Goal: Information Seeking & Learning: Learn about a topic

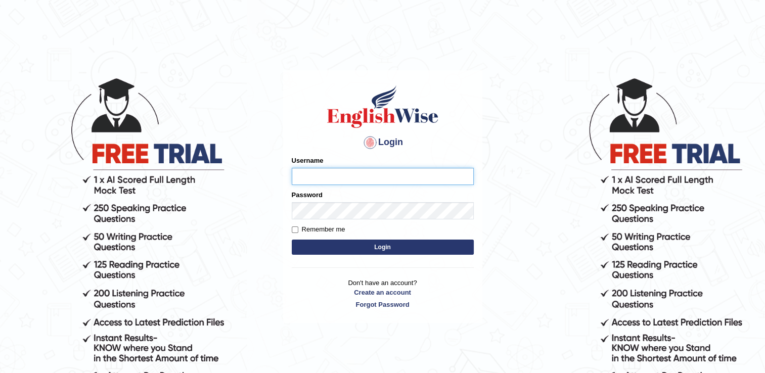
type input "Hkaur133"
click at [356, 244] on button "Login" at bounding box center [383, 247] width 182 height 15
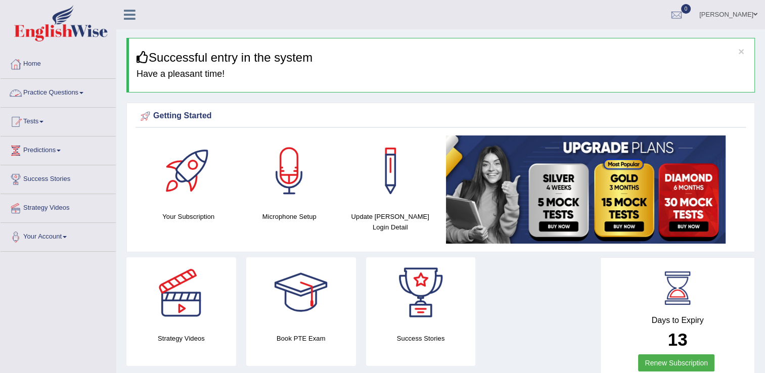
click at [83, 93] on span at bounding box center [81, 93] width 4 height 2
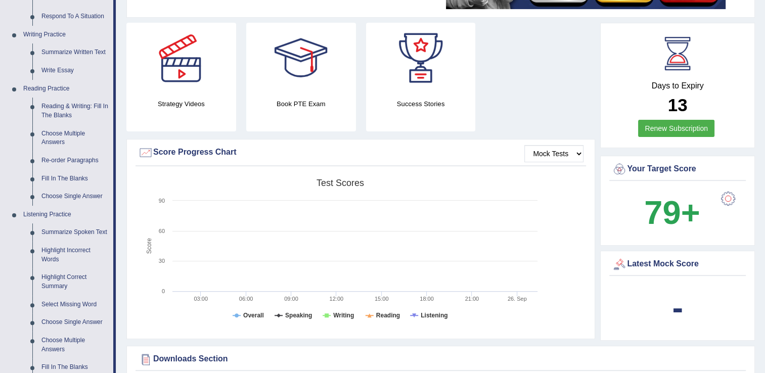
scroll to position [305, 0]
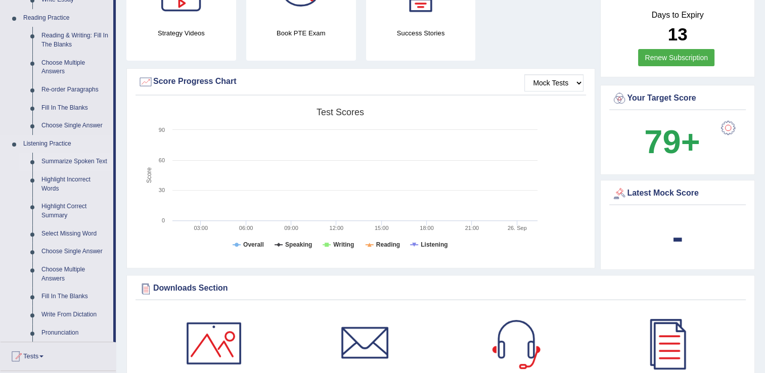
click at [66, 159] on link "Summarize Spoken Text" at bounding box center [75, 162] width 76 height 18
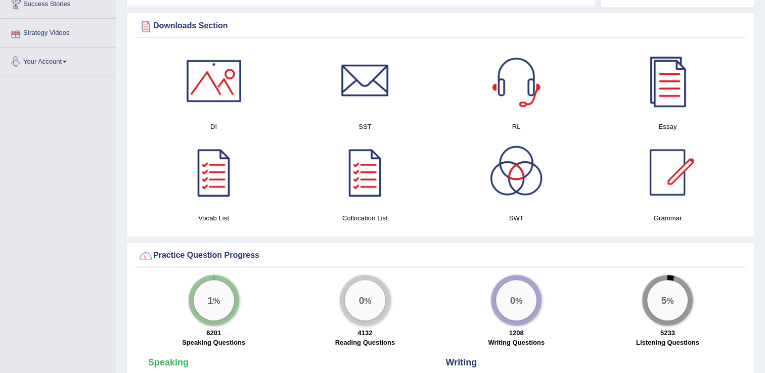
scroll to position [510, 0]
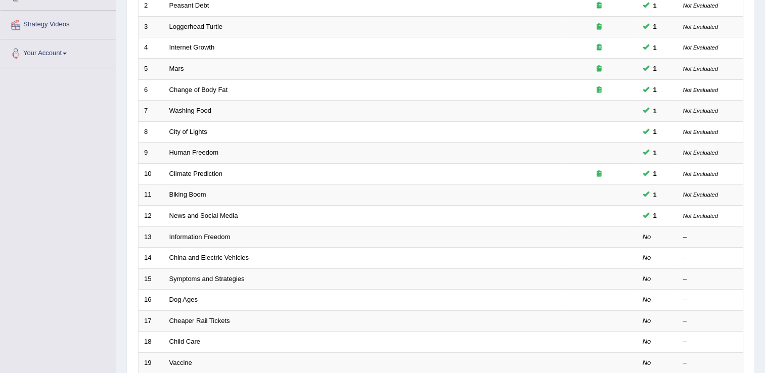
scroll to position [187, 0]
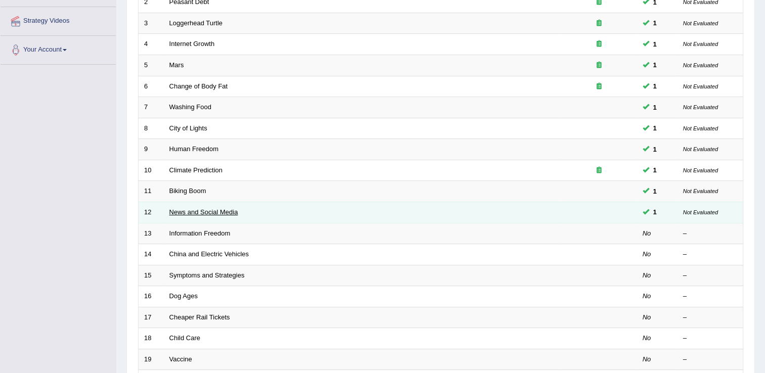
click at [219, 209] on link "News and Social Media" at bounding box center [203, 212] width 69 height 8
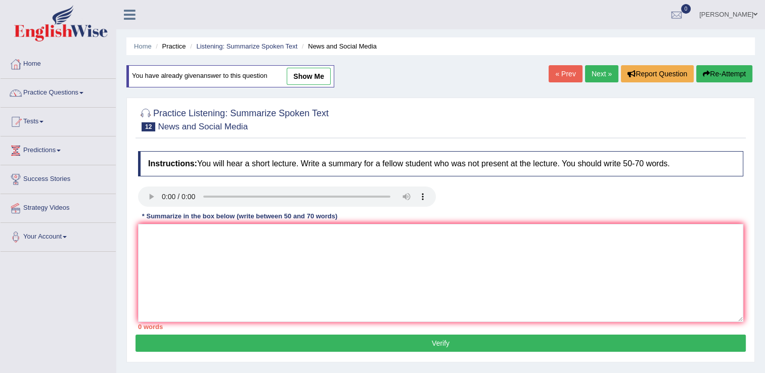
click at [597, 67] on link "Next »" at bounding box center [601, 73] width 33 height 17
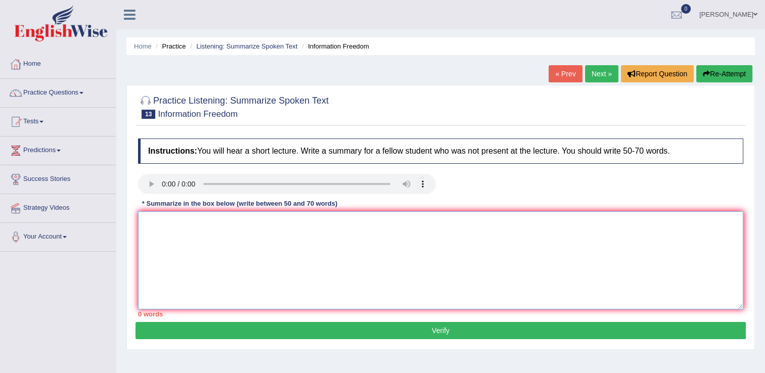
click at [206, 232] on textarea at bounding box center [440, 260] width 605 height 98
type textarea "i"
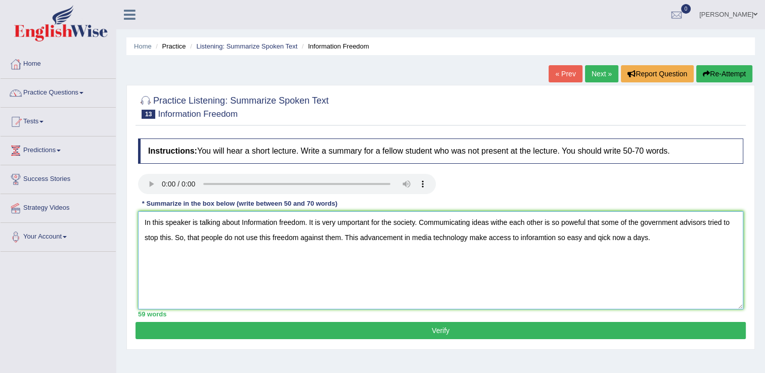
type textarea "In this speaker is talking about Information freedom. It is very umportant for …"
click at [273, 334] on button "Verify" at bounding box center [440, 330] width 610 height 17
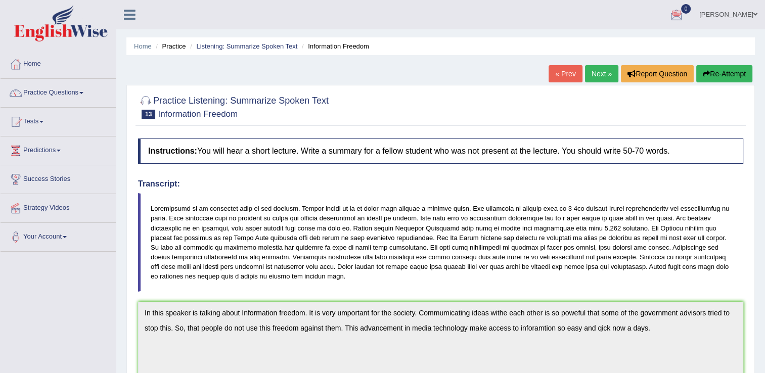
click at [604, 72] on link "Next »" at bounding box center [601, 73] width 33 height 17
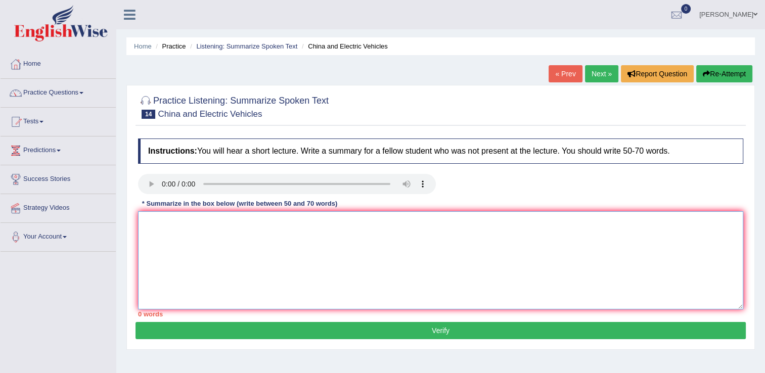
click at [168, 235] on textarea at bounding box center [440, 260] width 605 height 98
type textarea "T"
click at [214, 223] on textarea "In this speaker is talikng about" at bounding box center [440, 260] width 605 height 98
click at [269, 226] on textarea "In this speaker is talking about" at bounding box center [440, 260] width 605 height 98
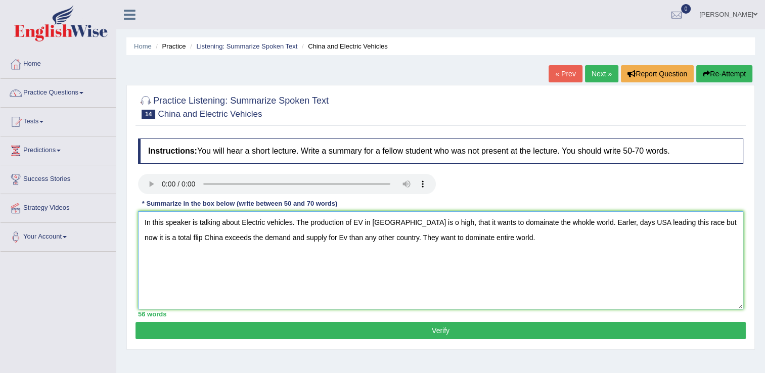
type textarea "In this speaker is talking about Electric vehicles. The production of EV in Chi…"
click at [285, 333] on button "Verify" at bounding box center [440, 330] width 610 height 17
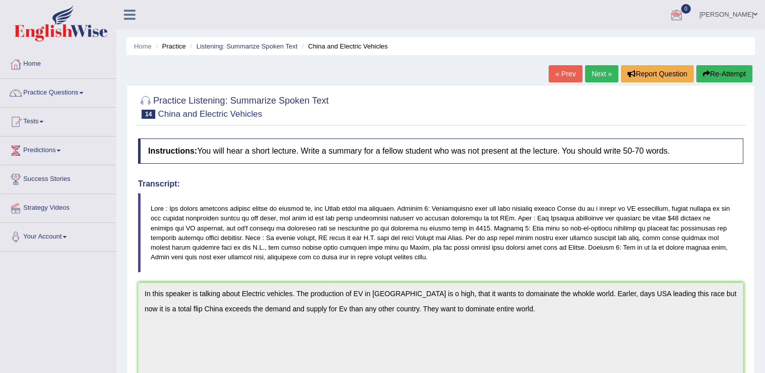
click at [595, 68] on link "Next »" at bounding box center [601, 73] width 33 height 17
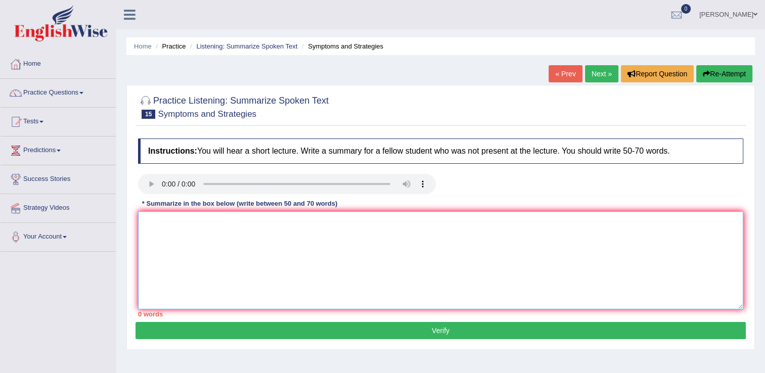
click at [188, 231] on textarea at bounding box center [440, 260] width 605 height 98
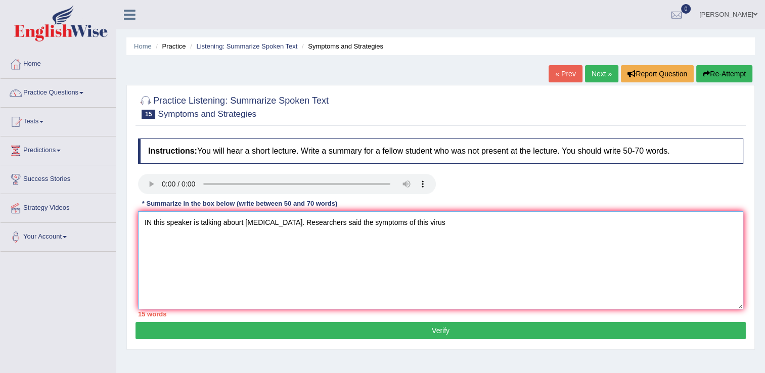
click at [270, 215] on textarea "IN this speaker is talking abourt Covid 19. Researchers said the symptoms of th…" at bounding box center [440, 260] width 605 height 98
click at [416, 226] on textarea "IN this speaker is talking abourt Covid 19. Researchers said the symptoms of th…" at bounding box center [440, 260] width 605 height 98
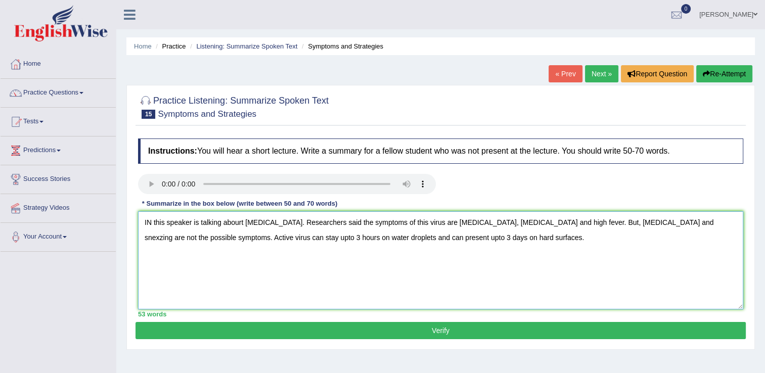
click at [655, 221] on textarea "IN this speaker is talking abourt Covid 19. Researchers said the symptoms of th…" at bounding box center [440, 260] width 605 height 98
click at [154, 225] on textarea "IN this speaker is talking abourt Covid 19. Researchers said the symptoms of th…" at bounding box center [440, 260] width 605 height 98
type textarea "In this speaker is talking abourt Covid 19. Researchers said the symptoms of th…"
click at [206, 318] on div "53 words" at bounding box center [440, 314] width 605 height 10
click at [225, 338] on button "Verify" at bounding box center [440, 330] width 610 height 17
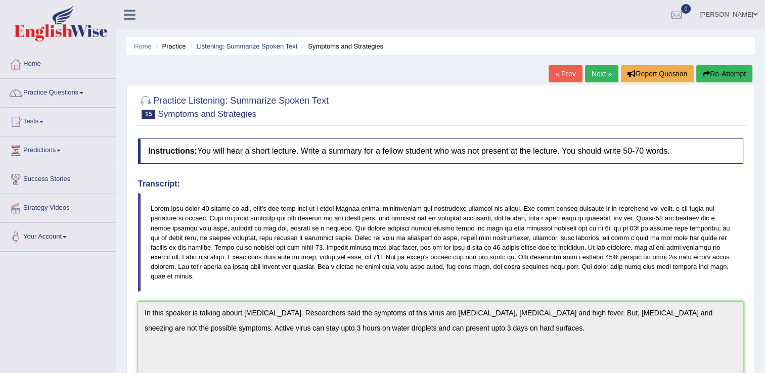
click at [604, 75] on link "Next »" at bounding box center [601, 73] width 33 height 17
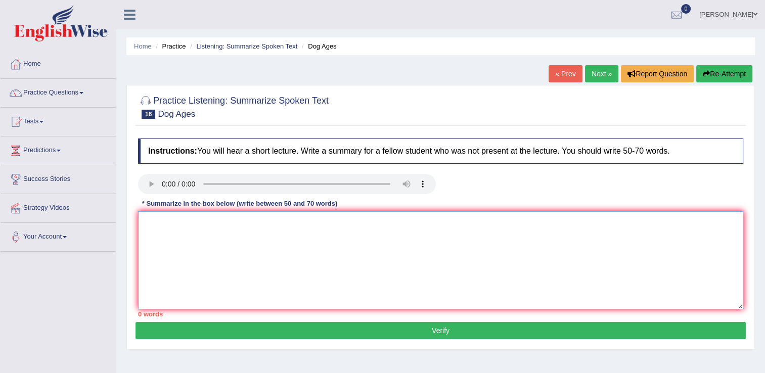
click at [175, 232] on textarea at bounding box center [440, 260] width 605 height 98
type textarea "i"
type textarea "I"
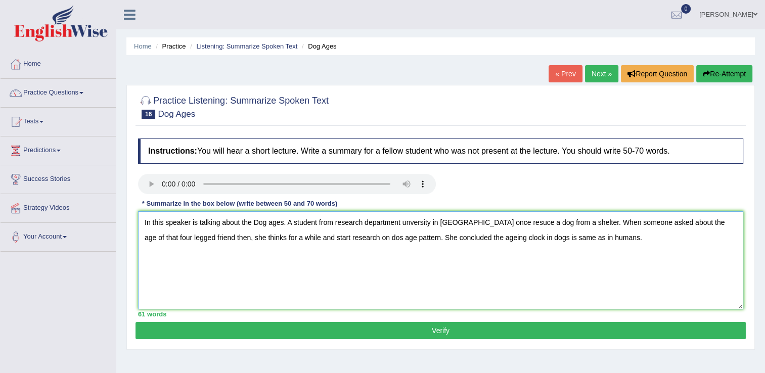
type textarea "In this speaker is talking about the Dog ages. A student from research departme…"
click at [397, 334] on button "Verify" at bounding box center [440, 330] width 610 height 17
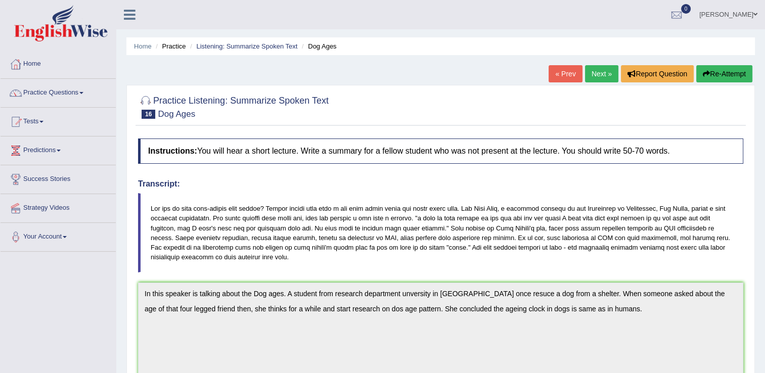
click at [603, 70] on link "Next »" at bounding box center [601, 73] width 33 height 17
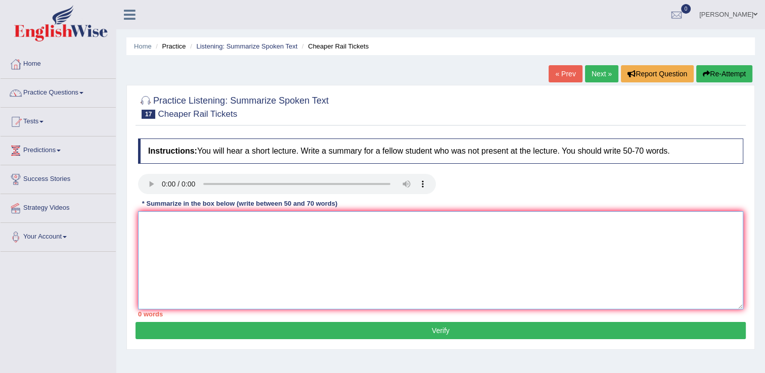
click at [173, 258] on textarea at bounding box center [440, 260] width 605 height 98
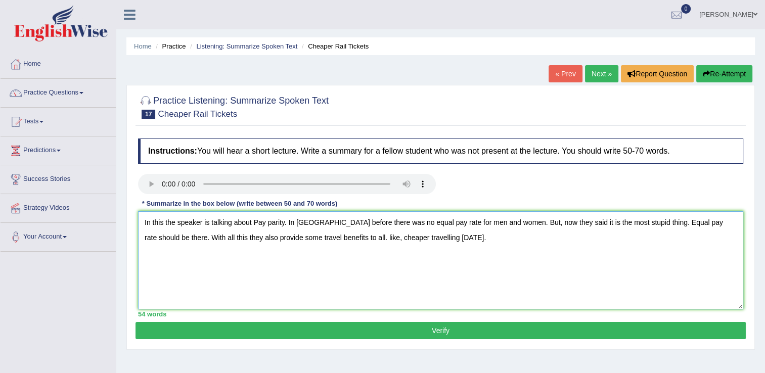
click at [325, 238] on textarea "In this the speaker is talking about Pay parity. In [GEOGRAPHIC_DATA] before th…" at bounding box center [440, 260] width 605 height 98
type textarea "In this the speaker is talking about Pay parity. In [GEOGRAPHIC_DATA] before th…"
click at [411, 333] on button "Verify" at bounding box center [440, 330] width 610 height 17
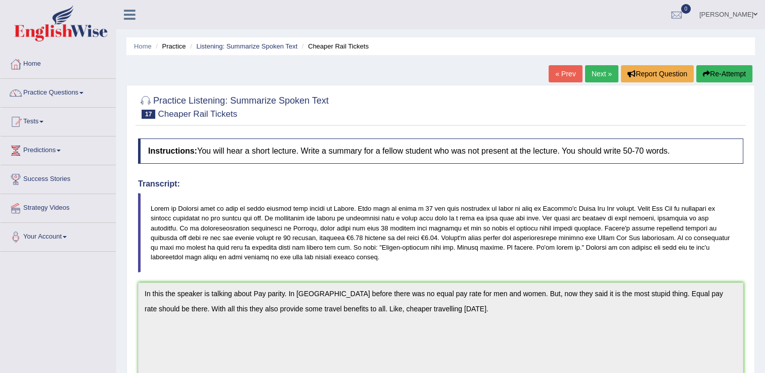
click at [608, 67] on link "Next »" at bounding box center [601, 73] width 33 height 17
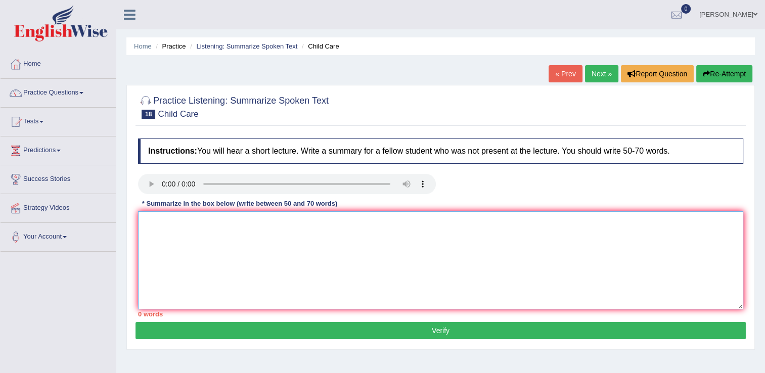
click at [173, 243] on textarea at bounding box center [440, 260] width 605 height 98
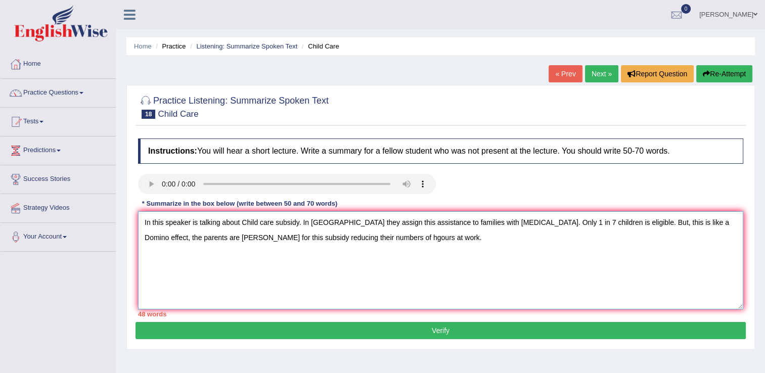
click at [333, 240] on textarea "In this speaker is talking about Child care subsidy. In [GEOGRAPHIC_DATA] they …" at bounding box center [440, 260] width 605 height 98
click at [377, 231] on textarea "In this speaker is talking about Child care subsidy. In Missicippi they assign …" at bounding box center [440, 260] width 605 height 98
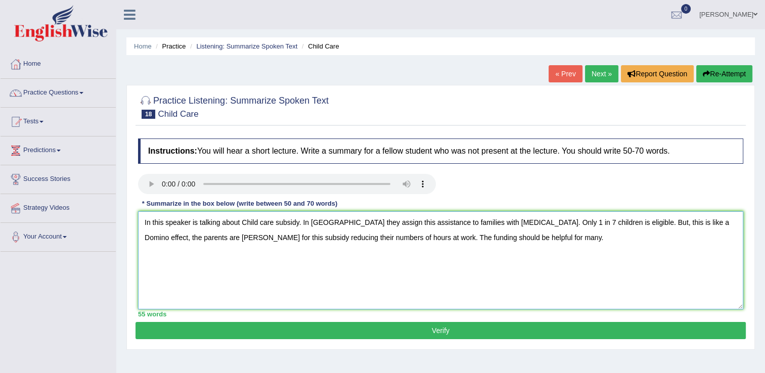
type textarea "In this speaker is talking about Child care subsidy. In Missicippi they assign …"
click at [327, 328] on button "Verify" at bounding box center [440, 330] width 610 height 17
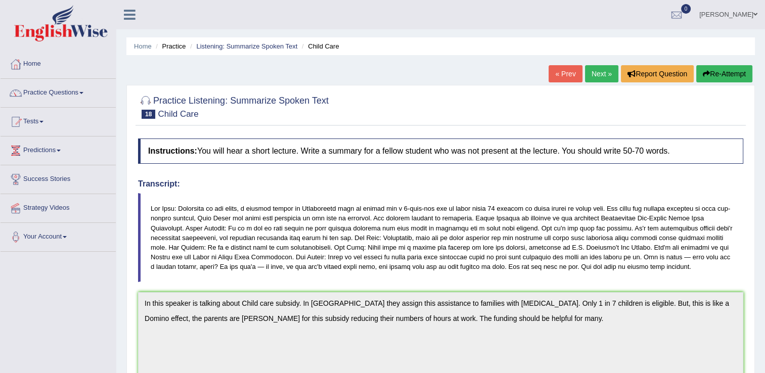
click at [593, 80] on link "Next »" at bounding box center [601, 73] width 33 height 17
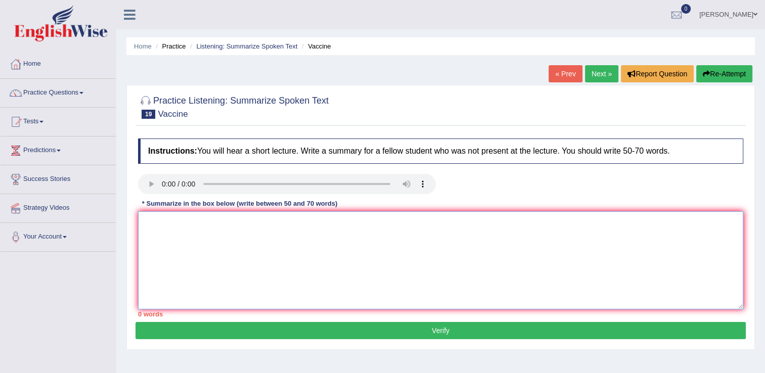
click at [203, 281] on textarea at bounding box center [440, 260] width 605 height 98
click at [152, 219] on textarea "IN this the speaker is talking abot the Vaccines" at bounding box center [440, 260] width 605 height 98
click at [285, 216] on textarea "In this the speaker is talking abot the Vaccines" at bounding box center [440, 260] width 605 height 98
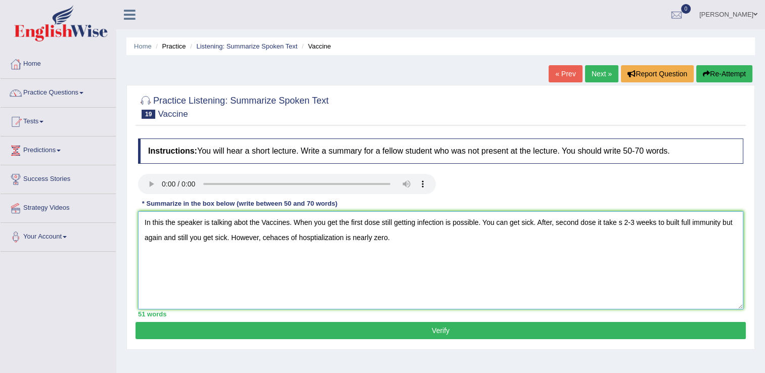
click at [243, 224] on textarea "In this the speaker is talking abot the Vaccines. When you get the first dose s…" at bounding box center [440, 260] width 605 height 98
click at [382, 224] on textarea "In this the speaker is talking about the Vaccines. When you get the first dose …" at bounding box center [440, 260] width 605 height 98
click at [538, 223] on textarea "In this the speaker is talking about the Vaccines. When you get the first dose,…" at bounding box center [440, 260] width 605 height 98
click at [629, 221] on textarea "In this the speaker is talking about the Vaccines. When you get the first dose,…" at bounding box center [440, 260] width 605 height 98
click at [290, 241] on textarea "In this the speaker is talking about the Vaccines. When you get the first dose,…" at bounding box center [440, 260] width 605 height 98
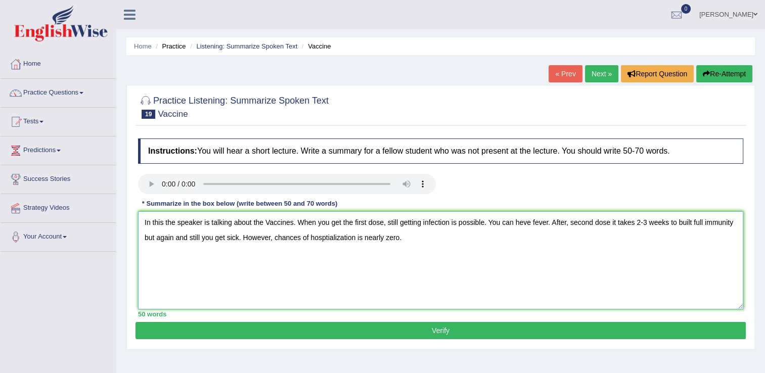
click at [325, 242] on textarea "In this the speaker is talking about the Vaccines. When you get the first dose,…" at bounding box center [440, 260] width 605 height 98
type textarea "In this the speaker is talking about the Vaccines. When you get the first dose,…"
click at [357, 324] on button "Verify" at bounding box center [440, 330] width 610 height 17
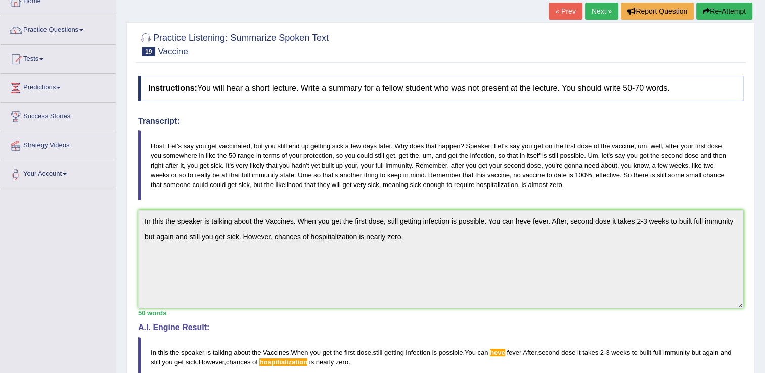
scroll to position [55, 0]
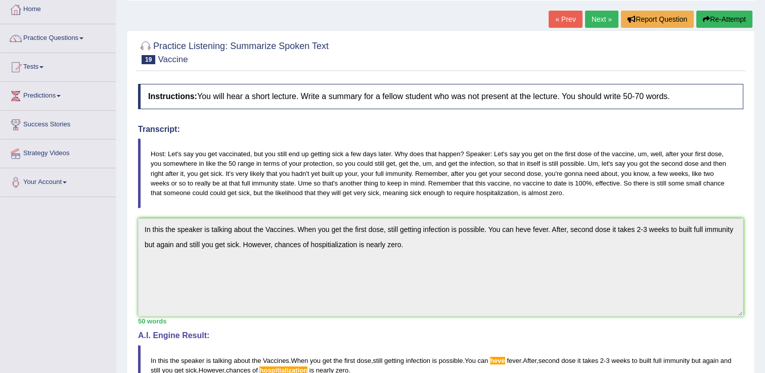
click at [592, 22] on link "Next »" at bounding box center [601, 19] width 33 height 17
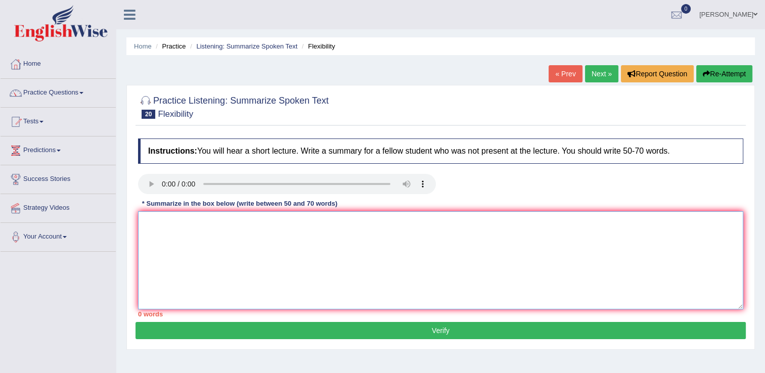
click at [170, 237] on textarea at bounding box center [440, 260] width 605 height 98
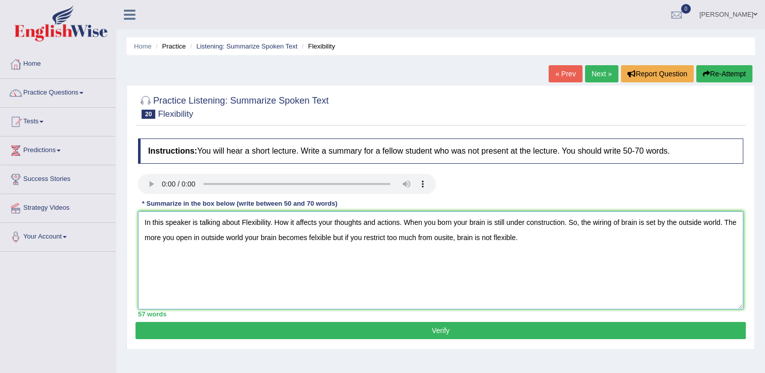
click at [317, 238] on textarea "In this speaker is talking about Flexibility. How it affects your thoughts and …" at bounding box center [440, 260] width 605 height 98
type textarea "In this speaker is talking about Flexibility. How it affects your thoughts and …"
click at [477, 335] on button "Verify" at bounding box center [440, 330] width 610 height 17
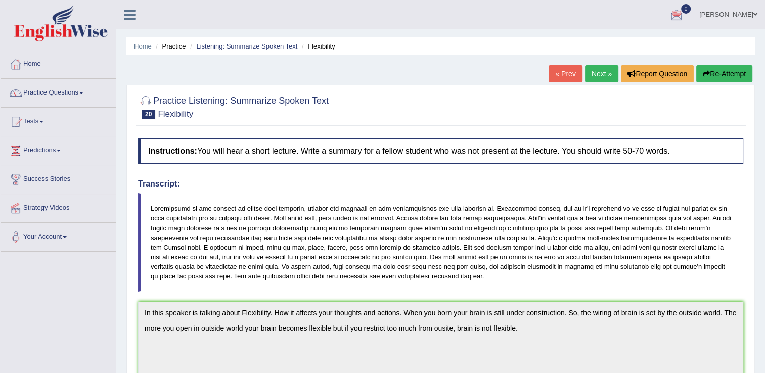
click at [595, 76] on link "Next »" at bounding box center [601, 73] width 33 height 17
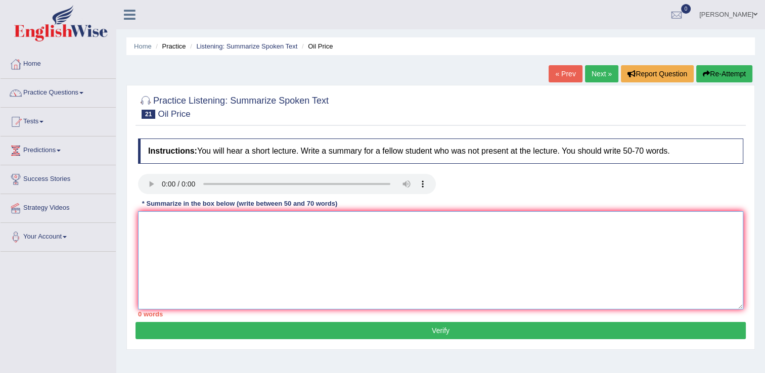
click at [157, 226] on textarea at bounding box center [440, 260] width 605 height 98
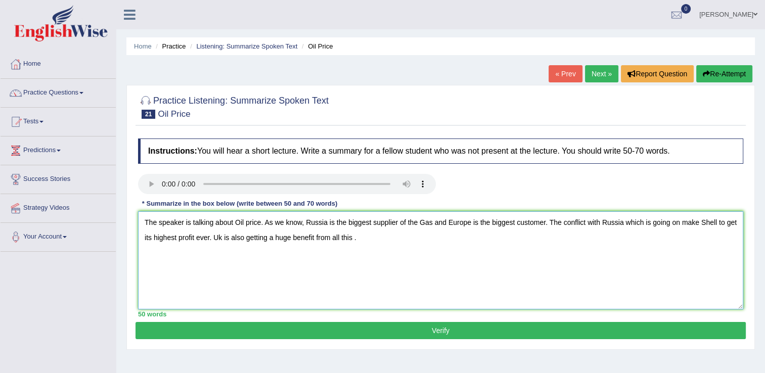
click at [219, 240] on textarea "The speaker is talking about Oil price. As we know, Russia is the biggest suppl…" at bounding box center [440, 260] width 605 height 98
type textarea "The speaker is talking about Oil price. As we know, Russia is the biggest suppl…"
click at [236, 332] on button "Verify" at bounding box center [440, 330] width 610 height 17
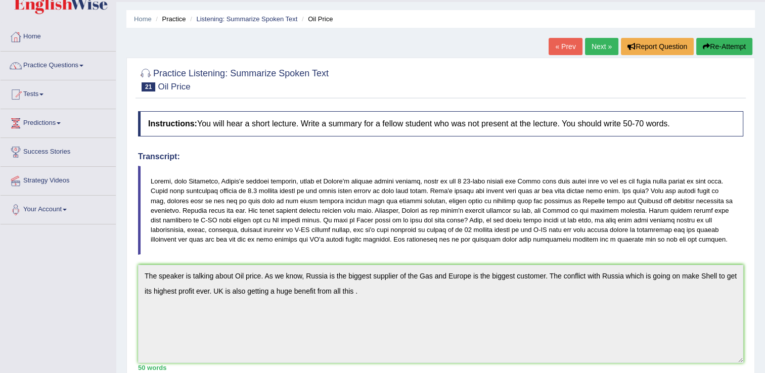
scroll to position [26, 0]
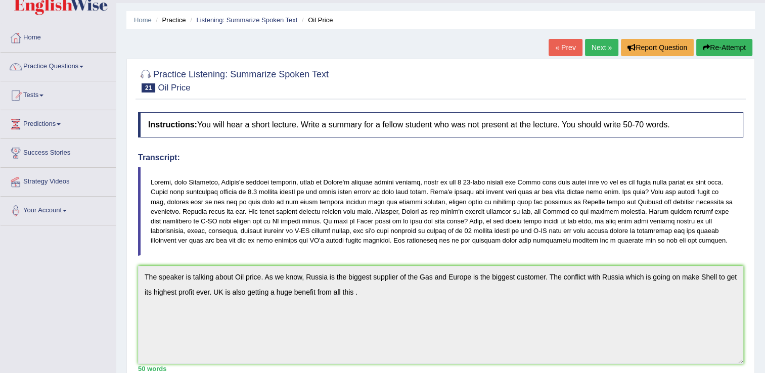
click at [595, 49] on link "Next »" at bounding box center [601, 47] width 33 height 17
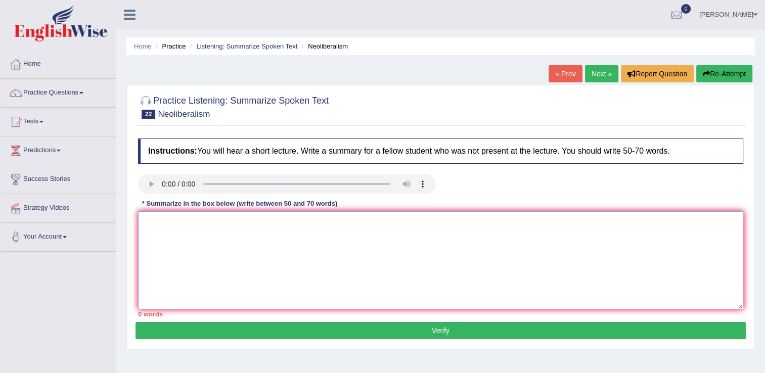
click at [189, 258] on textarea at bounding box center [440, 260] width 605 height 98
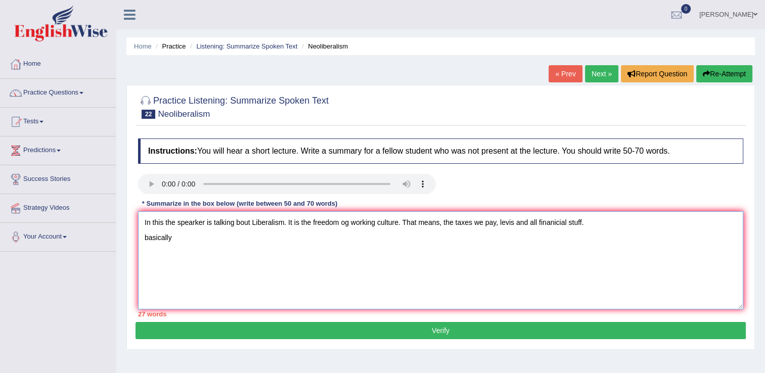
click at [148, 242] on textarea "In this the spearker is talking bout Liberalism. It is the freedom og working c…" at bounding box center [440, 260] width 605 height 98
click at [176, 234] on textarea "In this the spearker is talking bout Liberalism. It is the freedom og working c…" at bounding box center [440, 260] width 605 height 98
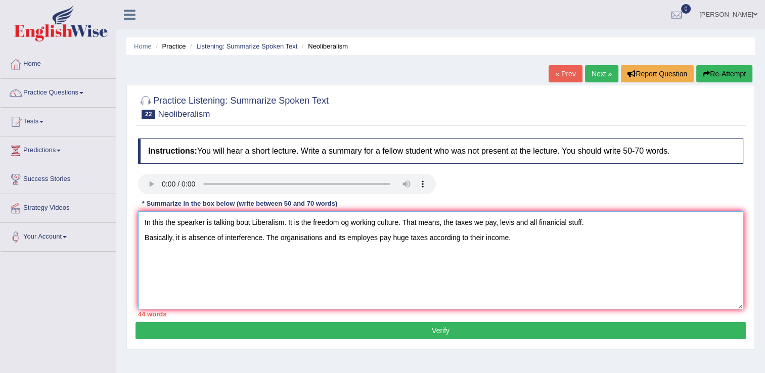
click at [372, 240] on textarea "In this the spearker is talking bout Liberalism. It is the freedom og working c…" at bounding box center [440, 260] width 605 height 98
type textarea "In this the spearker is talking bout Liberalism. It is the freedom og working c…"
click at [470, 335] on button "Verify" at bounding box center [440, 330] width 610 height 17
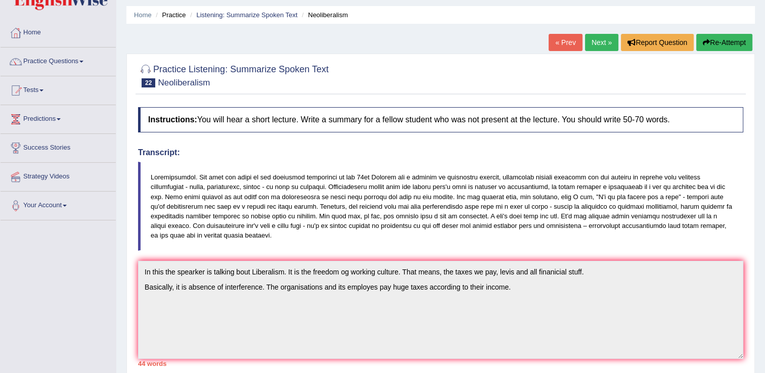
scroll to position [25, 0]
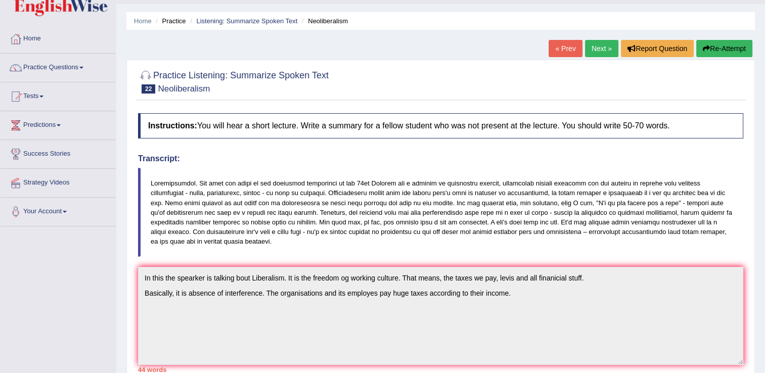
click at [610, 48] on link "Next »" at bounding box center [601, 48] width 33 height 17
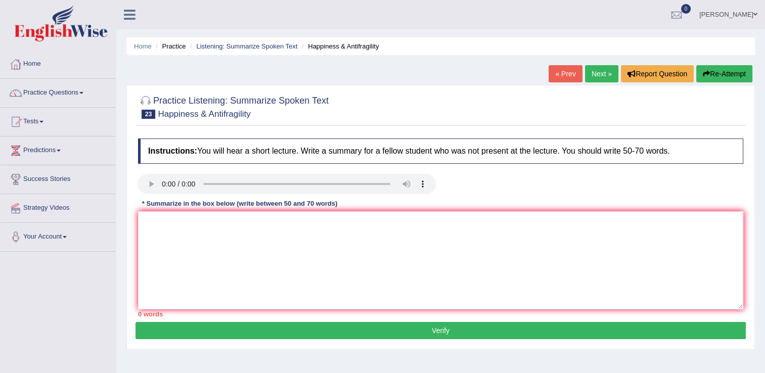
click at [170, 211] on div "Instructions: You will hear a short lecture. Write a summary for a fellow stude…" at bounding box center [440, 227] width 610 height 188
click at [172, 221] on textarea at bounding box center [440, 260] width 605 height 98
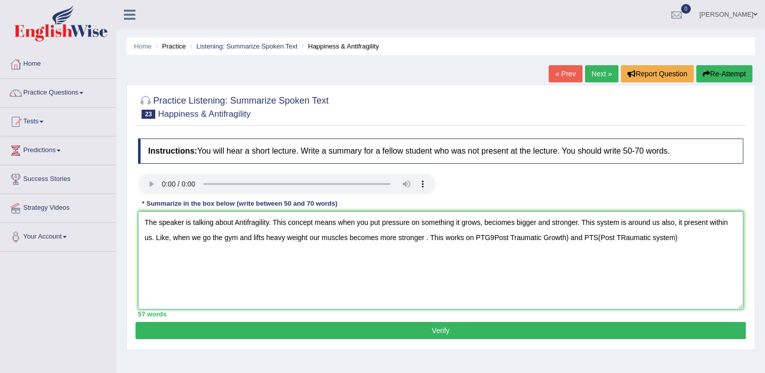
click at [677, 243] on textarea "The speaker is talking about Antifragility. This concept means when you put pre…" at bounding box center [440, 260] width 605 height 98
click at [497, 224] on textarea "The speaker is talking about Antifragility. This concept means when you put pre…" at bounding box center [440, 260] width 605 height 98
type textarea "The speaker is talking about Antifragility. This concept means when you put pre…"
click at [297, 325] on button "Verify" at bounding box center [440, 330] width 610 height 17
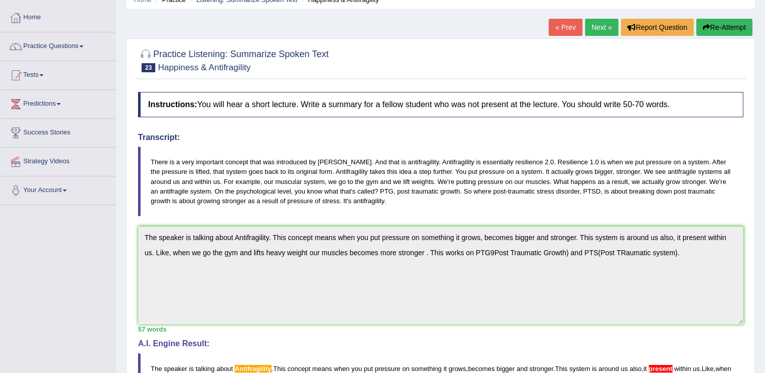
scroll to position [46, 0]
click at [602, 27] on link "Next »" at bounding box center [601, 27] width 33 height 17
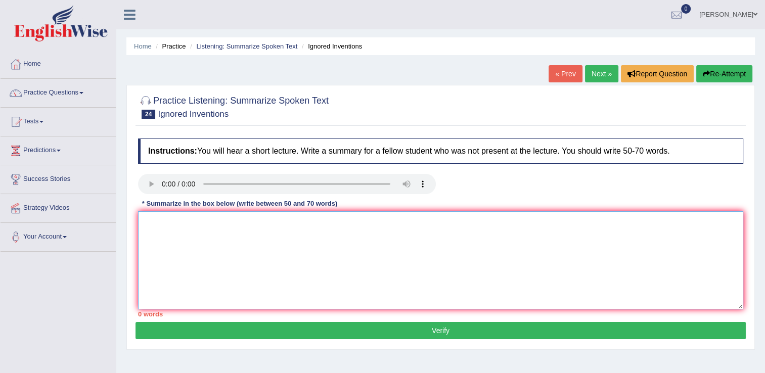
click at [151, 218] on textarea at bounding box center [440, 260] width 605 height 98
click at [233, 229] on textarea "In this speaker is talikng" at bounding box center [440, 260] width 605 height 98
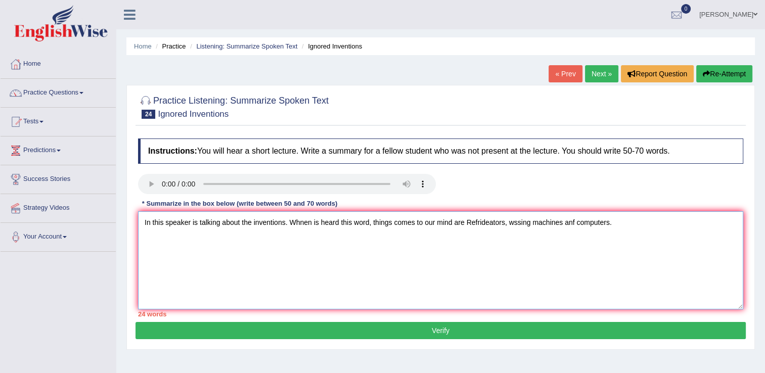
click at [303, 224] on textarea "In this speaker is talking about the inventions. Whnen is heard this word, thin…" at bounding box center [440, 260] width 605 height 98
click at [314, 224] on textarea "In this speaker is talking about the inventions. When is heard this word, thing…" at bounding box center [440, 260] width 605 height 98
click at [413, 225] on textarea "In this speaker is talking about the inventions. When we heard this word, thing…" at bounding box center [440, 260] width 605 height 98
click at [479, 225] on textarea "In this speaker is talking about the inventions. When we heard this word, thing…" at bounding box center [440, 260] width 605 height 98
click at [575, 226] on textarea "In this speaker is talking about the inventions. When we heard this word, thing…" at bounding box center [440, 260] width 605 height 98
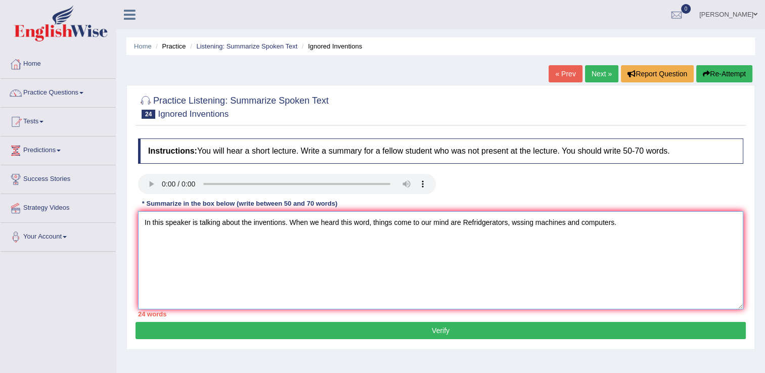
click at [619, 223] on textarea "In this speaker is talking about the inventions. When we heard this word, thing…" at bounding box center [440, 260] width 605 height 98
click at [521, 225] on textarea "In this speaker is talking about the inventions. When we heard this word, thing…" at bounding box center [440, 260] width 605 height 98
click at [622, 222] on textarea "In this speaker is talking about the inventions. When we heard this word, thing…" at bounding box center [440, 260] width 605 height 98
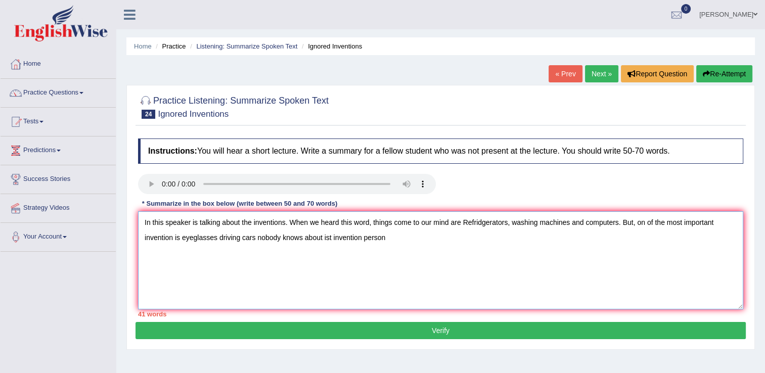
click at [218, 241] on textarea "In this speaker is talking about the inventions. When we heard this word, thing…" at bounding box center [440, 260] width 605 height 98
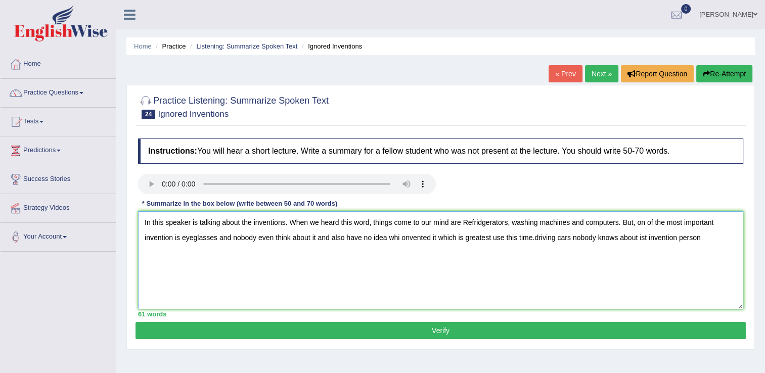
click at [707, 239] on textarea "In this speaker is talking about the inventions. When we heard this word, thing…" at bounding box center [440, 260] width 605 height 98
type textarea "In this speaker is talking about the inventions. When we heard this word, thing…"
click at [620, 328] on button "Verify" at bounding box center [440, 330] width 610 height 17
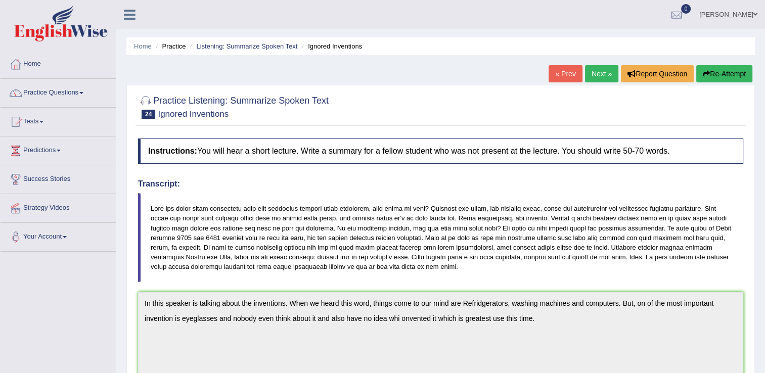
click at [601, 78] on link "Next »" at bounding box center [601, 73] width 33 height 17
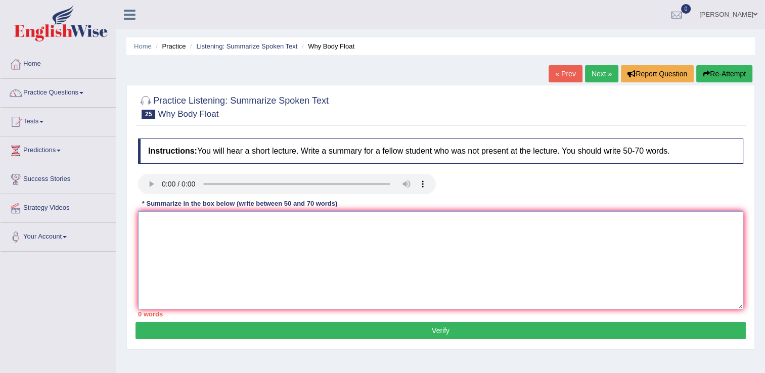
click at [154, 237] on textarea at bounding box center [440, 260] width 605 height 98
click at [281, 231] on textarea "In this speaker is talking about Body float." at bounding box center [440, 260] width 605 height 98
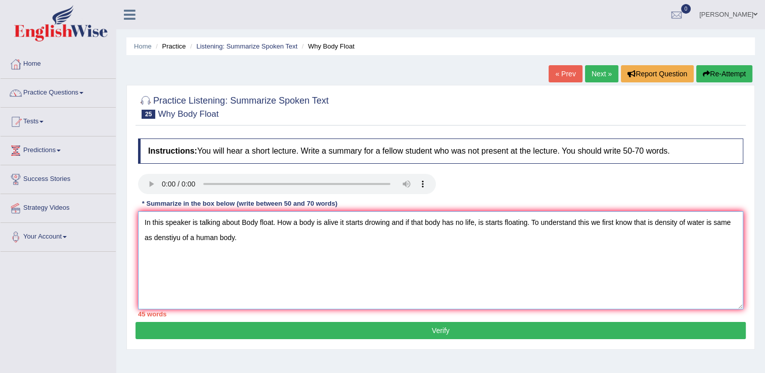
click at [179, 237] on textarea "In this speaker is talking about Body float. How a body is alive it starts drow…" at bounding box center [440, 260] width 605 height 98
click at [379, 227] on textarea "In this speaker is talking about Body float. How a body is alive it starts drow…" at bounding box center [440, 260] width 605 height 98
click at [477, 228] on textarea "In this speaker is talking about Body float. How a body is alive it starts drow…" at bounding box center [440, 260] width 605 height 98
click at [240, 238] on textarea "In this speaker is talking about Body float. How a body is alive it starts drow…" at bounding box center [440, 260] width 605 height 98
click at [300, 237] on textarea "In this speaker is talking about Body float. How a body is alive it starts drow…" at bounding box center [440, 260] width 605 height 98
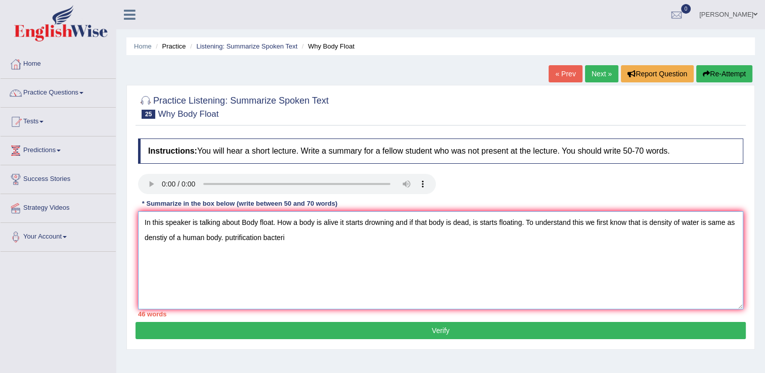
click at [234, 238] on textarea "In this speaker is talking about Body float. How a body is alive it starts drow…" at bounding box center [440, 260] width 605 height 98
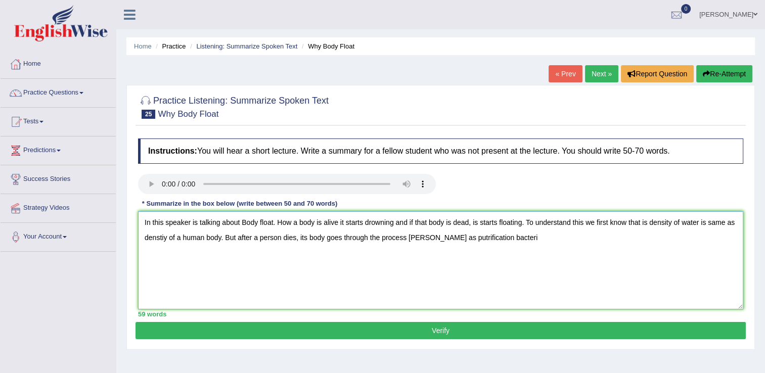
click at [510, 235] on textarea "In this speaker is talking about Body float. How a body is alive it starts drow…" at bounding box center [440, 260] width 605 height 98
type textarea "In this speaker is talking about Body float. How a body is alive it starts drow…"
click at [462, 324] on button "Verify" at bounding box center [440, 330] width 610 height 17
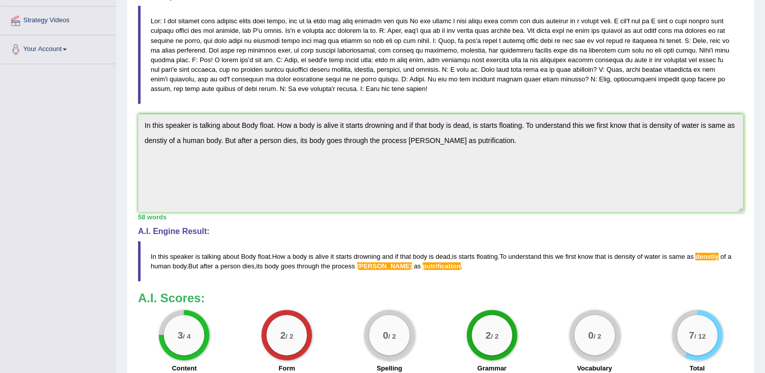
scroll to position [143, 0]
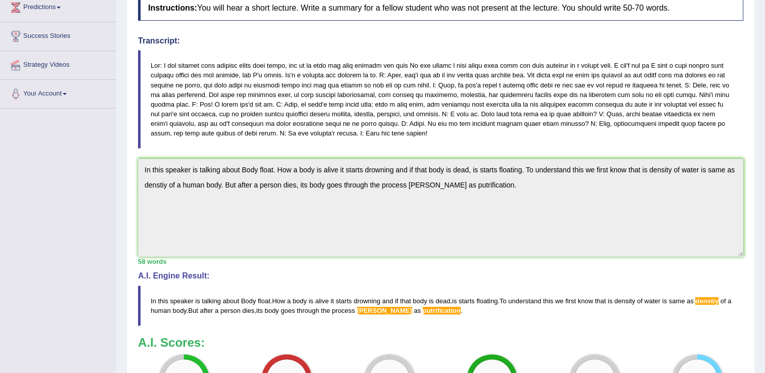
click at [382, 77] on blockquote at bounding box center [440, 99] width 605 height 99
drag, startPoint x: 382, startPoint y: 77, endPoint x: 416, endPoint y: 76, distance: 34.9
click at [416, 76] on blockquote at bounding box center [440, 99] width 605 height 99
drag, startPoint x: 416, startPoint y: 76, endPoint x: 521, endPoint y: 90, distance: 105.0
click at [521, 90] on blockquote at bounding box center [440, 99] width 605 height 99
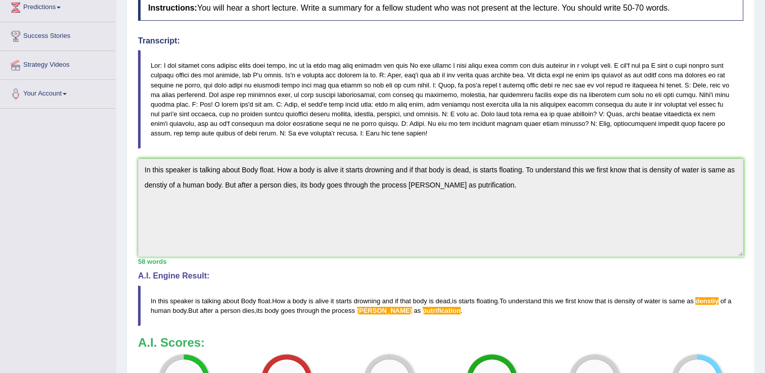
scroll to position [0, 0]
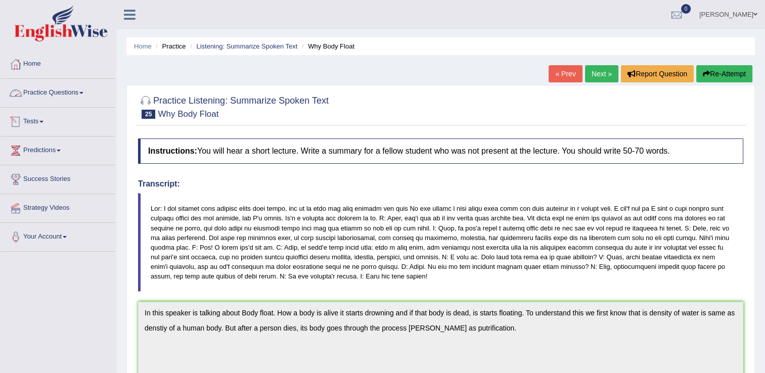
click at [83, 92] on span at bounding box center [81, 93] width 4 height 2
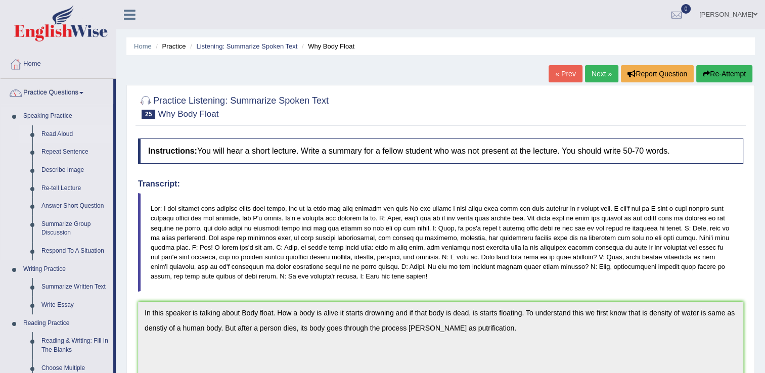
click at [61, 136] on link "Read Aloud" at bounding box center [75, 134] width 76 height 18
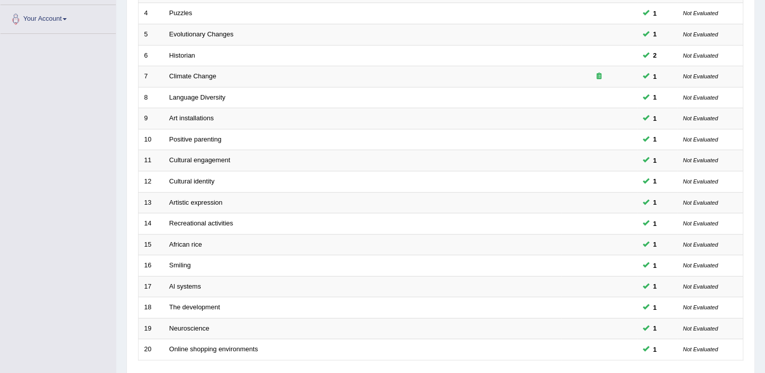
scroll to position [293, 0]
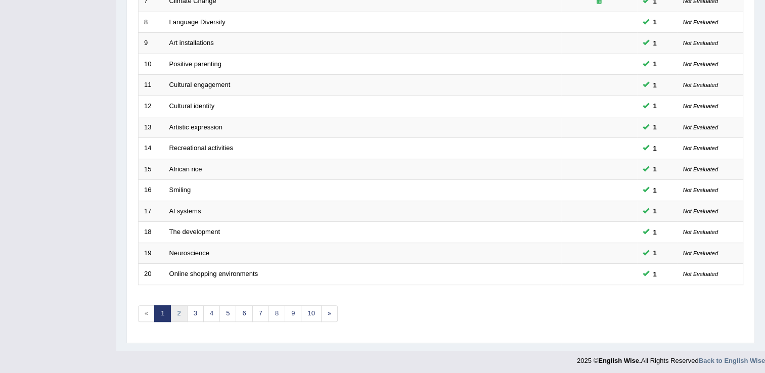
click at [175, 305] on link "2" at bounding box center [178, 313] width 17 height 17
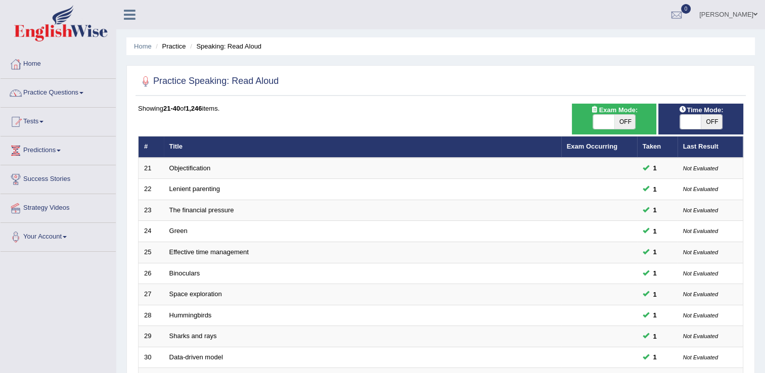
click at [175, 305] on td "Hummingbirds" at bounding box center [362, 315] width 397 height 21
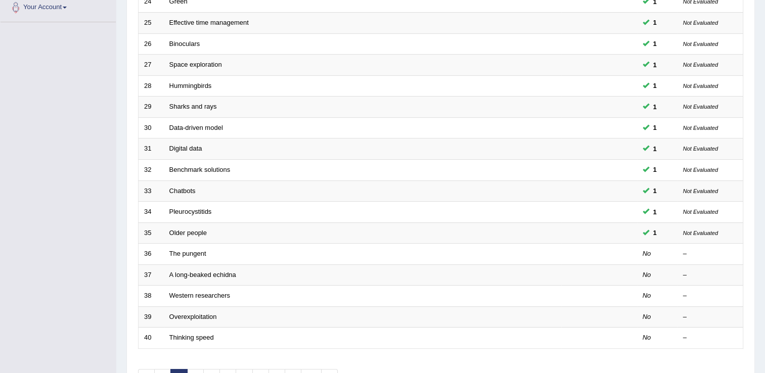
scroll to position [269, 0]
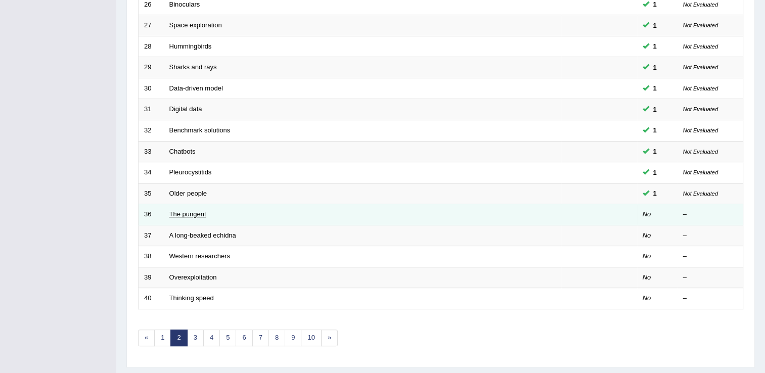
click at [204, 213] on link "The pungent" at bounding box center [187, 214] width 37 height 8
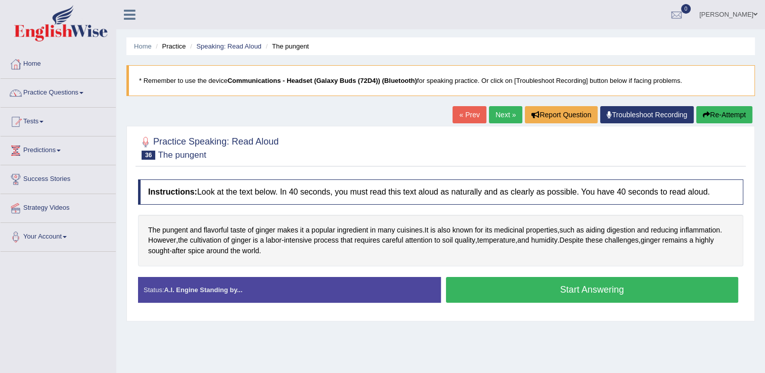
click at [468, 281] on button "Start Answering" at bounding box center [592, 290] width 293 height 26
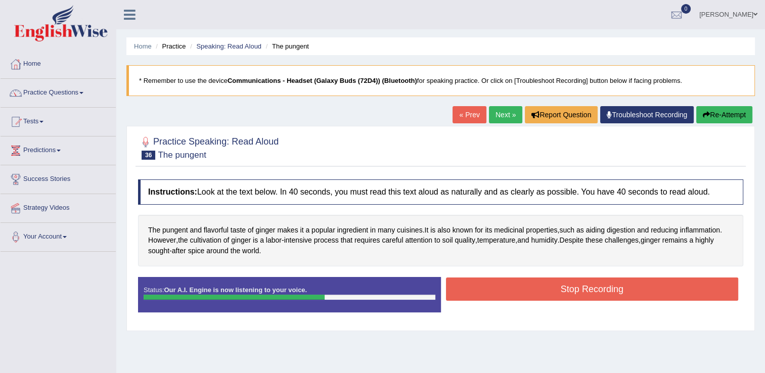
click at [468, 281] on button "Stop Recording" at bounding box center [592, 288] width 293 height 23
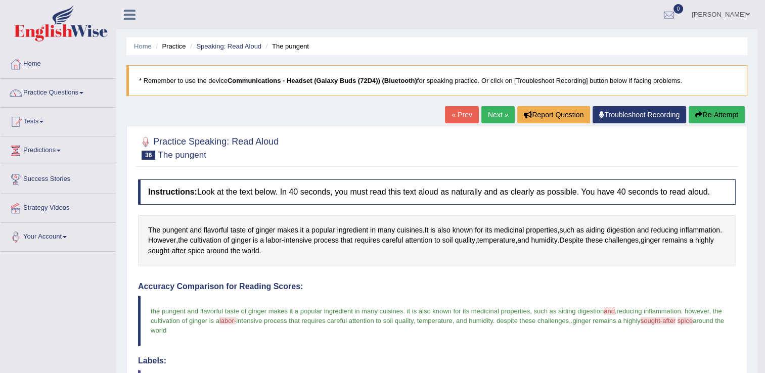
drag, startPoint x: 772, startPoint y: 136, endPoint x: 770, endPoint y: 179, distance: 42.5
click at [83, 93] on span at bounding box center [81, 93] width 4 height 2
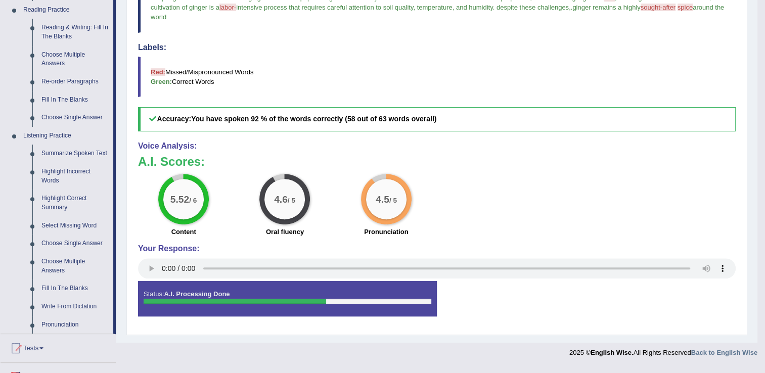
scroll to position [316, 0]
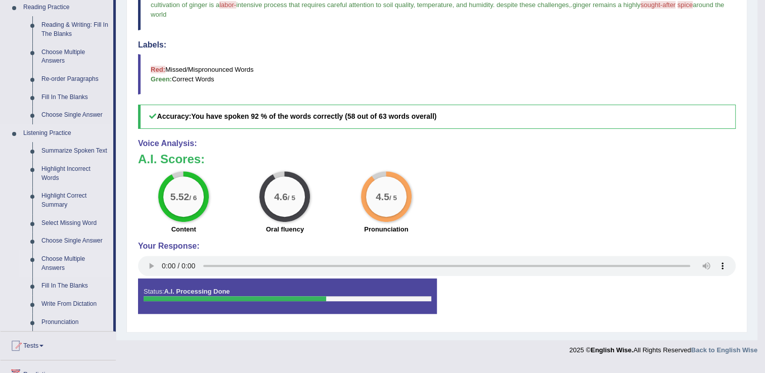
click at [72, 259] on link "Choose Multiple Answers" at bounding box center [75, 263] width 76 height 27
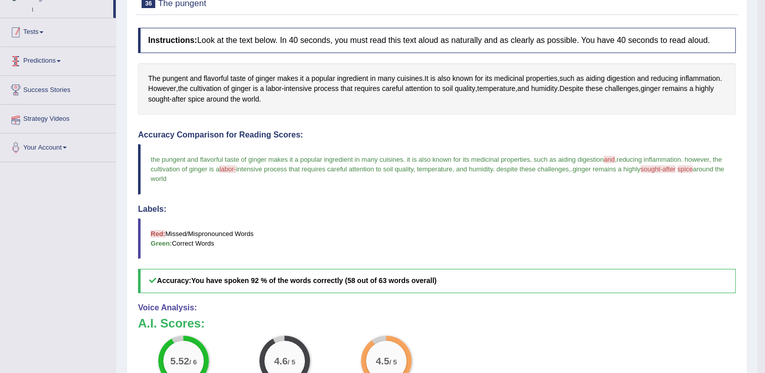
scroll to position [159, 0]
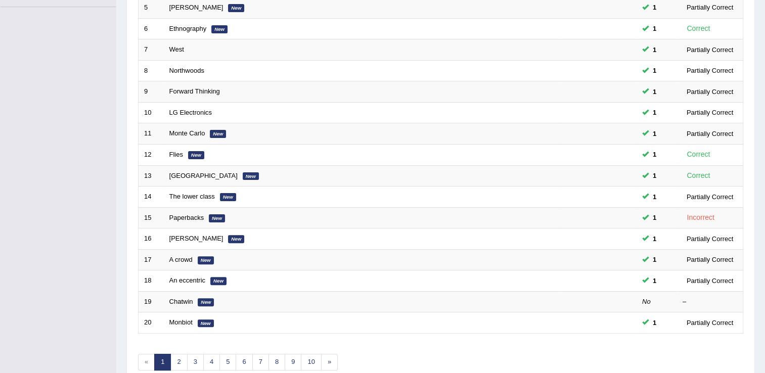
scroll to position [293, 0]
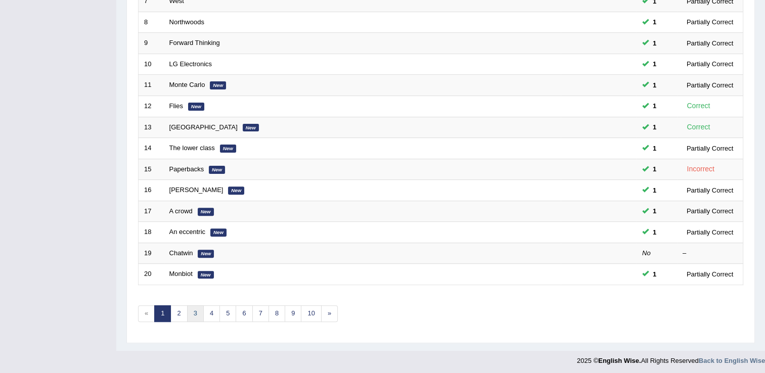
click at [190, 315] on link "3" at bounding box center [195, 313] width 17 height 17
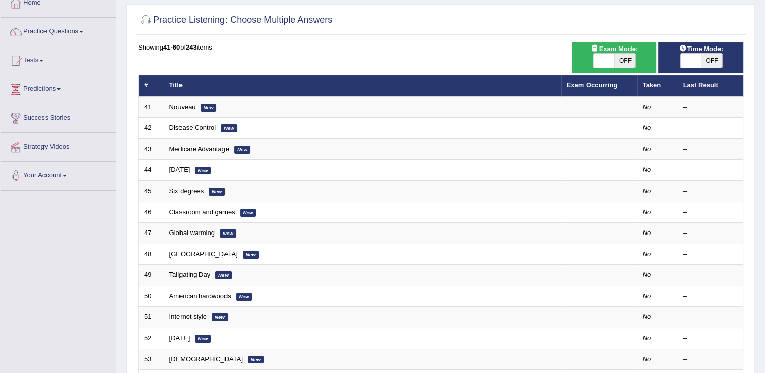
scroll to position [61, 0]
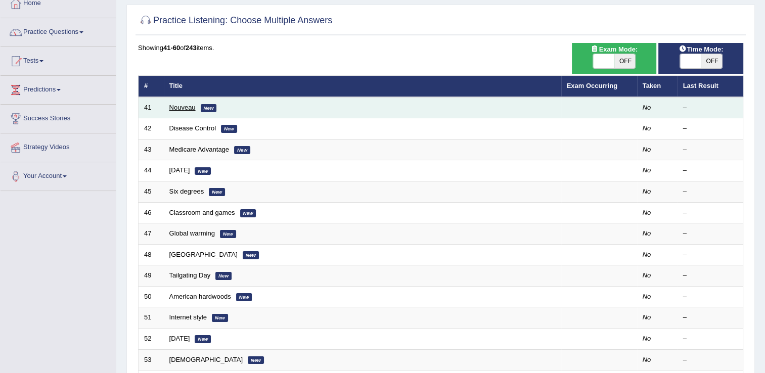
click at [179, 108] on link "Nouveau" at bounding box center [182, 108] width 26 height 8
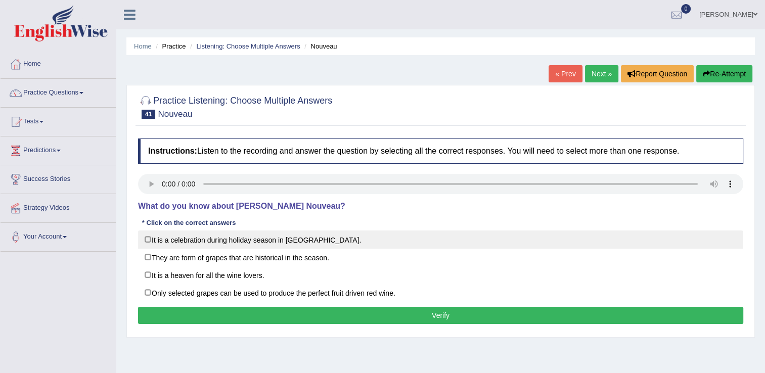
click at [145, 242] on label "It is a celebration during holiday season in [GEOGRAPHIC_DATA]." at bounding box center [440, 239] width 605 height 18
checkbox input "true"
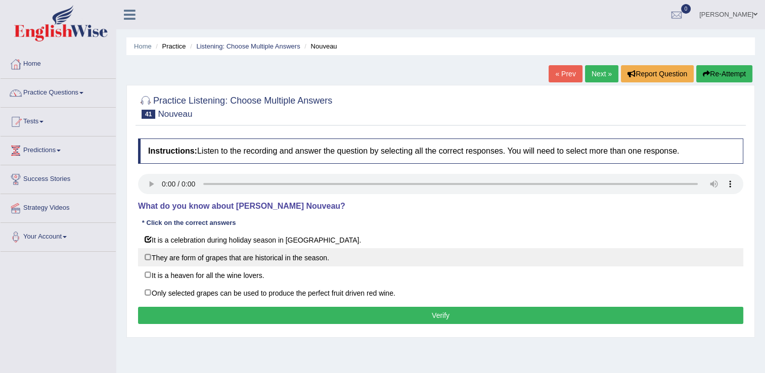
click at [155, 258] on label "They are form of grapes that are historical in the season." at bounding box center [440, 257] width 605 height 18
checkbox input "true"
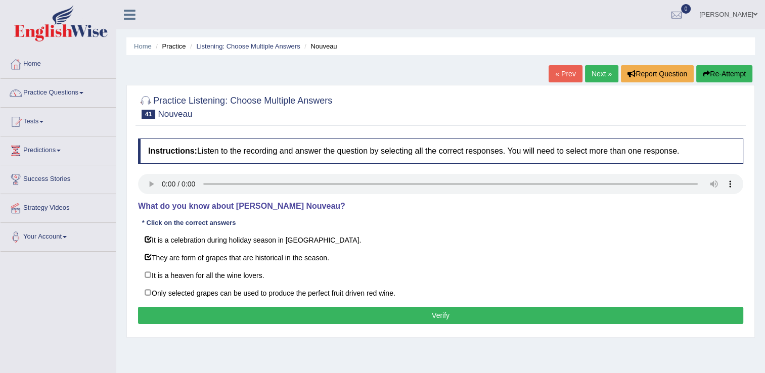
click at [198, 307] on button "Verify" at bounding box center [440, 315] width 605 height 17
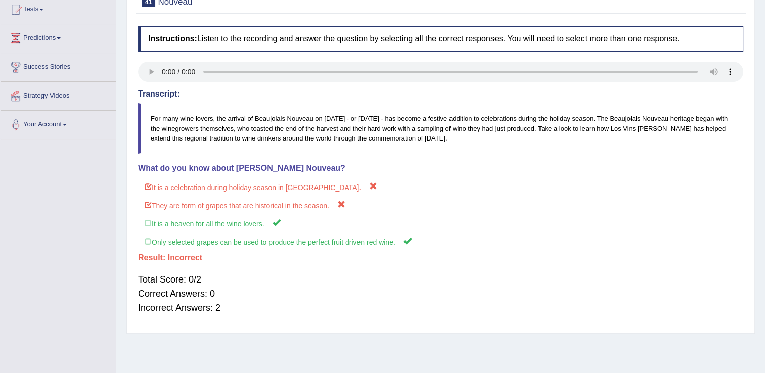
scroll to position [115, 0]
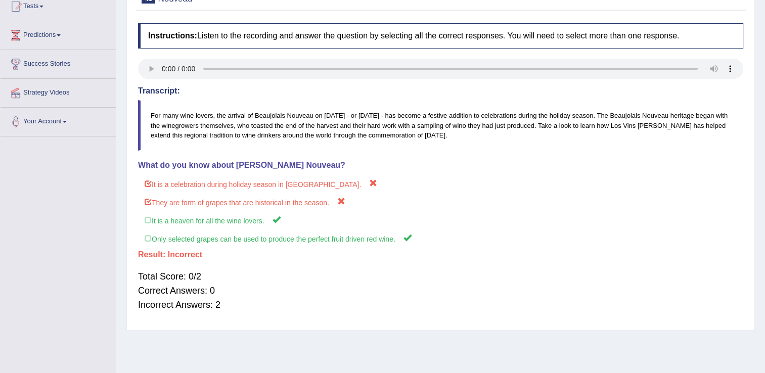
drag, startPoint x: 761, startPoint y: 174, endPoint x: 767, endPoint y: 197, distance: 24.0
click at [764, 197] on html "Toggle navigation Home Practice Questions Speaking Practice Read Aloud Repeat S…" at bounding box center [382, 71] width 765 height 373
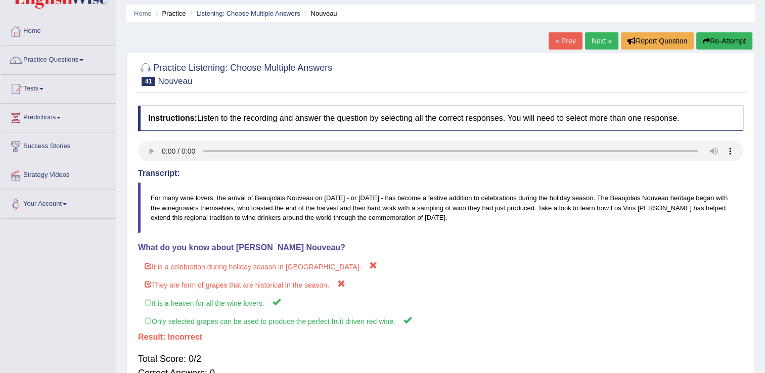
scroll to position [30, 0]
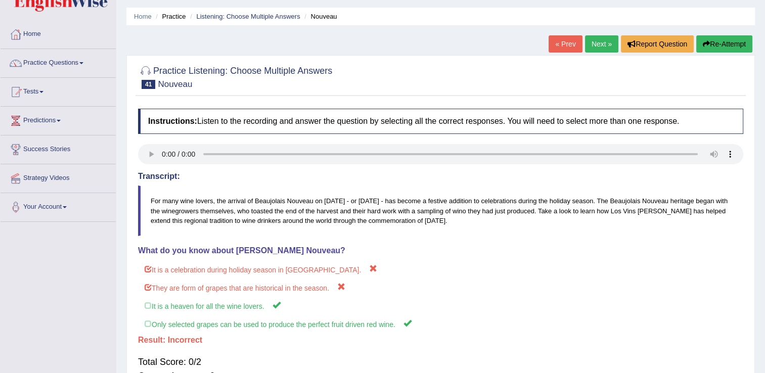
click at [593, 43] on link "Next »" at bounding box center [601, 43] width 33 height 17
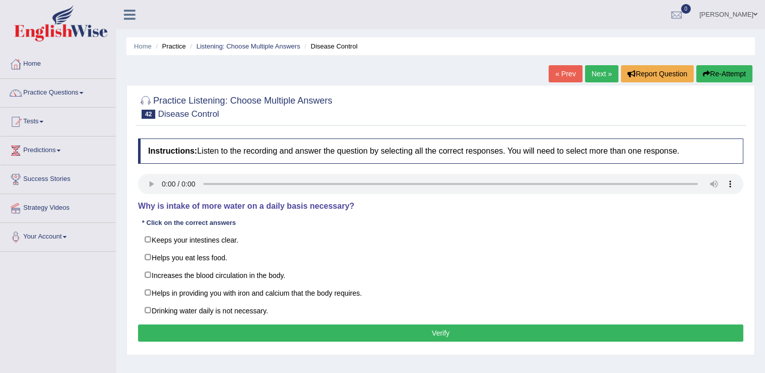
drag, startPoint x: 160, startPoint y: 210, endPoint x: 232, endPoint y: 224, distance: 74.1
click at [232, 224] on div "Instructions: Listen to the recording and answer the question by selecting all …" at bounding box center [440, 241] width 610 height 216
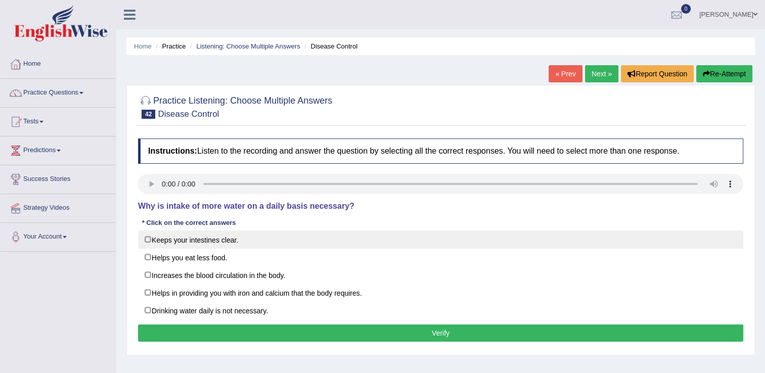
click at [147, 241] on label "Keeps your intestines clear." at bounding box center [440, 239] width 605 height 18
checkbox input "true"
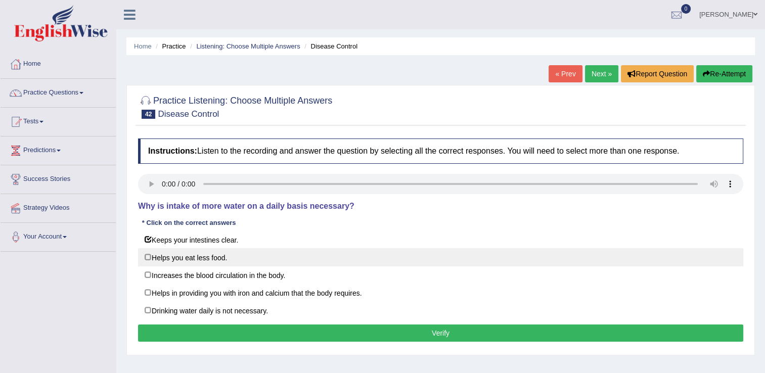
click at [149, 258] on label "Helps you eat less food." at bounding box center [440, 257] width 605 height 18
checkbox input "true"
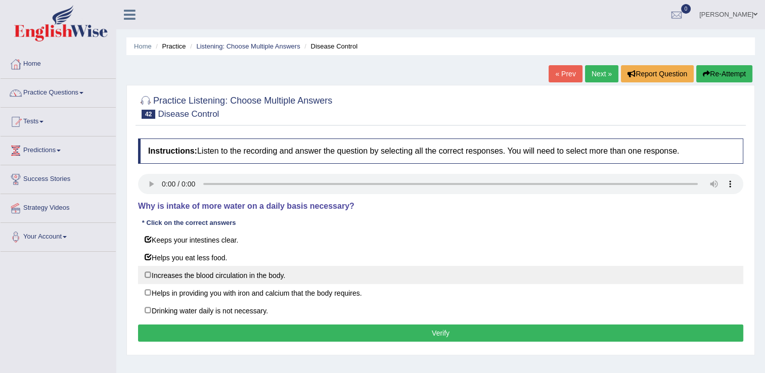
click at [149, 272] on label "Increases the blood circulation in the body." at bounding box center [440, 275] width 605 height 18
checkbox input "true"
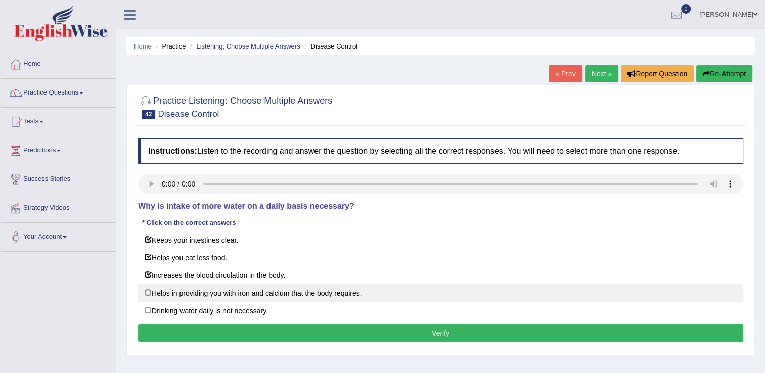
click at [148, 290] on label "Helps in providing you with iron and calcium that the body requires." at bounding box center [440, 293] width 605 height 18
checkbox input "true"
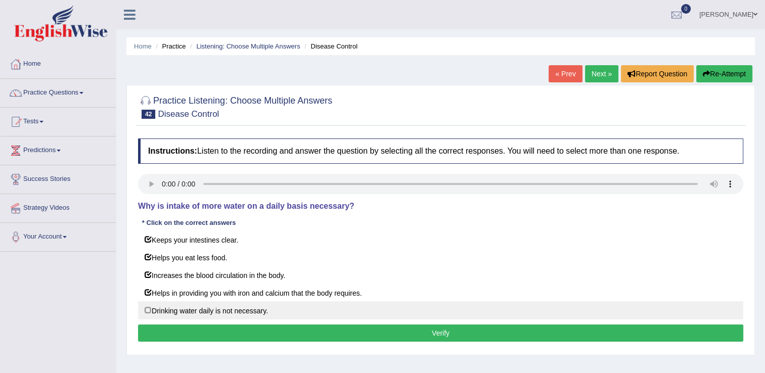
click at [148, 311] on label "Drinking water daily is not necessary." at bounding box center [440, 310] width 605 height 18
checkbox input "false"
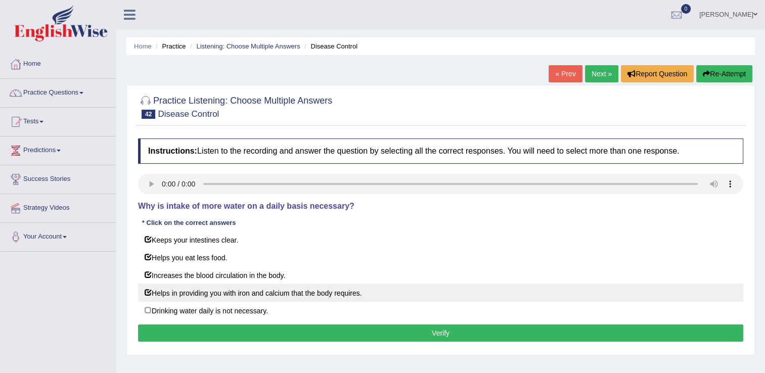
click at [146, 292] on label "Helps in providing you with iron and calcium that the body requires." at bounding box center [440, 293] width 605 height 18
checkbox input "false"
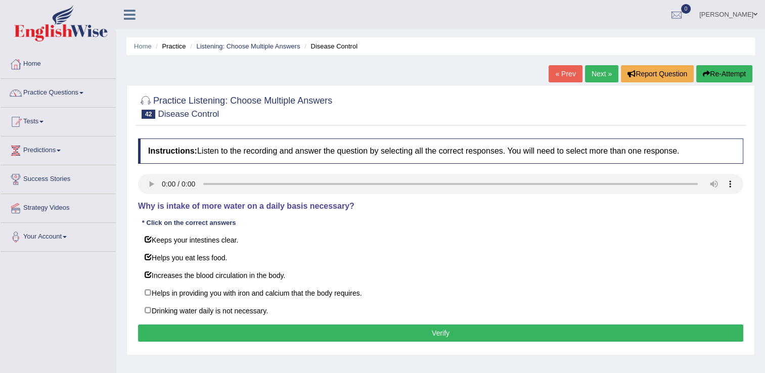
click at [168, 329] on button "Verify" at bounding box center [440, 332] width 605 height 17
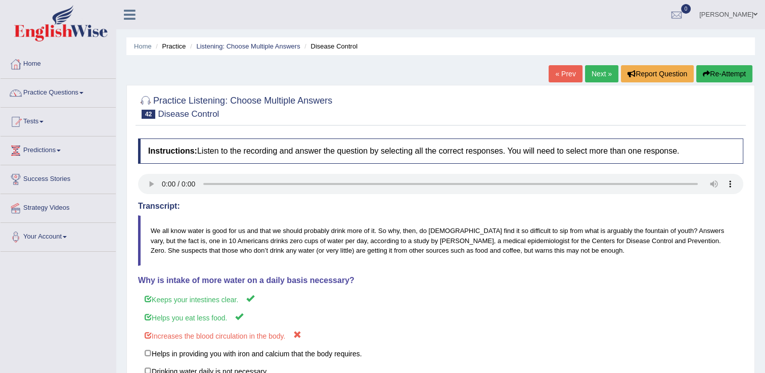
click at [599, 75] on link "Next »" at bounding box center [601, 73] width 33 height 17
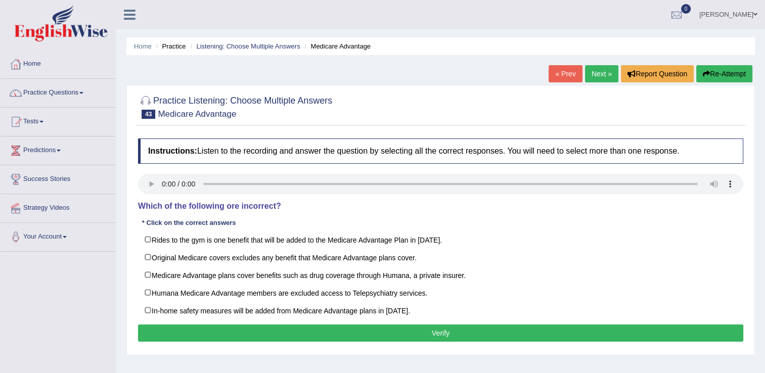
drag, startPoint x: 146, startPoint y: 207, endPoint x: 249, endPoint y: 216, distance: 104.0
click at [249, 216] on div "Instructions: Listen to the recording and answer the question by selecting all …" at bounding box center [440, 241] width 610 height 216
click at [125, 360] on div "Home Practice Listening: Choose Multiple Answers Medicare Advantage « Prev Next…" at bounding box center [440, 252] width 648 height 505
drag, startPoint x: 160, startPoint y: 112, endPoint x: 220, endPoint y: 116, distance: 60.7
click at [220, 116] on small "Medicare Advantage" at bounding box center [197, 114] width 78 height 10
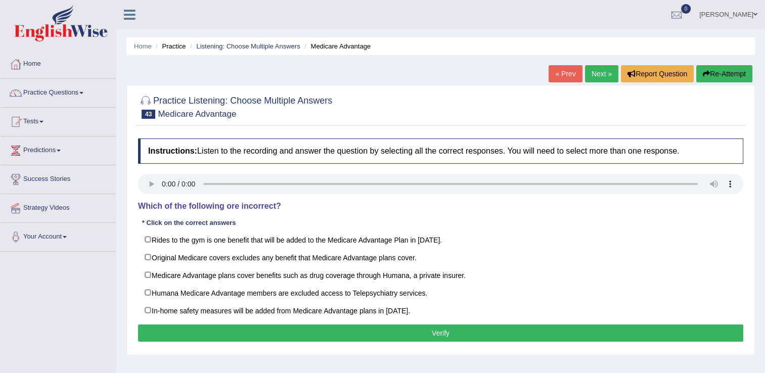
click at [408, 209] on h4 "Which of the following ore incorrect?" at bounding box center [440, 206] width 605 height 9
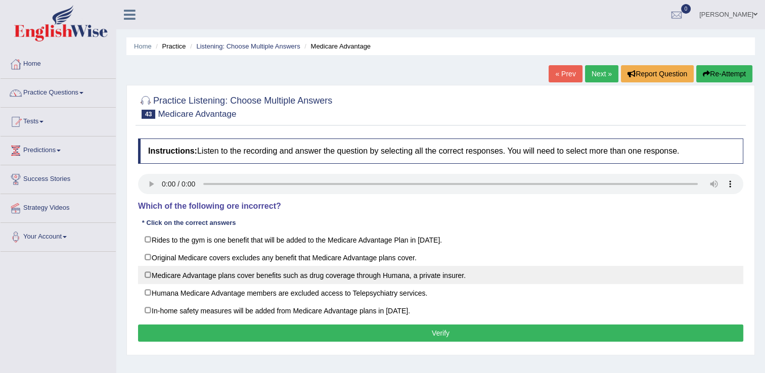
click at [153, 278] on label "Medicare Advantage plans cover benefits such as drug coverage through Humana, a…" at bounding box center [440, 275] width 605 height 18
click at [148, 273] on label "Medicare Advantage plans cover benefits such as drug coverage through Humana, a…" at bounding box center [440, 275] width 605 height 18
checkbox input "false"
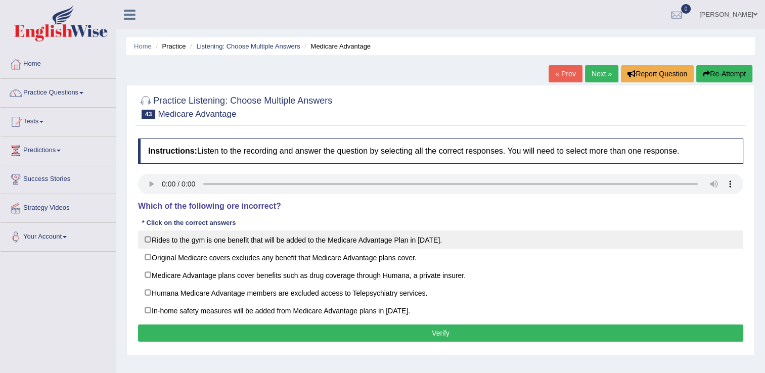
click at [148, 242] on label "Rides to the gym is one benefit that will be added to the Medicare Advantage Pl…" at bounding box center [440, 239] width 605 height 18
checkbox input "false"
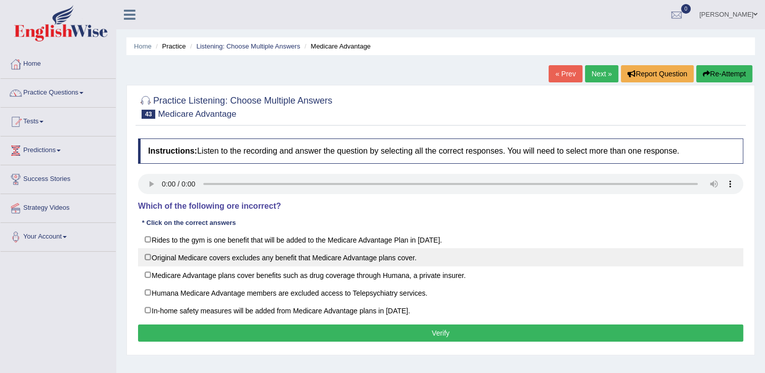
click at [149, 258] on label "Original Medicare covers excludes any benefit that Medicare Advantage plans cov…" at bounding box center [440, 257] width 605 height 18
checkbox input "true"
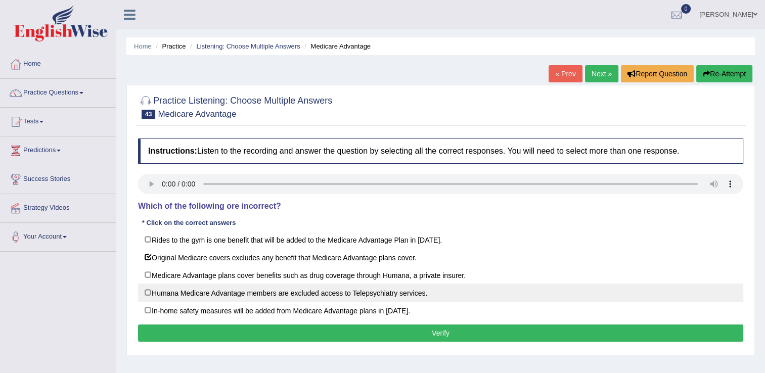
click at [150, 290] on label "Humana Medicare Advantage members are excluded access to Telepsychiatry service…" at bounding box center [440, 293] width 605 height 18
checkbox input "true"
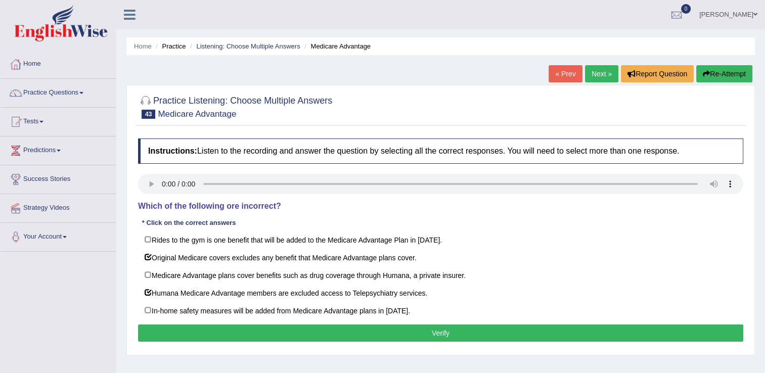
click at [172, 330] on button "Verify" at bounding box center [440, 332] width 605 height 17
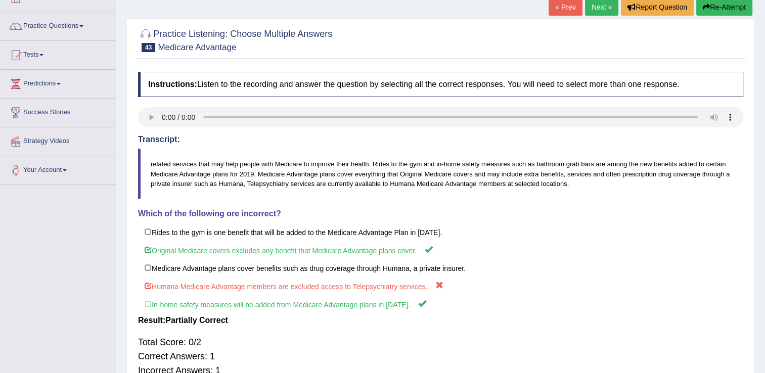
scroll to position [66, 0]
click at [606, 5] on link "Next »" at bounding box center [601, 7] width 33 height 17
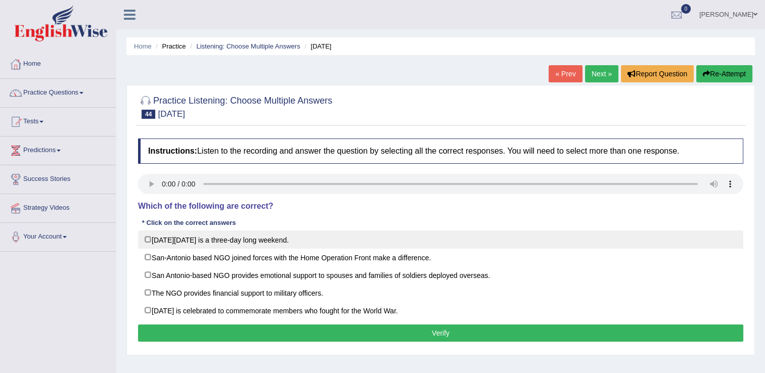
click at [149, 242] on label "[DATE][DATE] is a three-day long weekend." at bounding box center [440, 239] width 605 height 18
checkbox input "true"
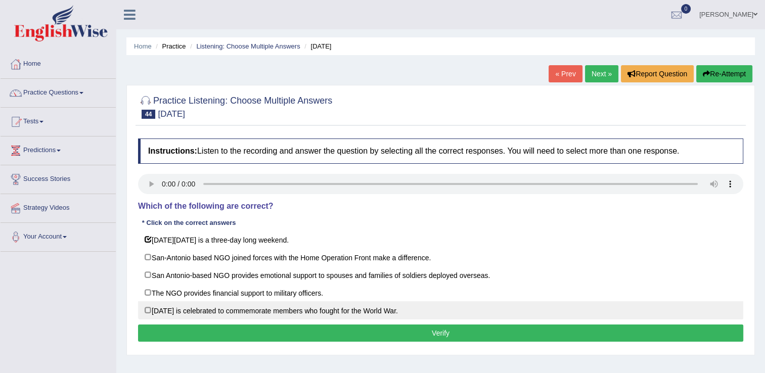
click at [152, 311] on label "[DATE] is celebrated to commemorate members who fought for the World War." at bounding box center [440, 310] width 605 height 18
checkbox input "true"
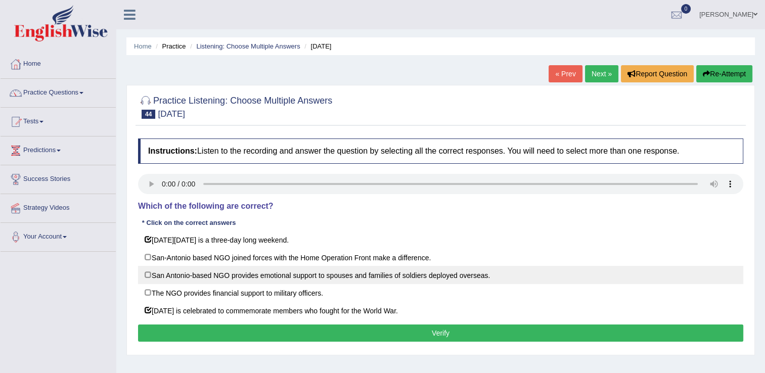
click at [150, 274] on label "San Antonio-based NGO provides emotional support to spouses and families of sol…" at bounding box center [440, 275] width 605 height 18
checkbox input "true"
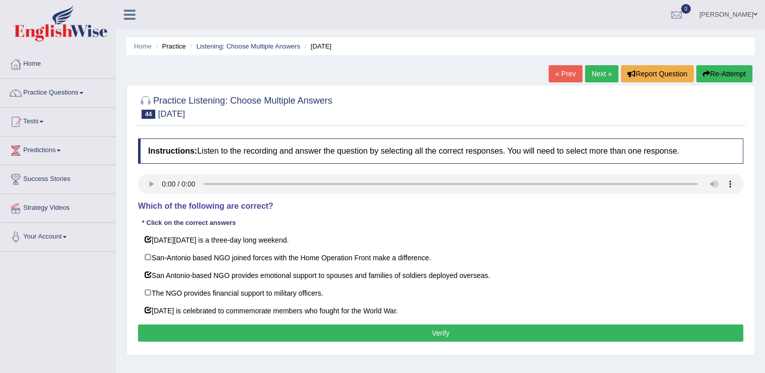
click at [194, 328] on button "Verify" at bounding box center [440, 332] width 605 height 17
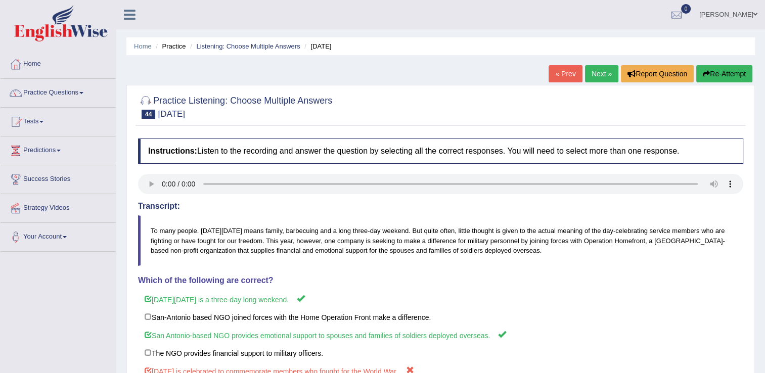
click at [596, 70] on link "Next »" at bounding box center [601, 73] width 33 height 17
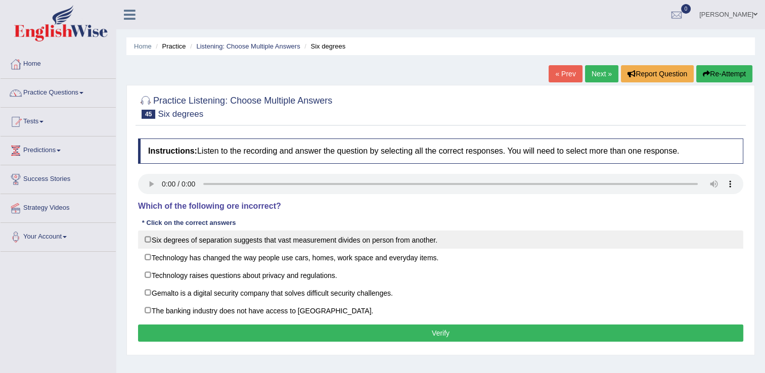
click at [152, 243] on label "Six degrees of separation suggests that vast measurement divides on person from…" at bounding box center [440, 239] width 605 height 18
checkbox input "true"
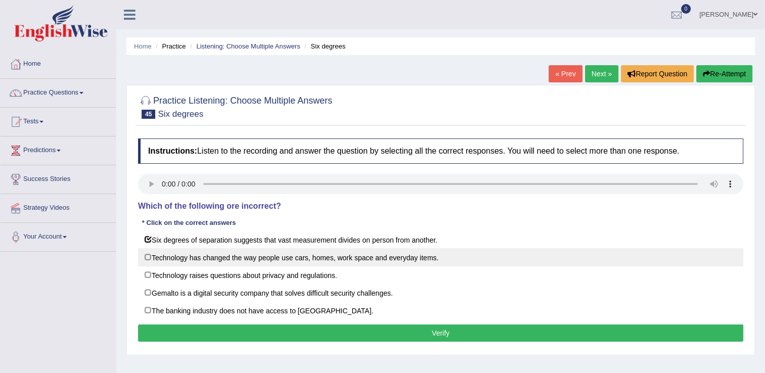
click at [144, 258] on label "Technology has changed the way people use cars, homes, work space and everyday …" at bounding box center [440, 257] width 605 height 18
checkbox input "true"
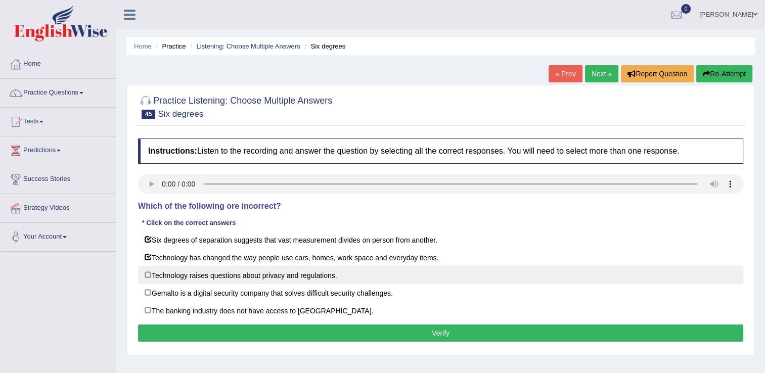
click at [144, 275] on label "Technology raises questions about privacy and regulations." at bounding box center [440, 275] width 605 height 18
checkbox input "true"
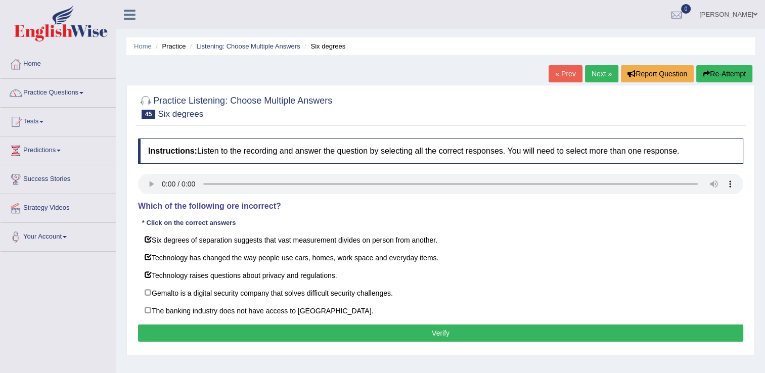
click at [228, 335] on button "Verify" at bounding box center [440, 332] width 605 height 17
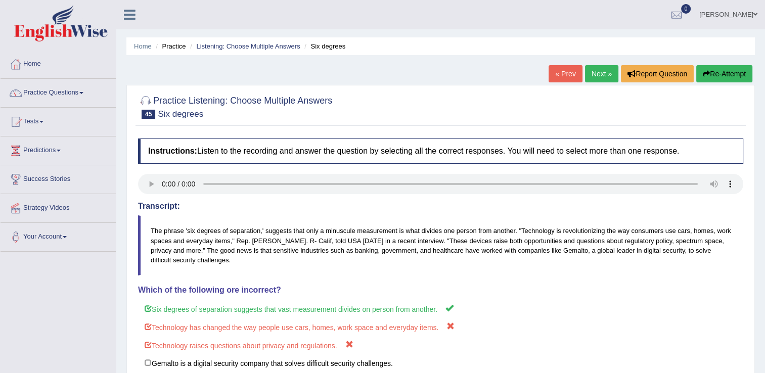
click at [597, 74] on link "Next »" at bounding box center [601, 73] width 33 height 17
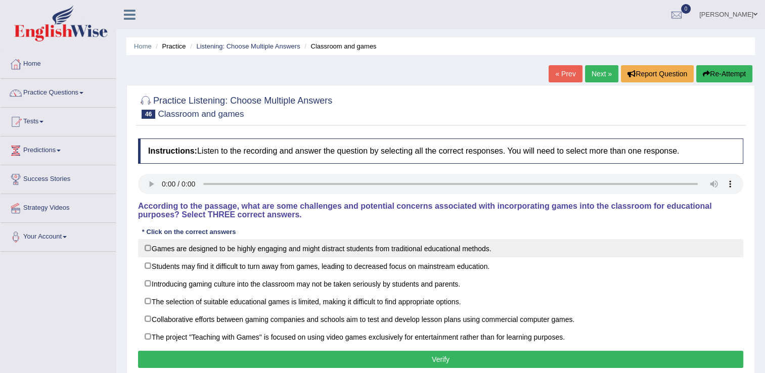
click at [230, 252] on label "Games are designed to be highly engaging and might distract students from tradi…" at bounding box center [440, 248] width 605 height 18
checkbox input "false"
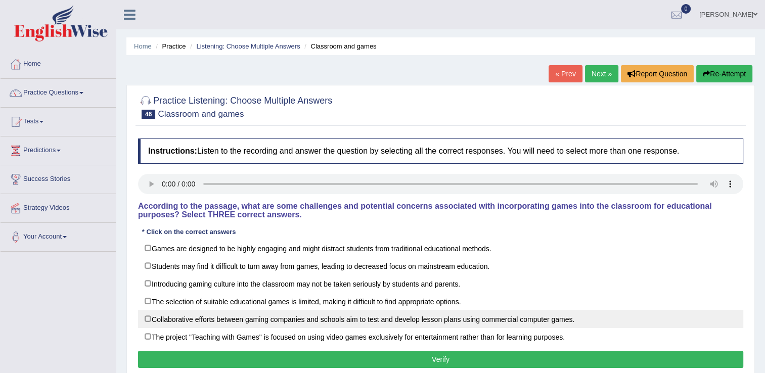
click at [147, 320] on label "Collaborative efforts between gaming companies and schools aim to test and deve…" at bounding box center [440, 319] width 605 height 18
checkbox input "true"
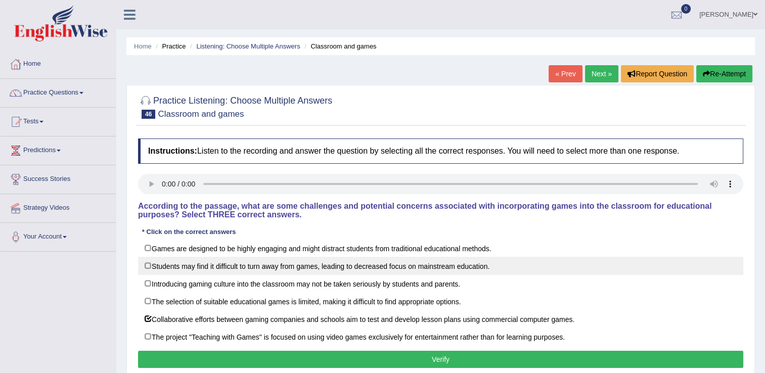
click at [148, 266] on label "Students may find it difficult to turn away from games, leading to decreased fo…" at bounding box center [440, 266] width 605 height 18
checkbox input "true"
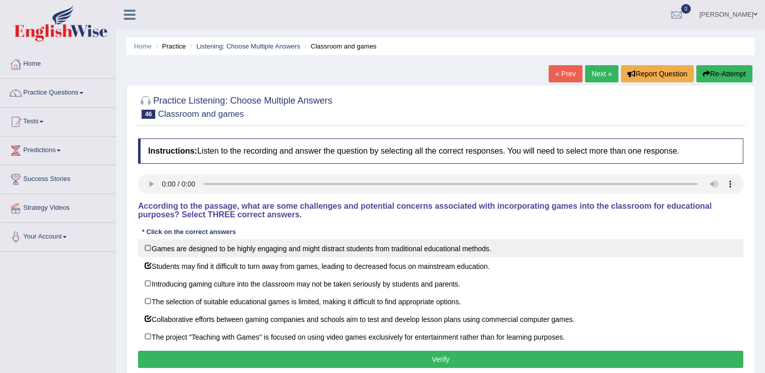
click at [146, 252] on label "Games are designed to be highly engaging and might distract students from tradi…" at bounding box center [440, 248] width 605 height 18
checkbox input "true"
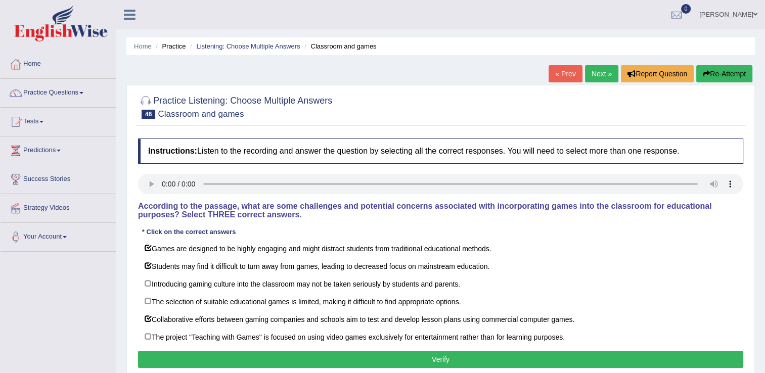
click at [235, 353] on button "Verify" at bounding box center [440, 359] width 605 height 17
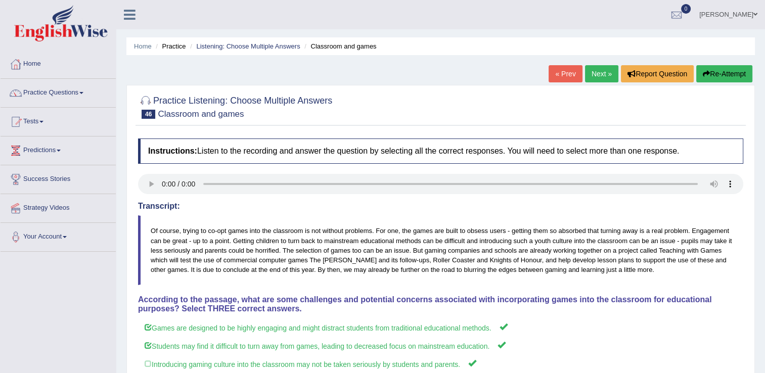
click at [604, 68] on link "Next »" at bounding box center [601, 73] width 33 height 17
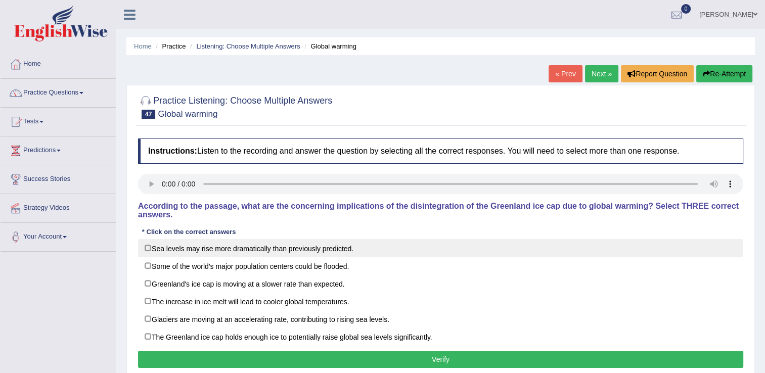
click at [145, 239] on label "Sea levels may rise more dramatically than previously predicted." at bounding box center [440, 248] width 605 height 18
checkbox input "true"
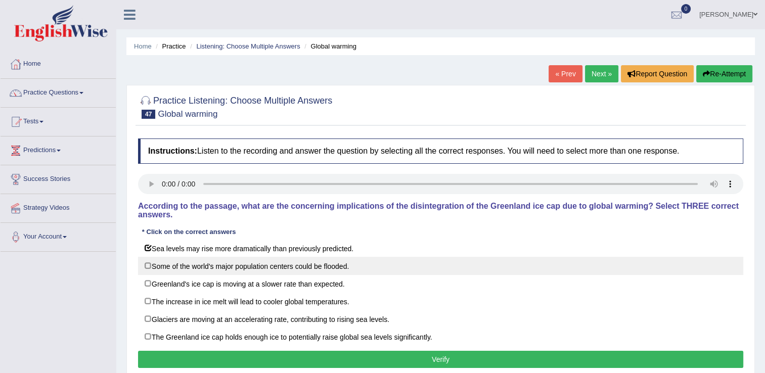
click at [150, 259] on label "Some of the world's major population centers could be flooded." at bounding box center [440, 266] width 605 height 18
checkbox input "true"
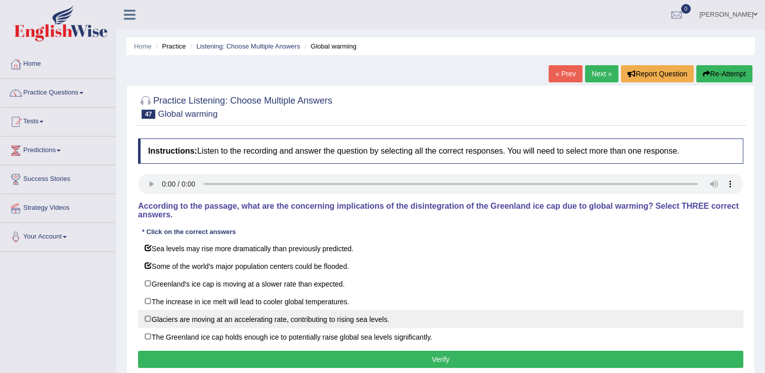
click at [148, 311] on label "Glaciers are moving at an accelerating rate, contributing to rising sea levels." at bounding box center [440, 319] width 605 height 18
checkbox input "true"
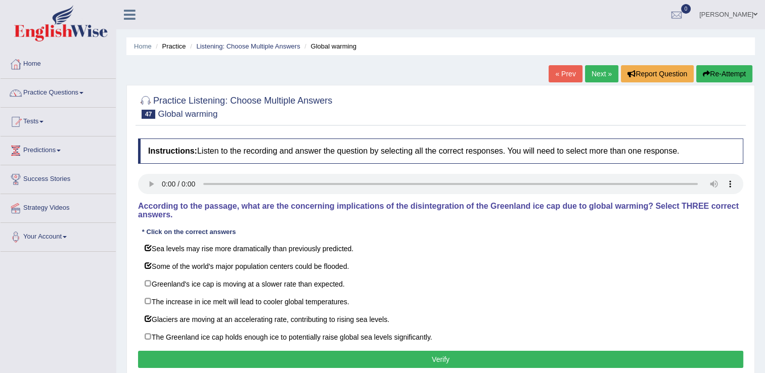
click at [193, 356] on button "Verify" at bounding box center [440, 359] width 605 height 17
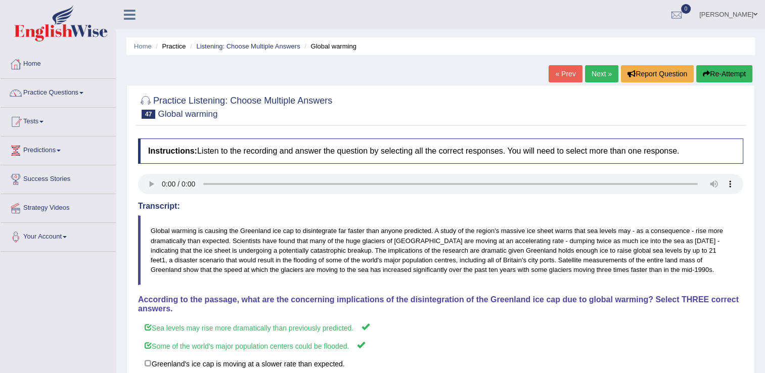
click at [596, 71] on link "Next »" at bounding box center [601, 73] width 33 height 17
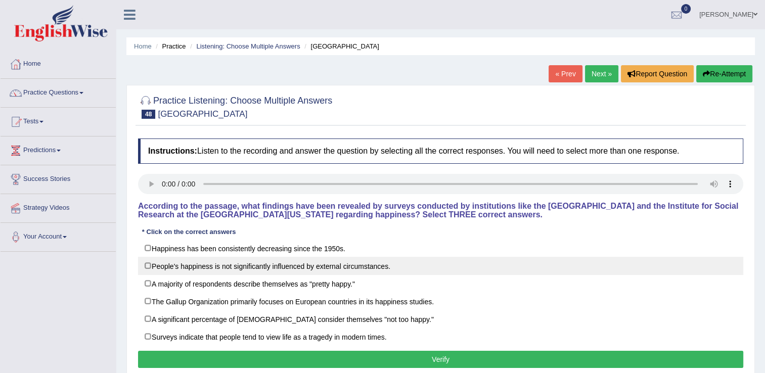
click at [148, 264] on label "People's happiness is not significantly influenced by external circumstances." at bounding box center [440, 266] width 605 height 18
checkbox input "true"
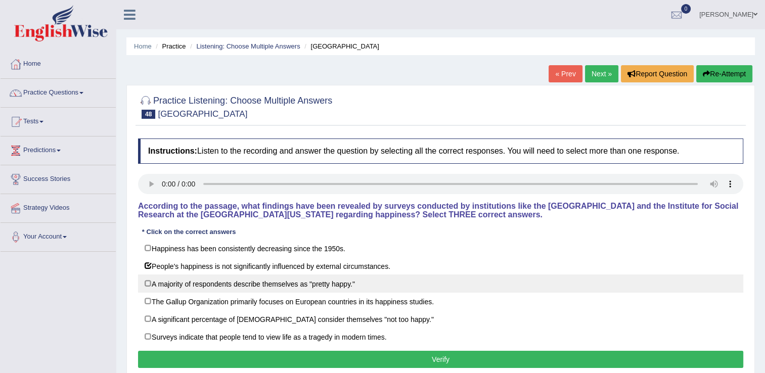
click at [146, 282] on label "A majority of respondents describe themselves as "pretty happy."" at bounding box center [440, 283] width 605 height 18
checkbox input "true"
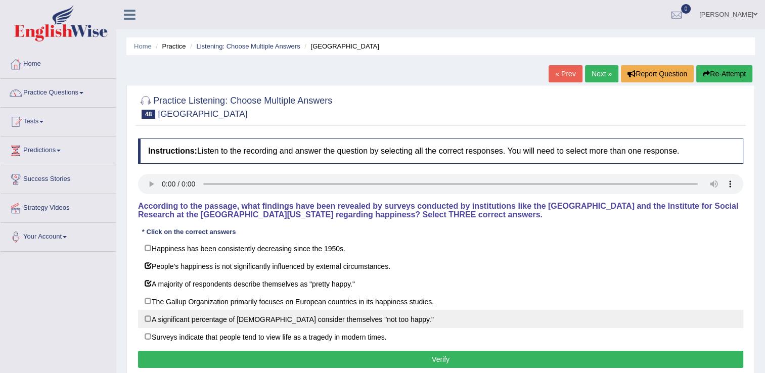
click at [150, 318] on label "A significant percentage of Americans consider themselves "not too happy."" at bounding box center [440, 319] width 605 height 18
checkbox input "true"
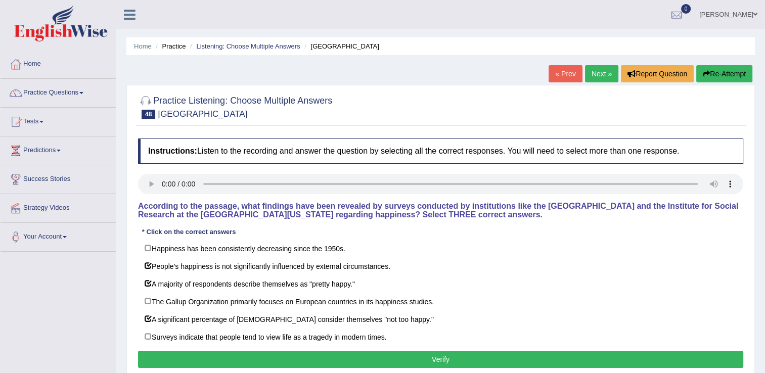
click at [192, 354] on button "Verify" at bounding box center [440, 359] width 605 height 17
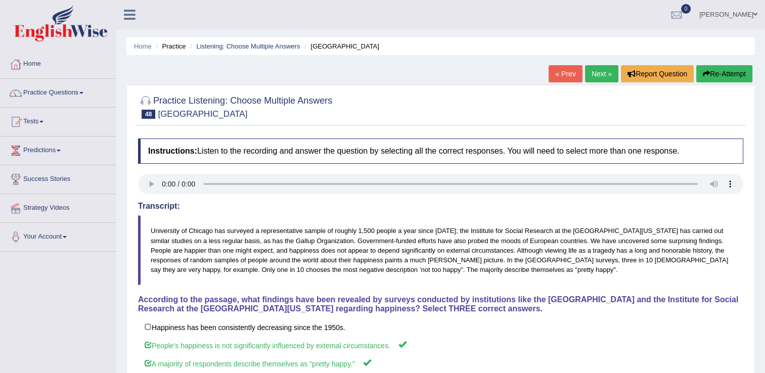
click at [598, 76] on link "Next »" at bounding box center [601, 73] width 33 height 17
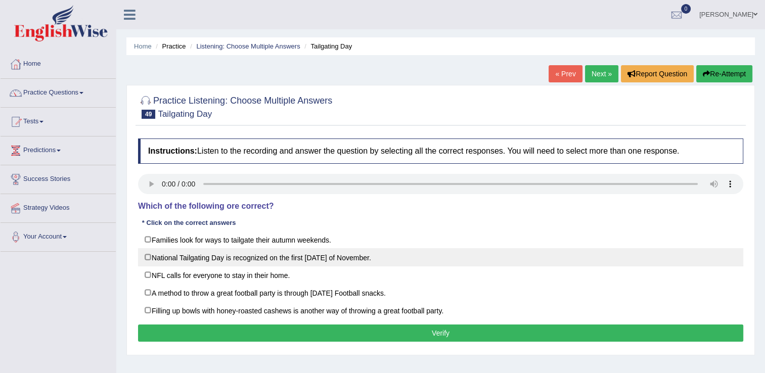
click at [148, 264] on label "National Tailgating Day is recognized on the first [DATE] of November." at bounding box center [440, 257] width 605 height 18
checkbox input "true"
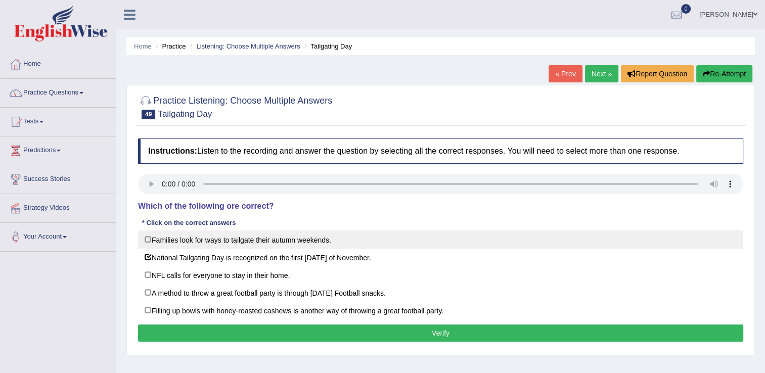
click at [149, 241] on label "Families look for ways to tailgate their autumn weekends." at bounding box center [440, 239] width 605 height 18
checkbox input "true"
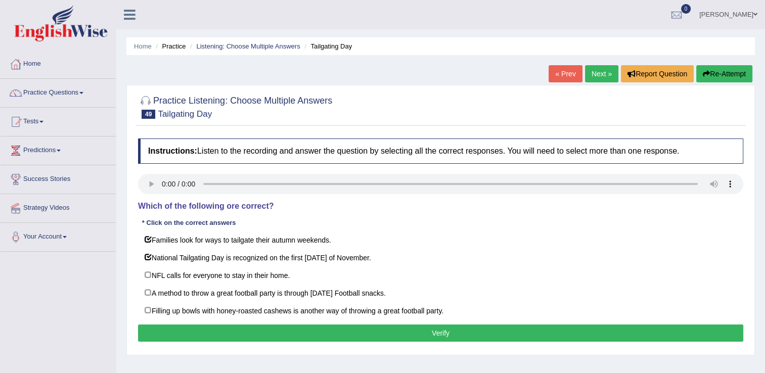
click at [175, 331] on button "Verify" at bounding box center [440, 332] width 605 height 17
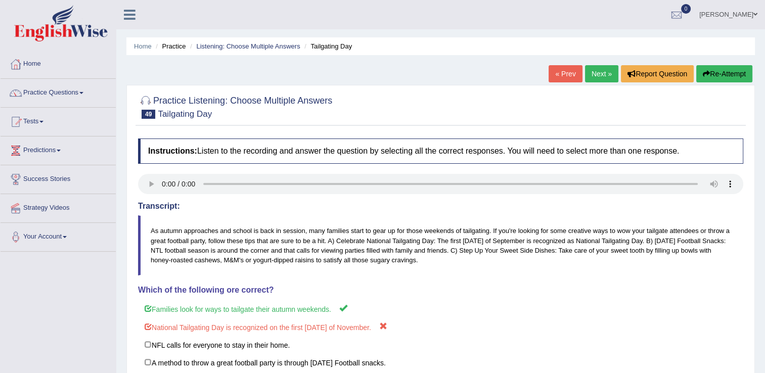
click at [600, 74] on link "Next »" at bounding box center [601, 73] width 33 height 17
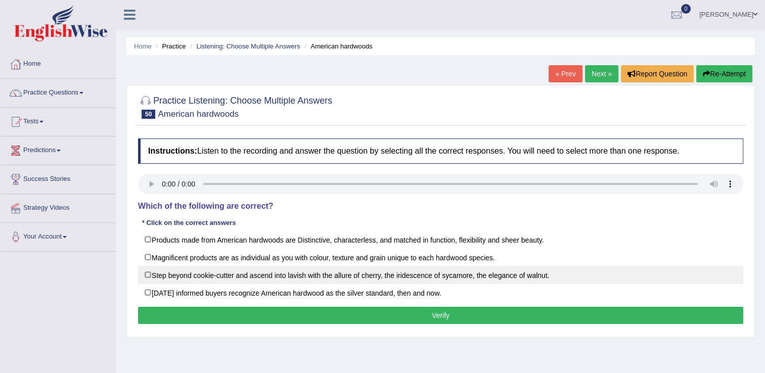
click at [151, 276] on label "Step beyond cookie-cutter and ascend into lavish with the allure of cherry, the…" at bounding box center [440, 275] width 605 height 18
checkbox input "true"
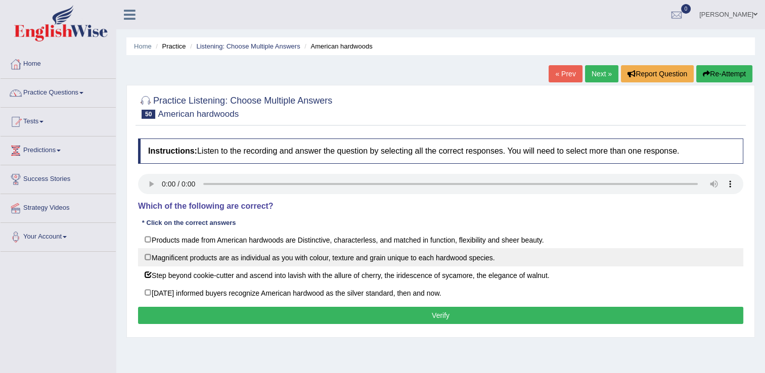
click at [147, 257] on label "Magnificent products are as individual as you with colour, texture and grain un…" at bounding box center [440, 257] width 605 height 18
checkbox input "true"
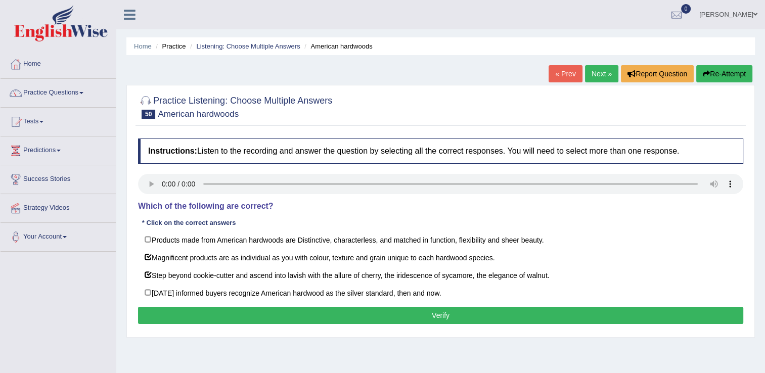
click at [188, 316] on button "Verify" at bounding box center [440, 315] width 605 height 17
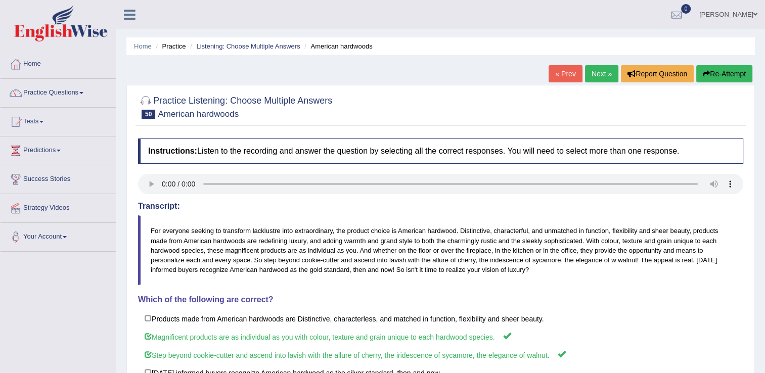
click at [600, 73] on link "Next »" at bounding box center [601, 73] width 33 height 17
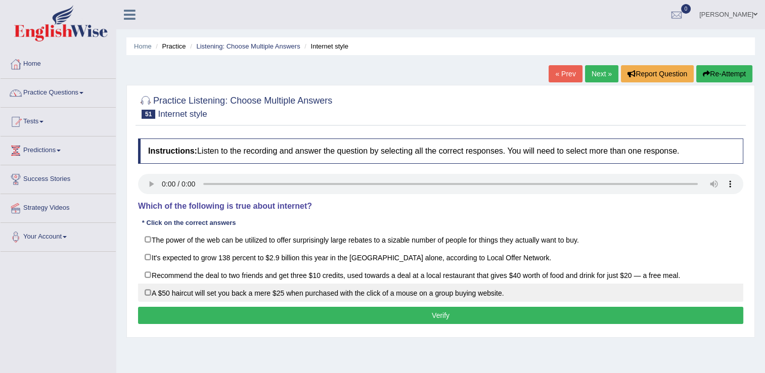
click at [152, 291] on label "A $50 haircut will set you back a mere $25 when purchased with the click of a m…" at bounding box center [440, 293] width 605 height 18
checkbox input "true"
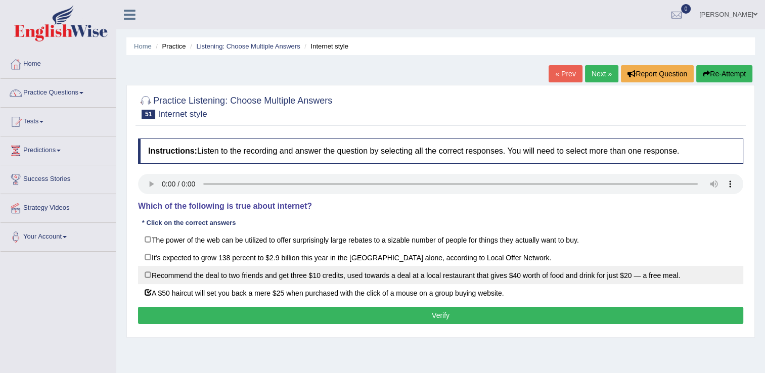
click at [145, 274] on label "Recommend the deal to two friends and get three $10 credits, used towards a dea…" at bounding box center [440, 275] width 605 height 18
checkbox input "true"
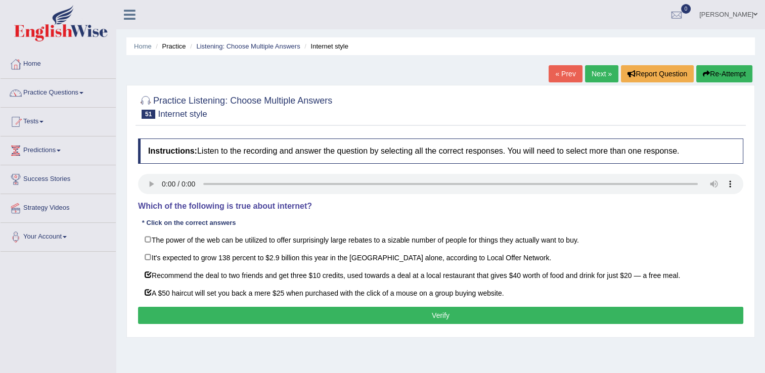
click at [222, 313] on button "Verify" at bounding box center [440, 315] width 605 height 17
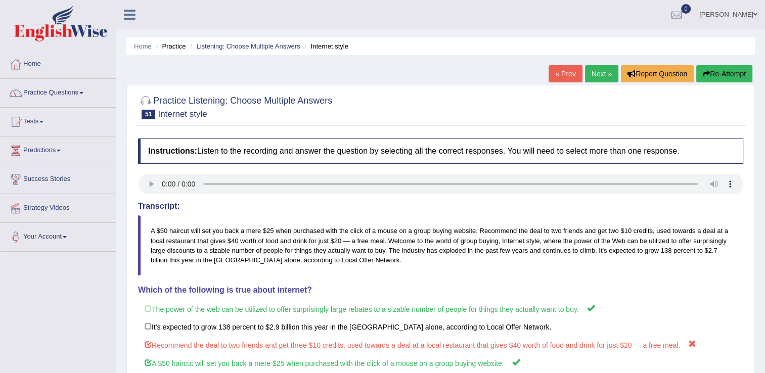
click at [597, 76] on link "Next »" at bounding box center [601, 73] width 33 height 17
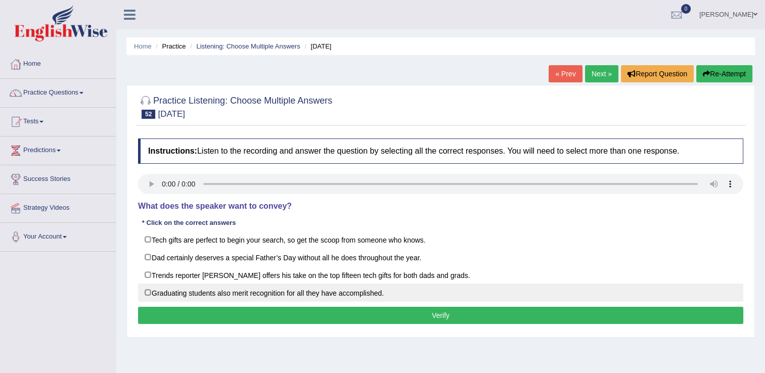
click at [147, 291] on label "Graduating students also merit recognition for all they have accomplished." at bounding box center [440, 293] width 605 height 18
checkbox input "true"
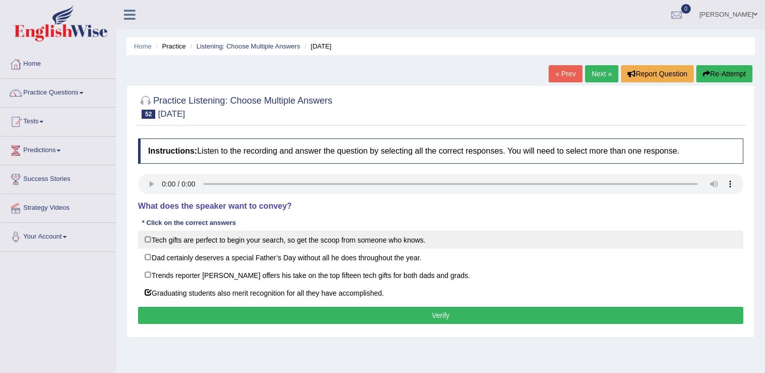
click at [150, 241] on label "Tech gifts are perfect to begin your search, so get the scoop from someone who …" at bounding box center [440, 239] width 605 height 18
checkbox input "true"
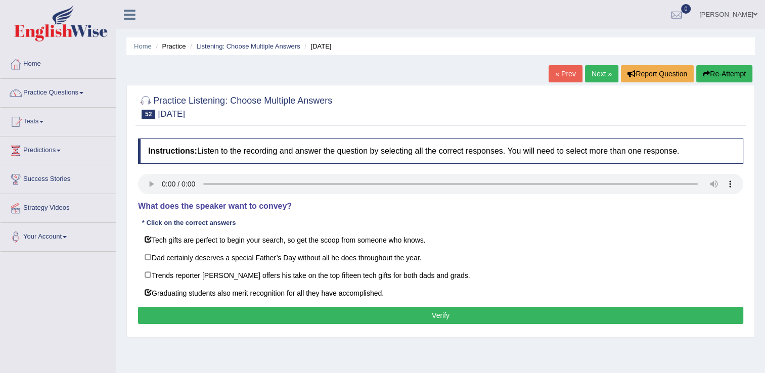
click at [203, 312] on button "Verify" at bounding box center [440, 315] width 605 height 17
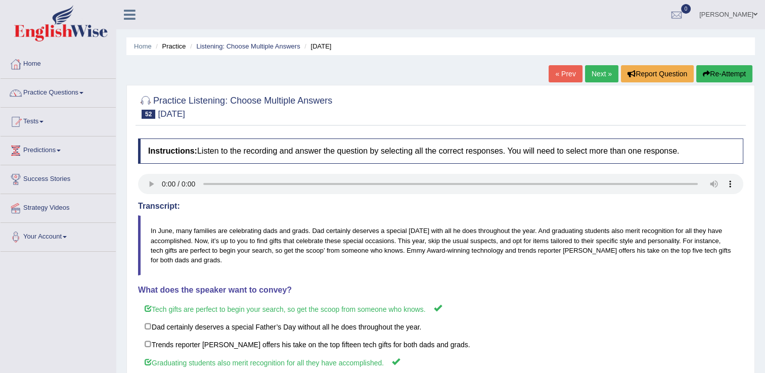
click at [593, 74] on link "Next »" at bounding box center [601, 73] width 33 height 17
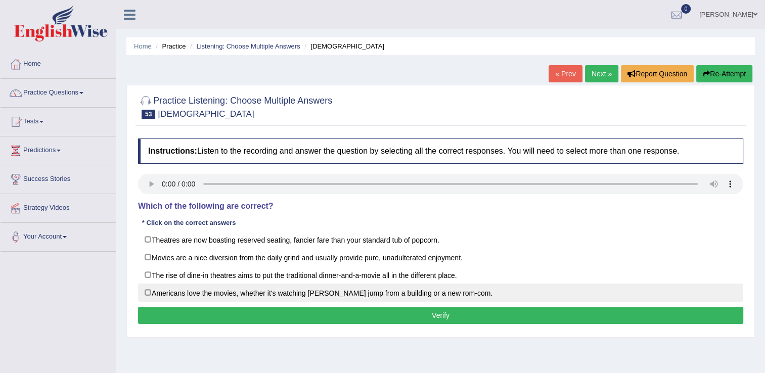
click at [148, 293] on label "Americans love the movies, whether it's watching Tom Cruise jump from a buildin…" at bounding box center [440, 293] width 605 height 18
click at [147, 291] on label "Americans love the movies, whether it's watching Tom Cruise jump from a buildin…" at bounding box center [440, 293] width 605 height 18
checkbox input "true"
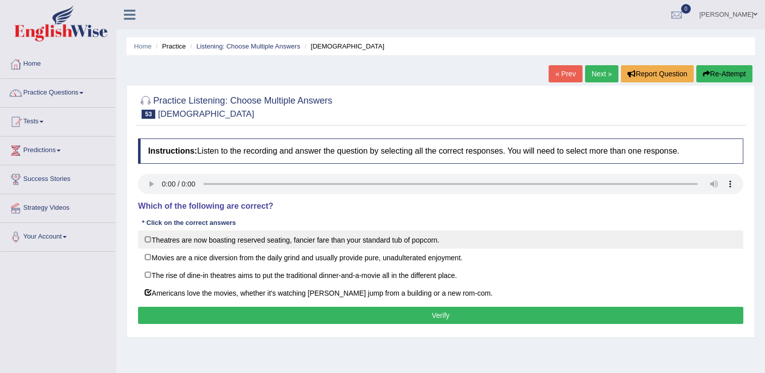
click at [149, 240] on label "Theatres are now boasting reserved seating, fancier fare than your standard tub…" at bounding box center [440, 239] width 605 height 18
checkbox input "true"
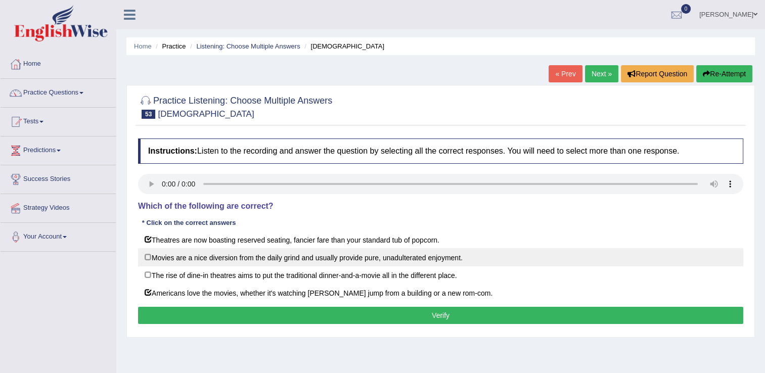
click at [147, 256] on label "Movies are a nice diversion from the daily grind and usually provide pure, unad…" at bounding box center [440, 257] width 605 height 18
checkbox input "true"
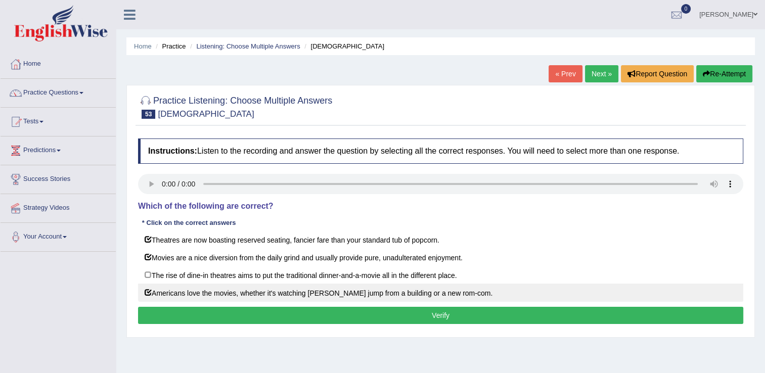
click at [149, 288] on label "Americans love the movies, whether it's watching Tom Cruise jump from a buildin…" at bounding box center [440, 293] width 605 height 18
checkbox input "false"
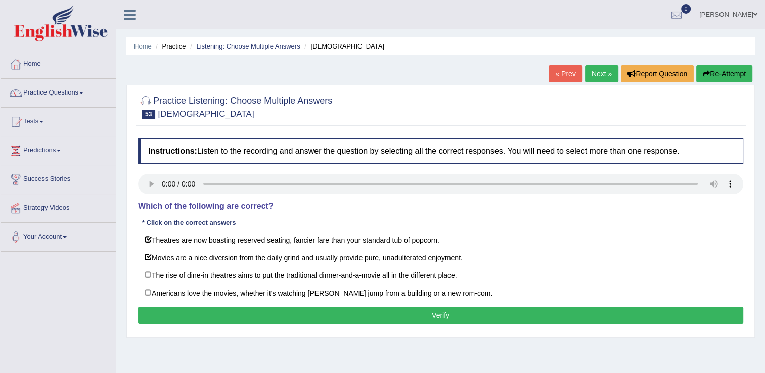
click at [172, 311] on button "Verify" at bounding box center [440, 315] width 605 height 17
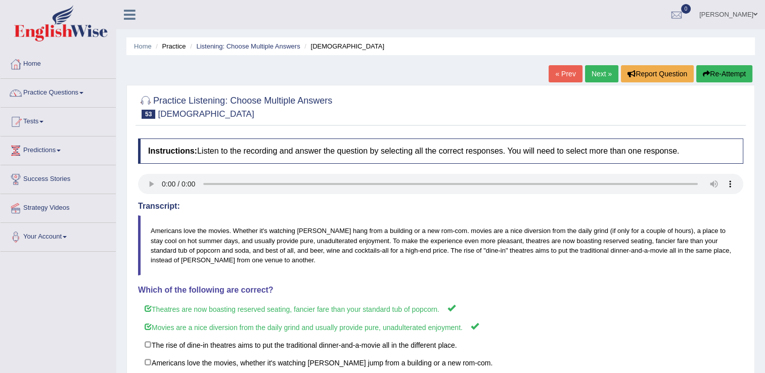
click at [593, 78] on link "Next »" at bounding box center [601, 73] width 33 height 17
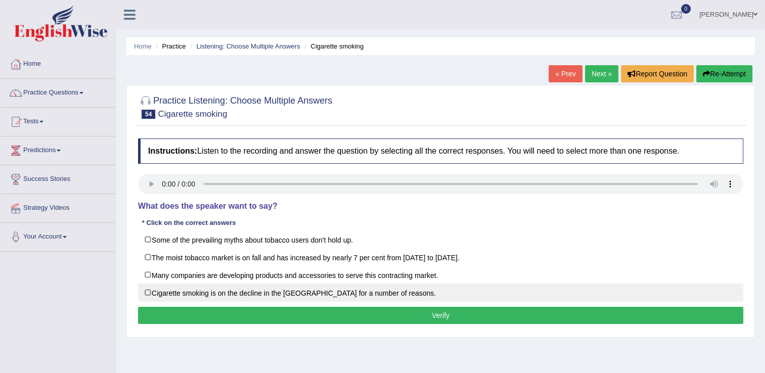
click at [146, 288] on label "Cigarette smoking is on the decline in the [GEOGRAPHIC_DATA] for a number of re…" at bounding box center [440, 293] width 605 height 18
checkbox input "true"
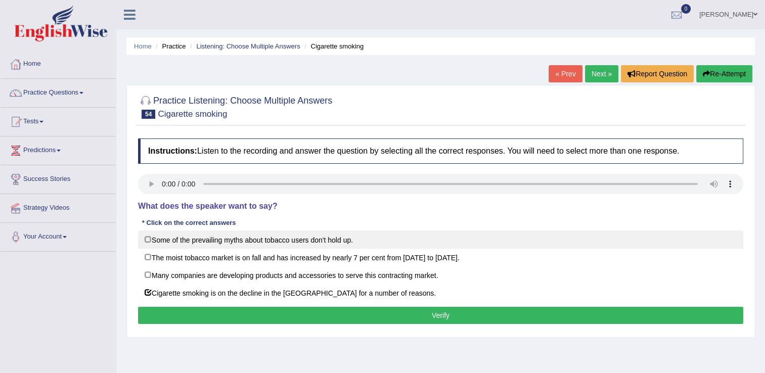
click at [151, 242] on label "Some of the prevailing myths about tobacco users don't hold up." at bounding box center [440, 239] width 605 height 18
checkbox input "true"
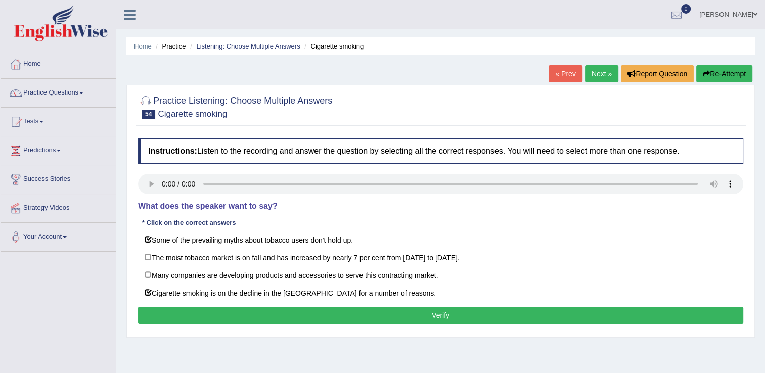
click at [208, 314] on button "Verify" at bounding box center [440, 315] width 605 height 17
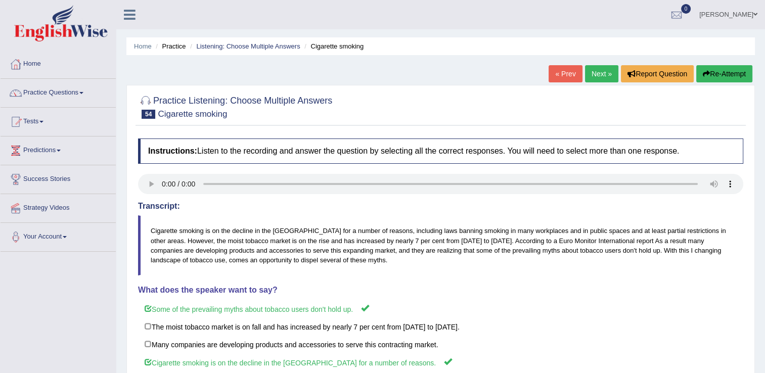
click at [609, 72] on link "Next »" at bounding box center [601, 73] width 33 height 17
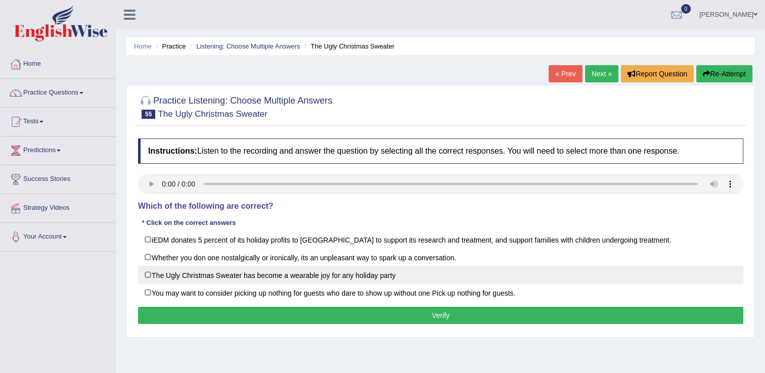
click at [148, 272] on label "The Ugly Christmas Sweater has become a wearable joy for any holiday party" at bounding box center [440, 275] width 605 height 18
checkbox input "true"
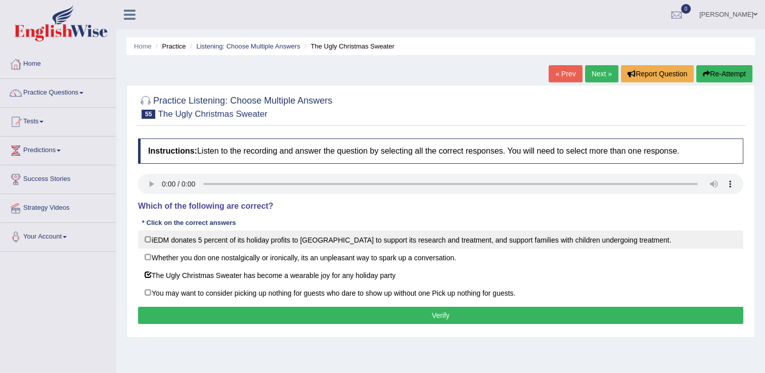
click at [146, 239] on label "iEDM donates 5 percent of its holiday profits to [GEOGRAPHIC_DATA] to support i…" at bounding box center [440, 239] width 605 height 18
checkbox input "true"
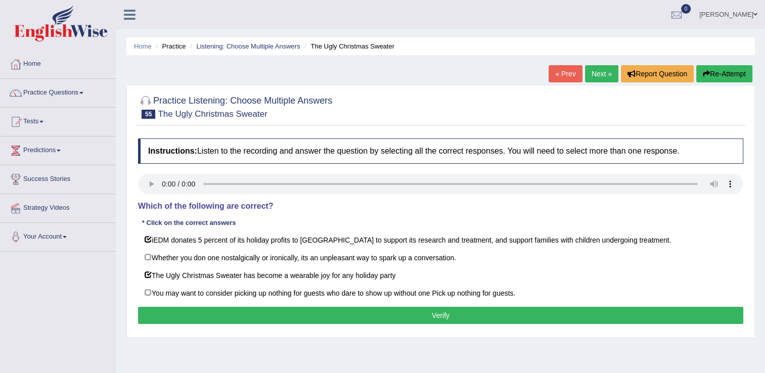
click at [184, 314] on button "Verify" at bounding box center [440, 315] width 605 height 17
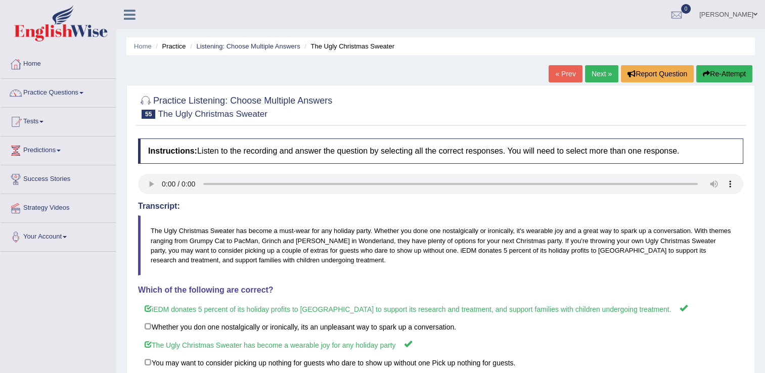
click at [608, 68] on link "Next »" at bounding box center [601, 73] width 33 height 17
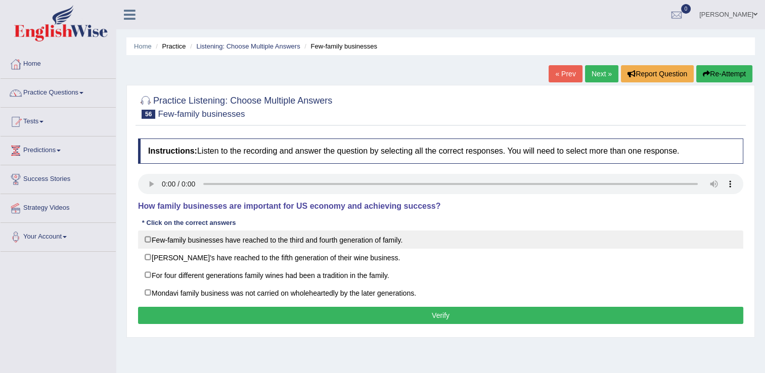
click at [146, 241] on label "Few-family businesses have reached to the third and fourth generation of family." at bounding box center [440, 239] width 605 height 18
checkbox input "true"
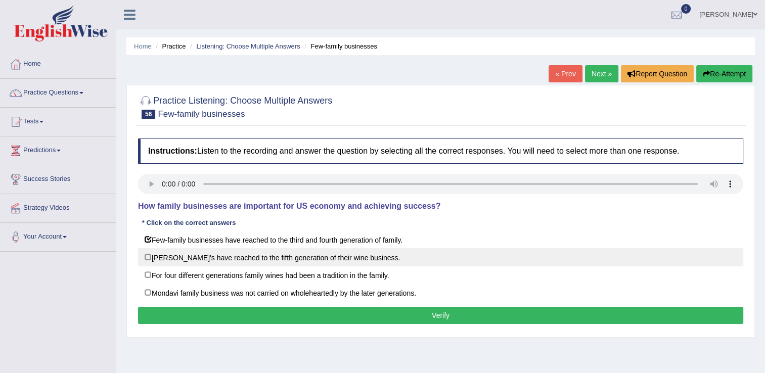
click at [148, 260] on label "[PERSON_NAME]'s have reached to the fifth generation of their wine business." at bounding box center [440, 257] width 605 height 18
checkbox input "true"
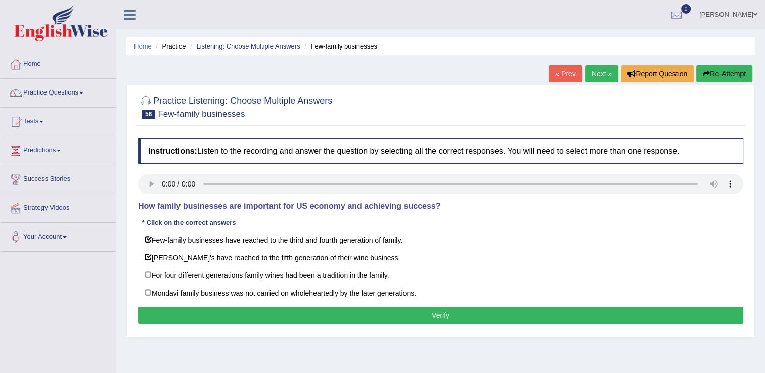
click at [184, 307] on button "Verify" at bounding box center [440, 315] width 605 height 17
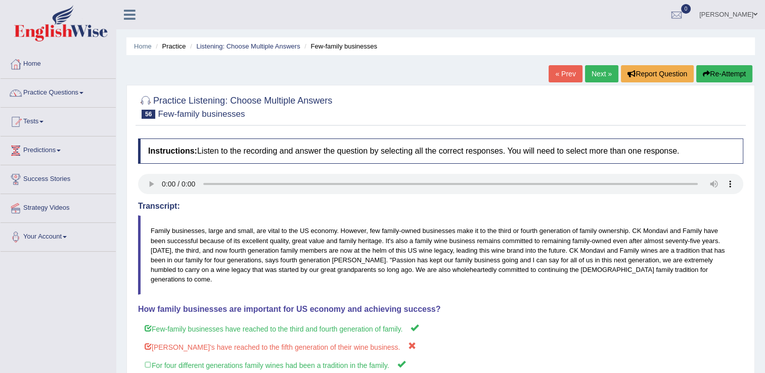
click at [606, 74] on link "Next »" at bounding box center [601, 73] width 33 height 17
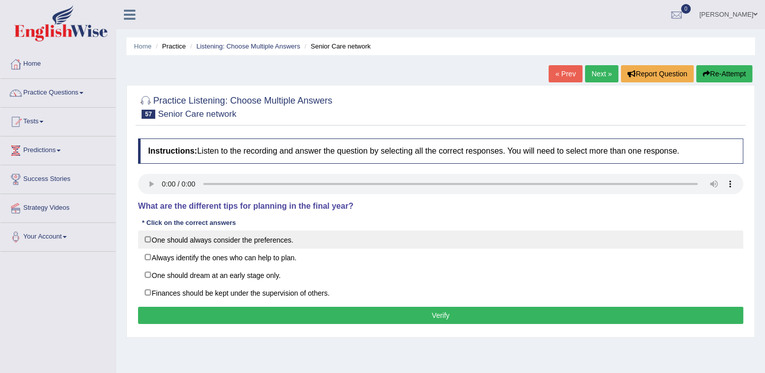
click at [150, 242] on label "One should always consider the preferences." at bounding box center [440, 239] width 605 height 18
checkbox input "true"
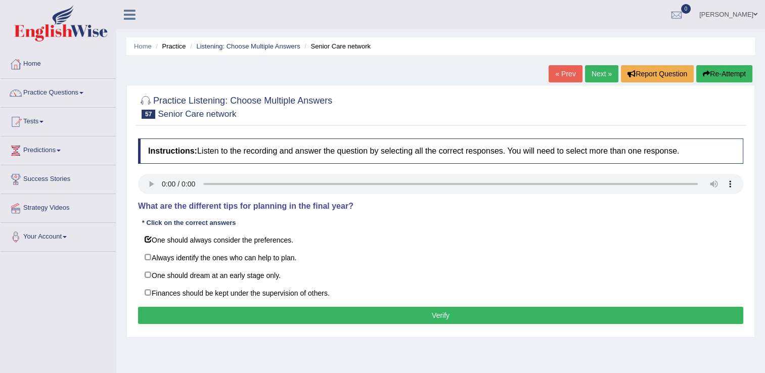
click at [183, 316] on button "Verify" at bounding box center [440, 315] width 605 height 17
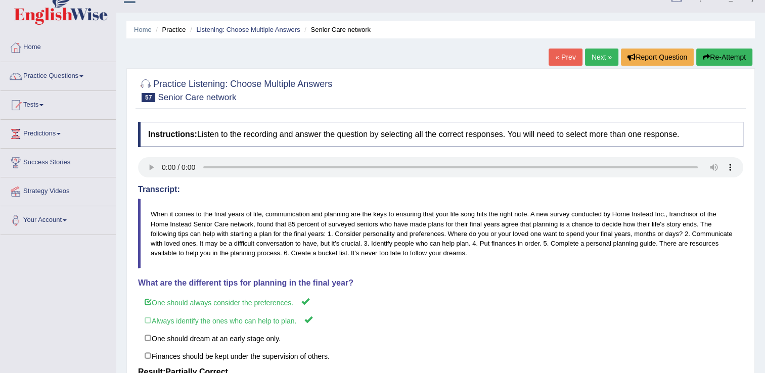
scroll to position [16, 0]
click at [595, 53] on link "Next »" at bounding box center [601, 57] width 33 height 17
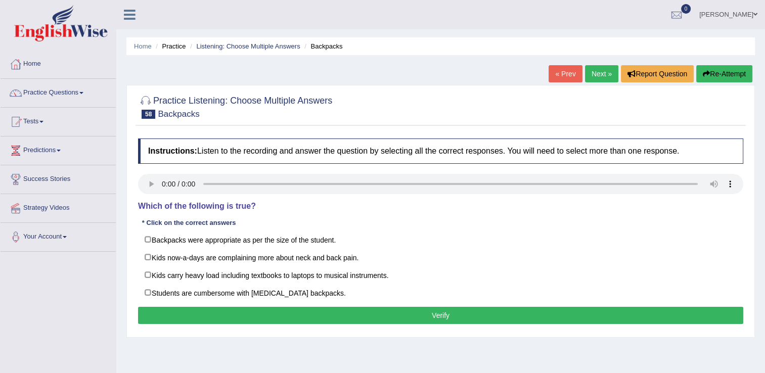
click at [152, 176] on div "Instructions: Listen to the recording and answer the question by selecting all …" at bounding box center [440, 232] width 610 height 199
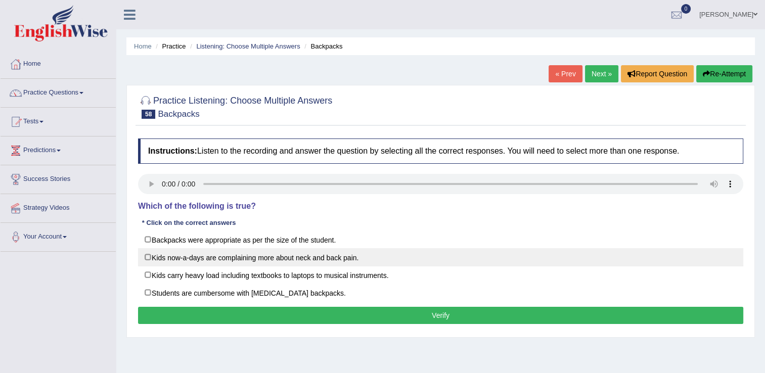
click at [146, 258] on label "Kids now-a-days are complaining more about neck and back pain." at bounding box center [440, 257] width 605 height 18
checkbox input "true"
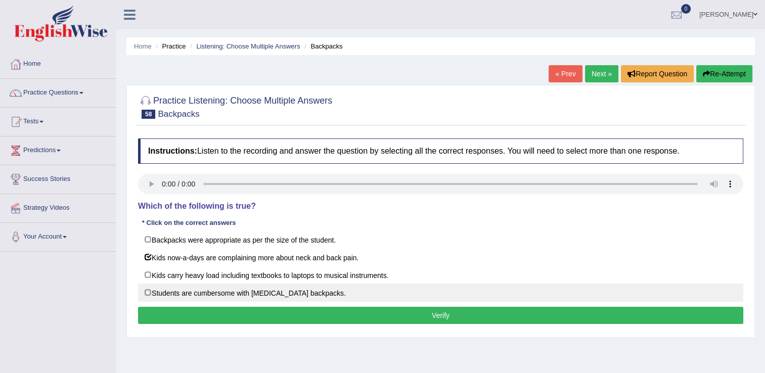
click at [148, 292] on label "Students are cumbersome with low weight backpacks." at bounding box center [440, 293] width 605 height 18
checkbox input "true"
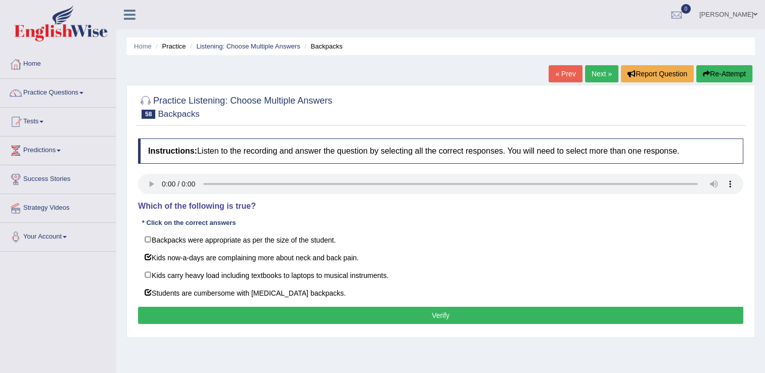
click at [196, 314] on button "Verify" at bounding box center [440, 315] width 605 height 17
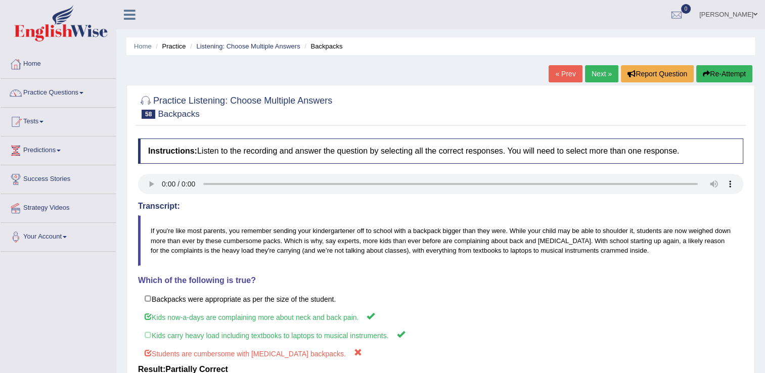
click at [591, 82] on div "« Prev Next » Report Question Re-Attempt" at bounding box center [651, 75] width 206 height 20
click at [592, 80] on link "Next »" at bounding box center [601, 73] width 33 height 17
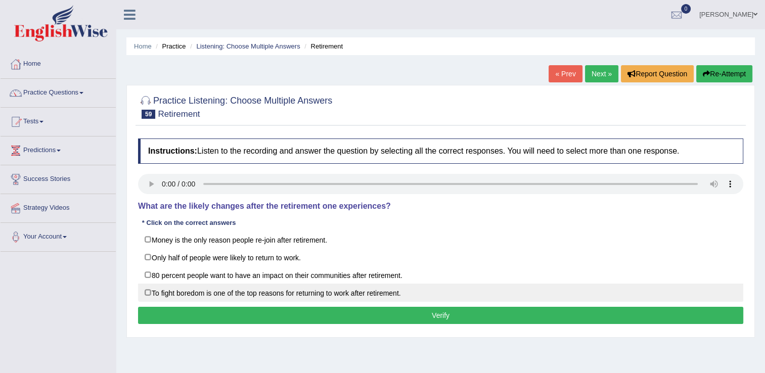
click at [149, 291] on label "To fight boredom is one of the top reasons for returning to work after retireme…" at bounding box center [440, 293] width 605 height 18
checkbox input "true"
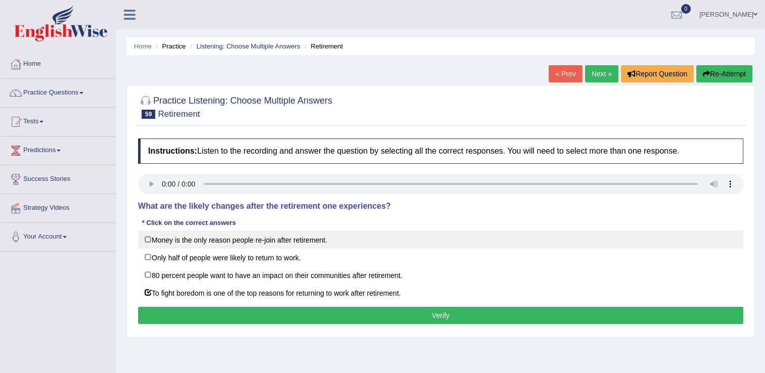
click at [154, 240] on label "Money is the only reason people re-join after retirement." at bounding box center [440, 239] width 605 height 18
checkbox input "true"
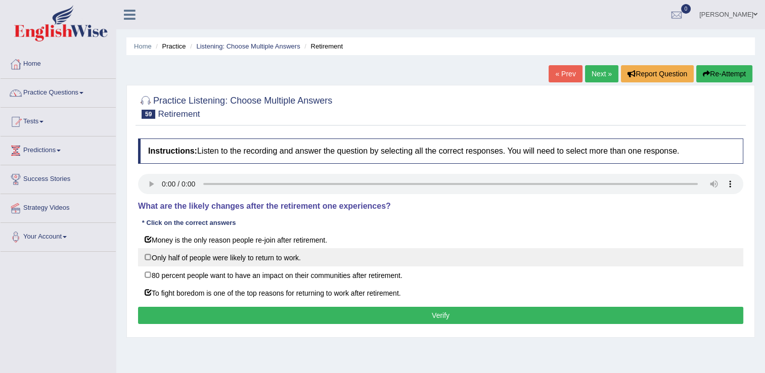
click at [146, 258] on label "Only half of people were likely to return to work." at bounding box center [440, 257] width 605 height 18
checkbox input "true"
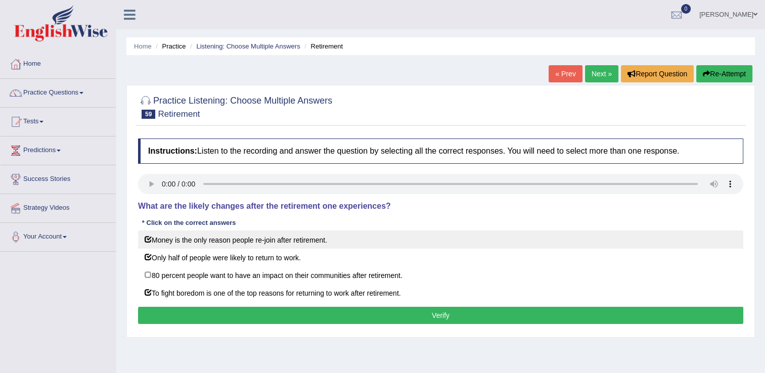
click at [149, 242] on label "Money is the only reason people re-join after retirement." at bounding box center [440, 239] width 605 height 18
checkbox input "false"
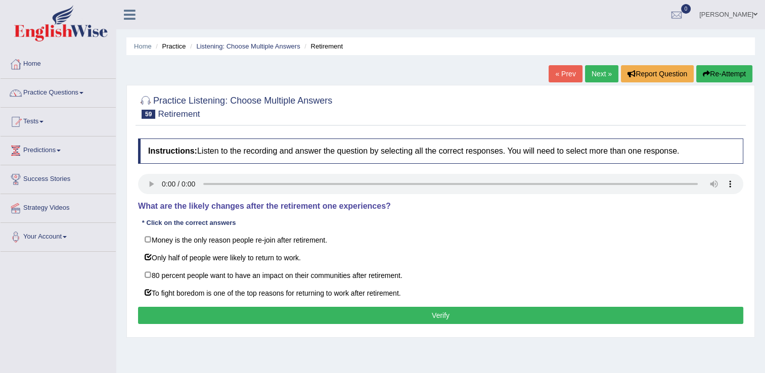
click at [205, 312] on button "Verify" at bounding box center [440, 315] width 605 height 17
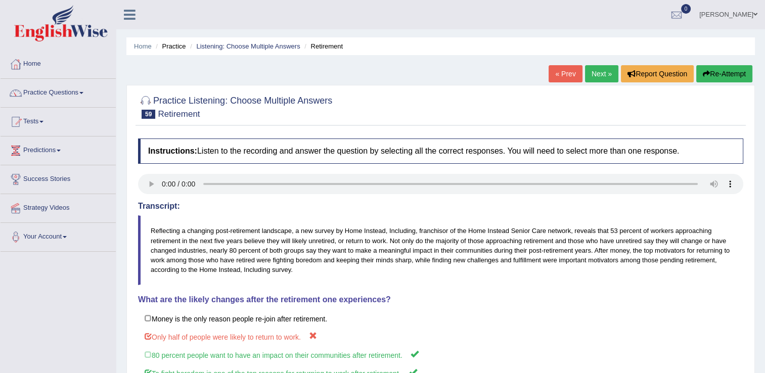
click at [604, 72] on link "Next »" at bounding box center [601, 73] width 33 height 17
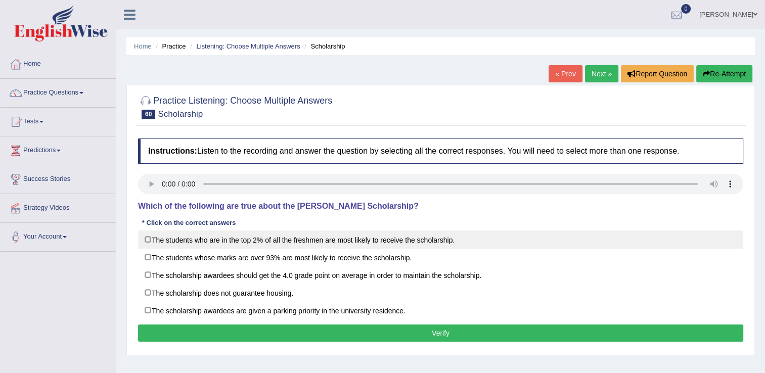
click at [148, 238] on label "The students who are in the top 2% of all the freshmen are most likely to recei…" at bounding box center [440, 239] width 605 height 18
checkbox input "true"
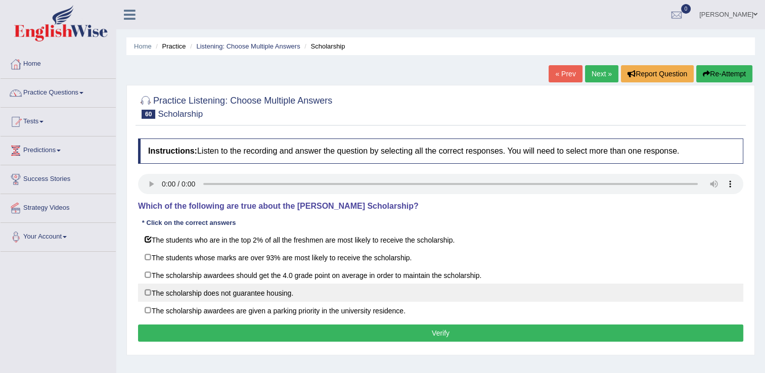
click at [148, 290] on label "The scholarship does not guarantee housing." at bounding box center [440, 293] width 605 height 18
checkbox input "true"
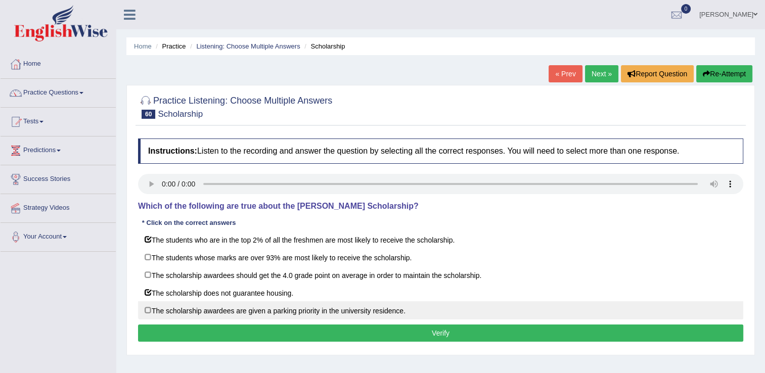
click at [145, 306] on label "The scholarship awardees are given a parking priority in the university residen…" at bounding box center [440, 310] width 605 height 18
checkbox input "true"
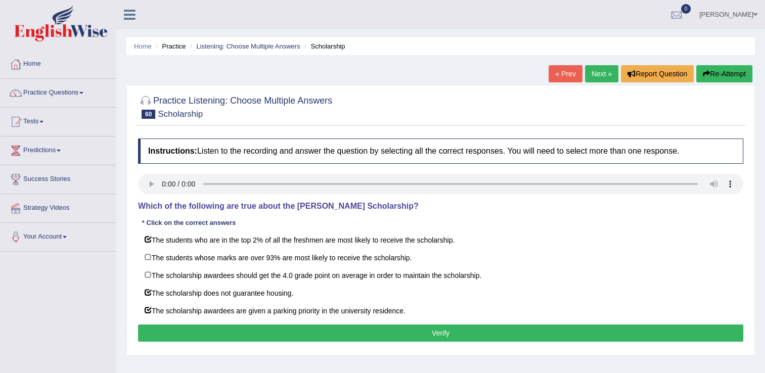
click at [168, 332] on button "Verify" at bounding box center [440, 332] width 605 height 17
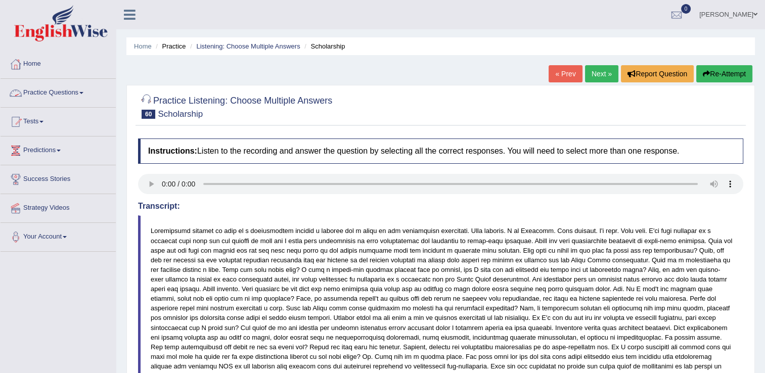
click at [91, 85] on link "Practice Questions" at bounding box center [58, 91] width 115 height 25
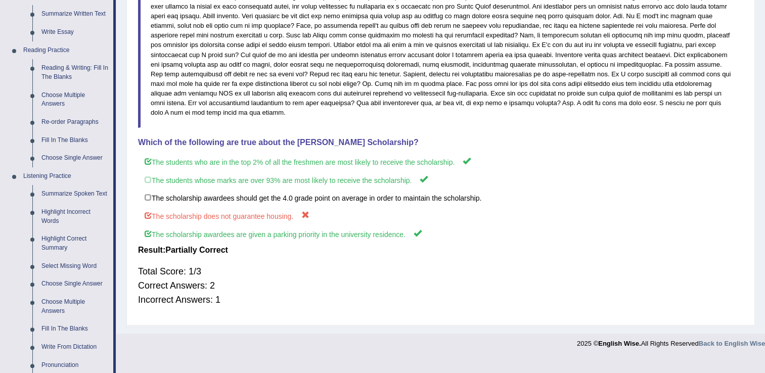
scroll to position [276, 0]
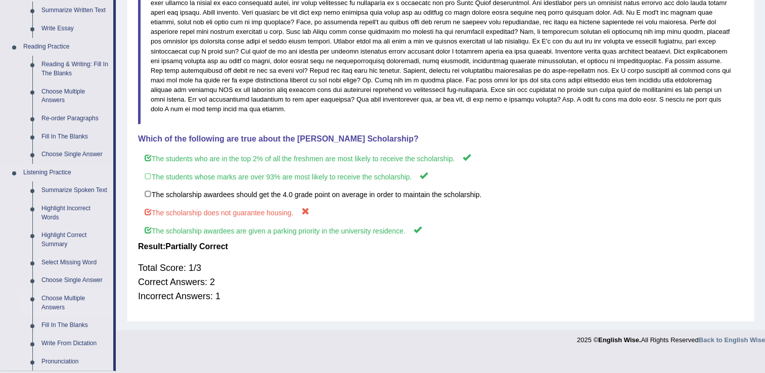
click at [71, 298] on link "Choose Multiple Answers" at bounding box center [75, 303] width 76 height 27
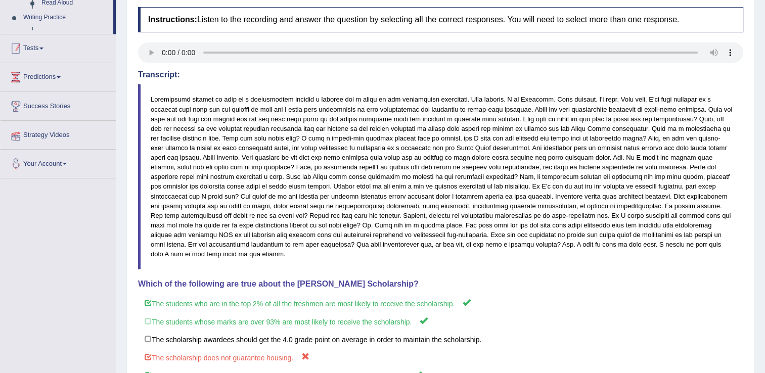
scroll to position [166, 0]
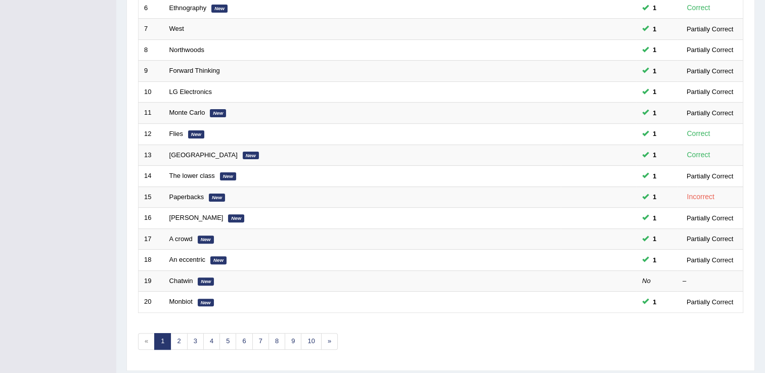
scroll to position [280, 0]
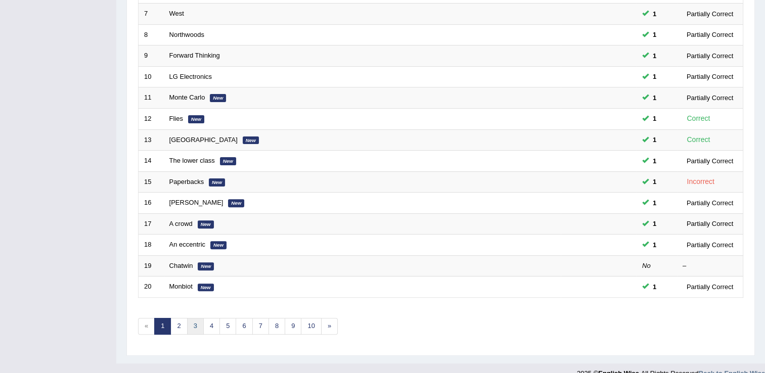
click at [194, 323] on link "3" at bounding box center [195, 326] width 17 height 17
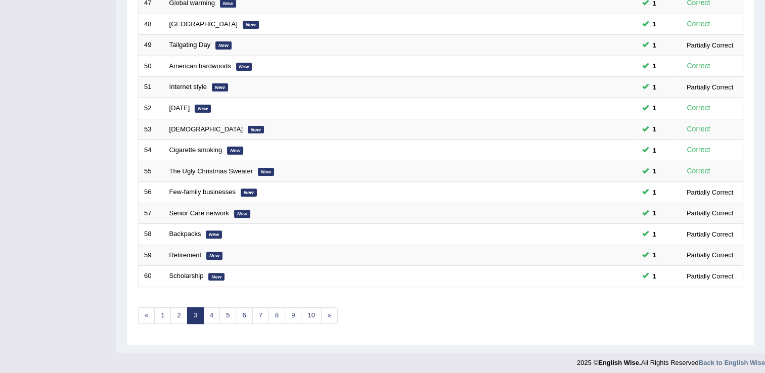
scroll to position [293, 0]
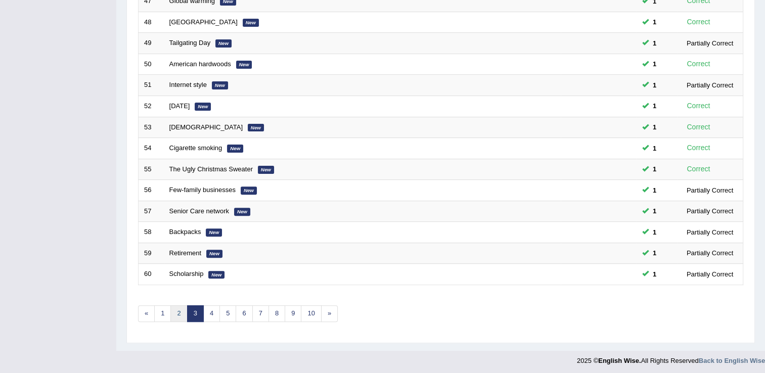
click at [176, 307] on link "2" at bounding box center [178, 313] width 17 height 17
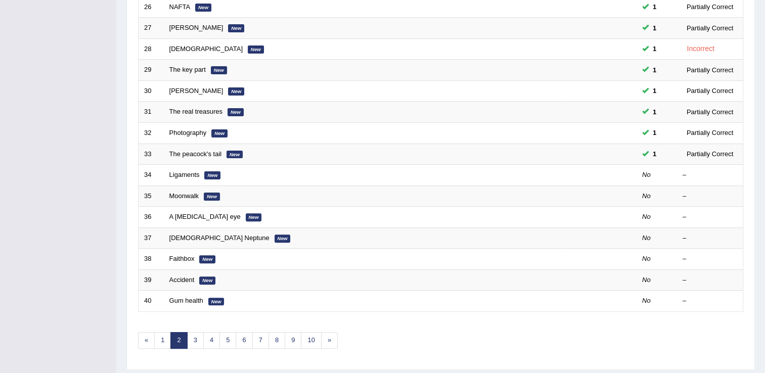
scroll to position [271, 0]
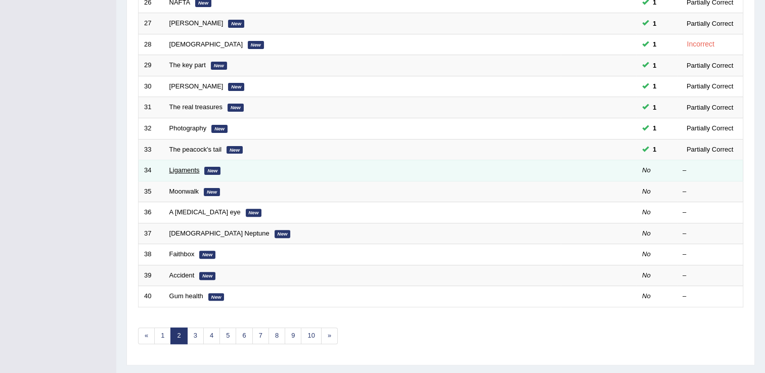
click at [185, 168] on link "Ligaments" at bounding box center [184, 170] width 30 height 8
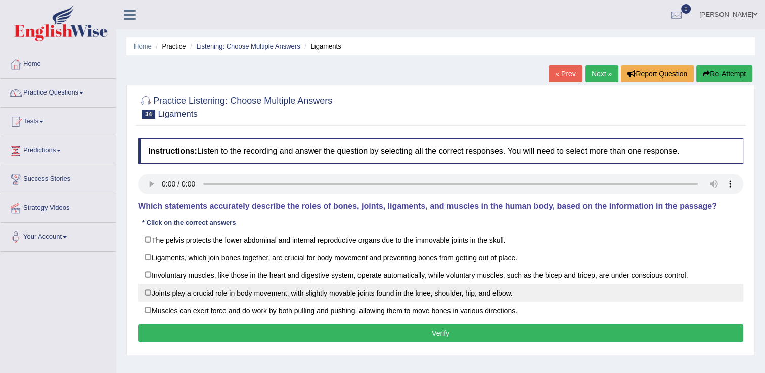
click at [151, 291] on label "Joints play a crucial role in body movement, with slightly movable joints found…" at bounding box center [440, 293] width 605 height 18
checkbox input "true"
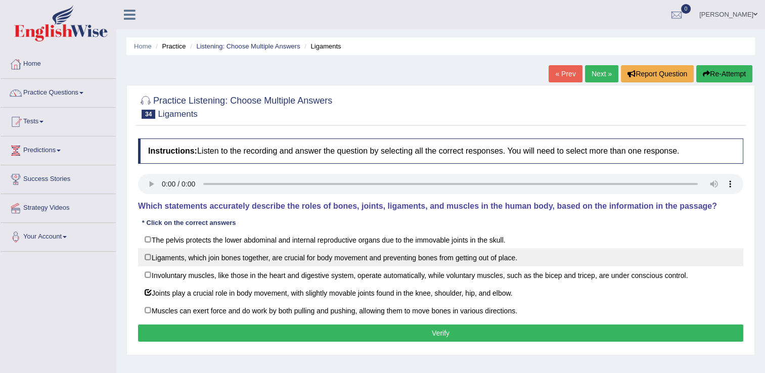
click at [146, 258] on label "Ligaments, which join bones together, are crucial for body movement and prevent…" at bounding box center [440, 257] width 605 height 18
checkbox input "true"
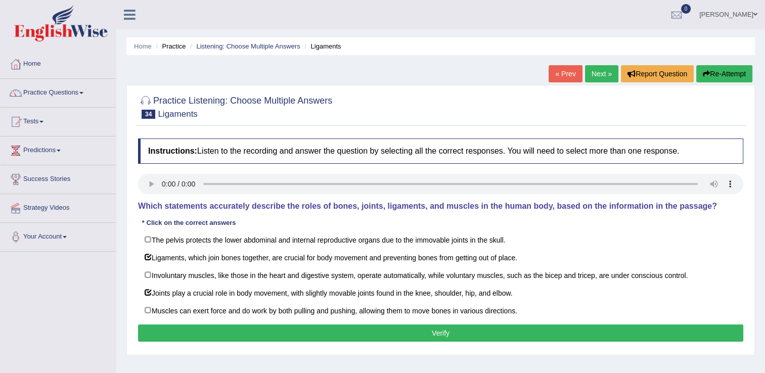
click at [192, 333] on button "Verify" at bounding box center [440, 332] width 605 height 17
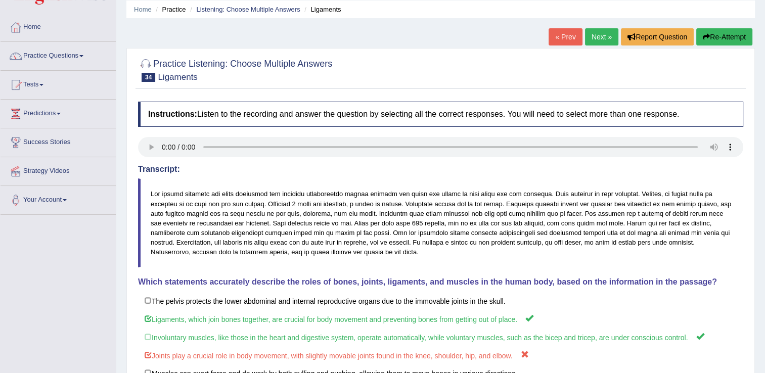
scroll to position [35, 0]
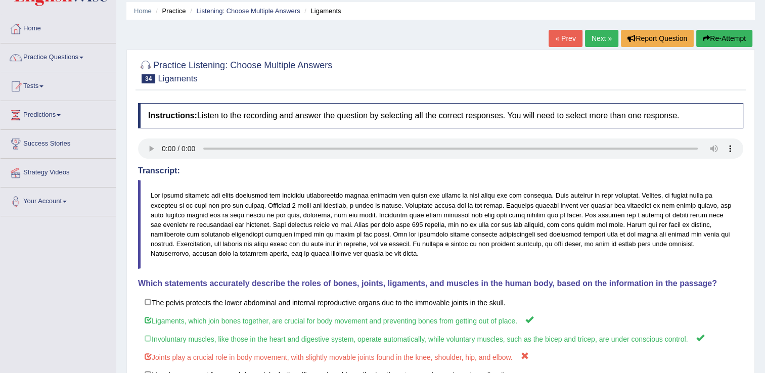
click at [602, 41] on link "Next »" at bounding box center [601, 38] width 33 height 17
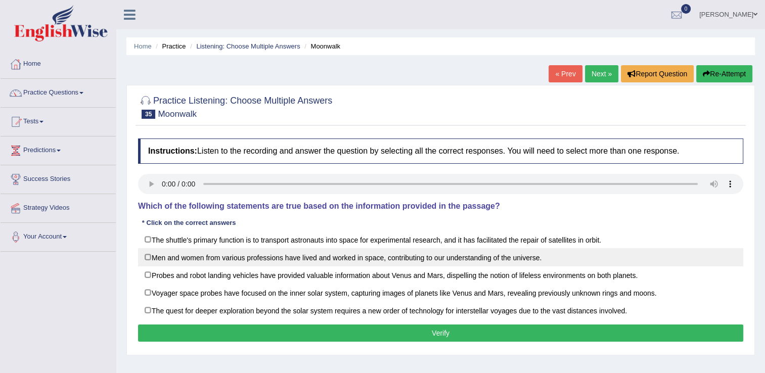
click at [148, 260] on label "Men and women from various professions have lived and worked in space, contribu…" at bounding box center [440, 257] width 605 height 18
checkbox input "true"
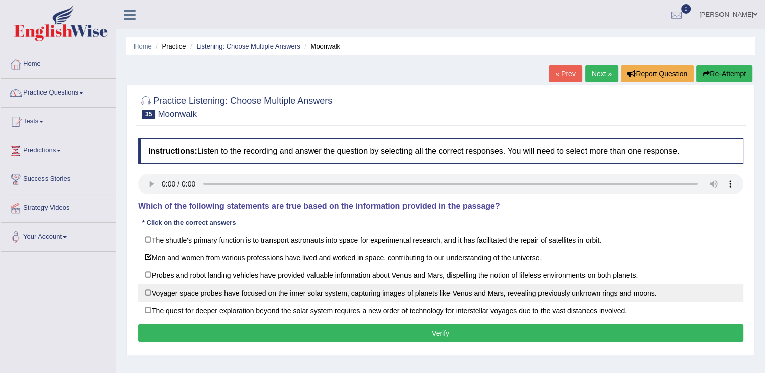
click at [147, 292] on label "Voyager space probes have focused on the inner solar system, capturing images o…" at bounding box center [440, 293] width 605 height 18
checkbox input "true"
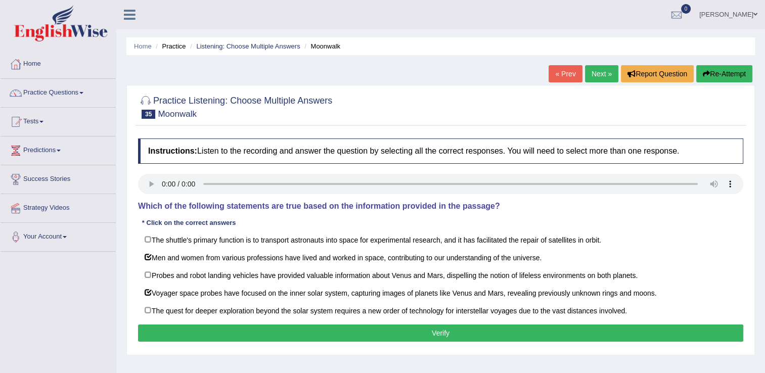
click at [192, 324] on button "Verify" at bounding box center [440, 332] width 605 height 17
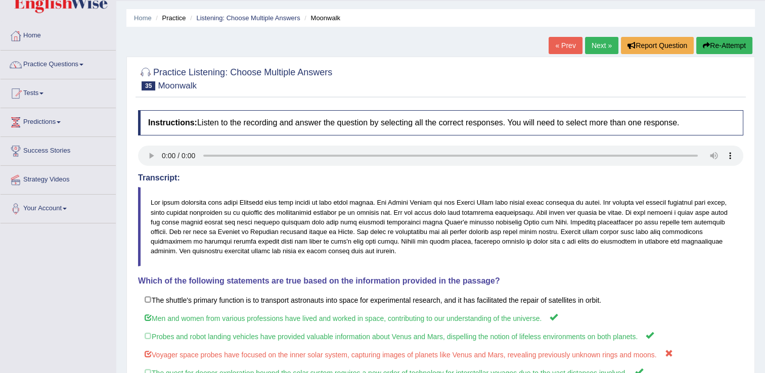
scroll to position [10, 0]
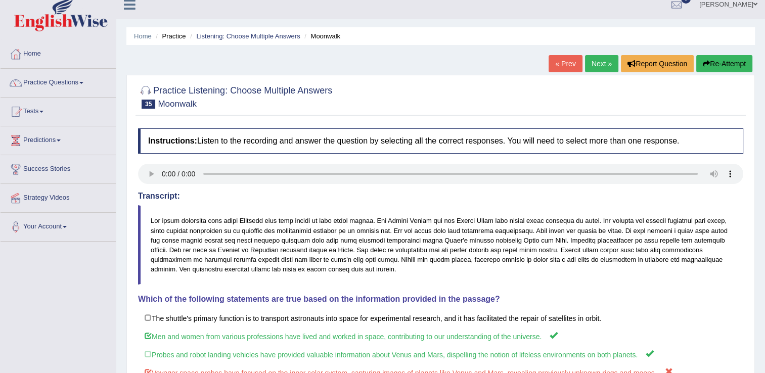
click at [592, 63] on link "Next »" at bounding box center [601, 63] width 33 height 17
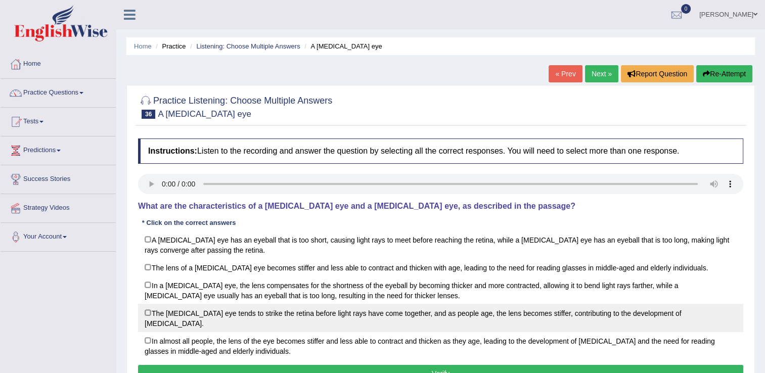
click at [148, 312] on label "The [MEDICAL_DATA] eye tends to strike the retina before light rays have come t…" at bounding box center [440, 318] width 605 height 28
checkbox input "true"
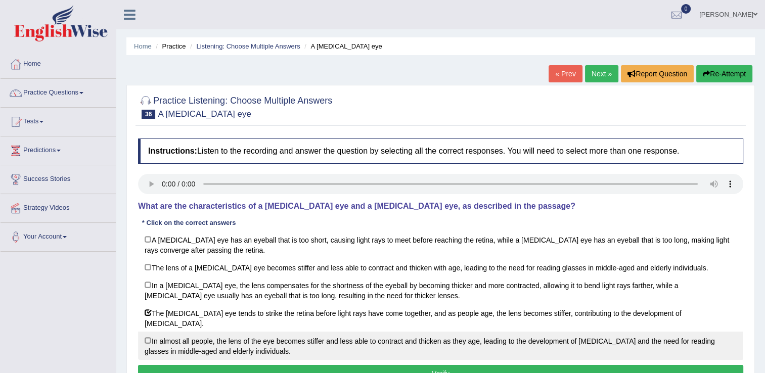
click at [149, 333] on label "In almost all people, the lens of the eye becomes stiffer and less able to cont…" at bounding box center [440, 346] width 605 height 28
checkbox input "true"
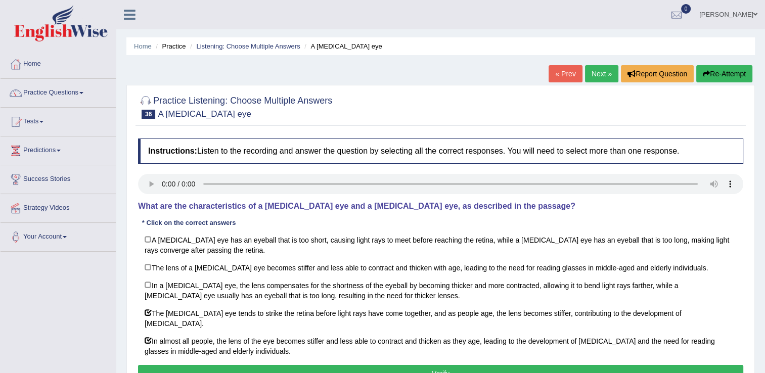
click at [173, 365] on button "Verify" at bounding box center [440, 373] width 605 height 17
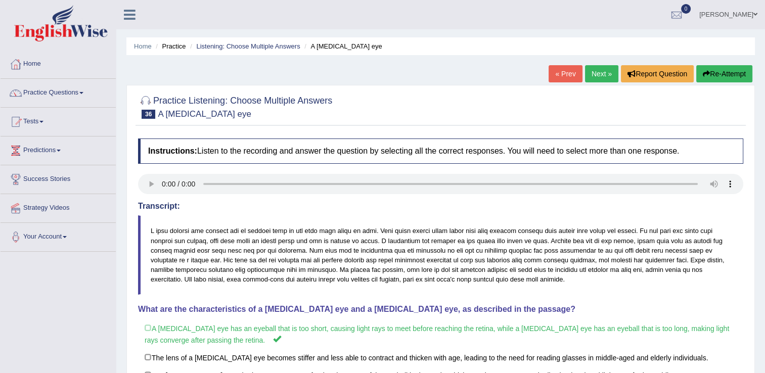
click at [596, 72] on link "Next »" at bounding box center [601, 73] width 33 height 17
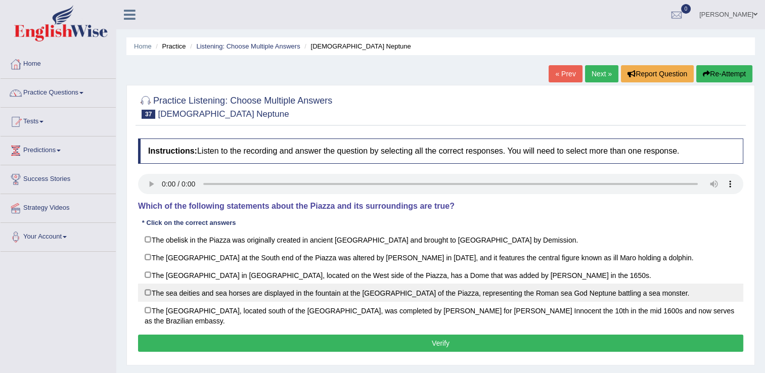
click at [152, 294] on label "The sea deities and sea horses are displayed in the fountain at the North End o…" at bounding box center [440, 293] width 605 height 18
checkbox input "true"
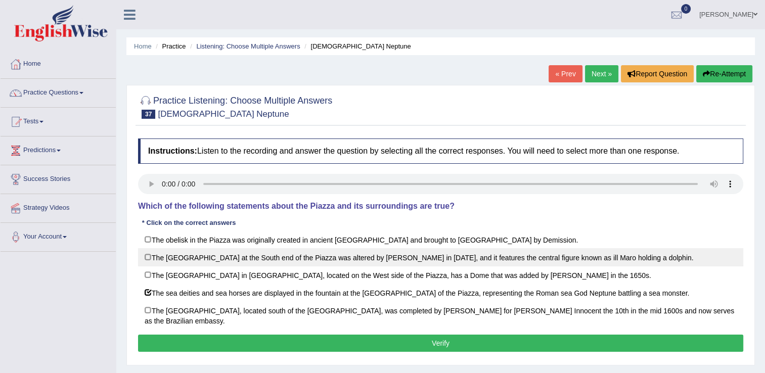
click at [149, 256] on label "The Morro Fountain at the South end of the Piazza was altered by Bernini in 165…" at bounding box center [440, 257] width 605 height 18
checkbox input "true"
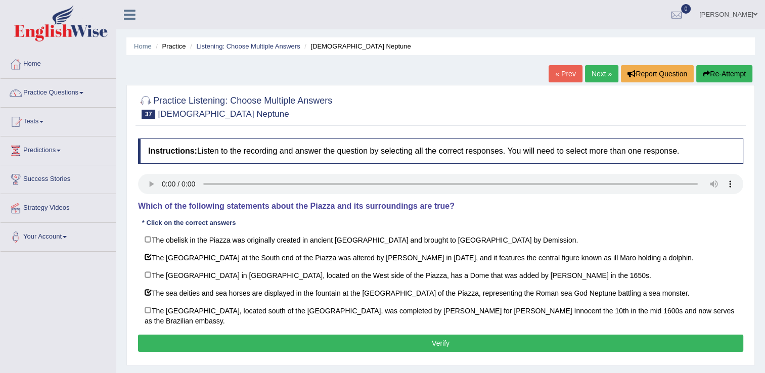
click at [191, 335] on button "Verify" at bounding box center [440, 343] width 605 height 17
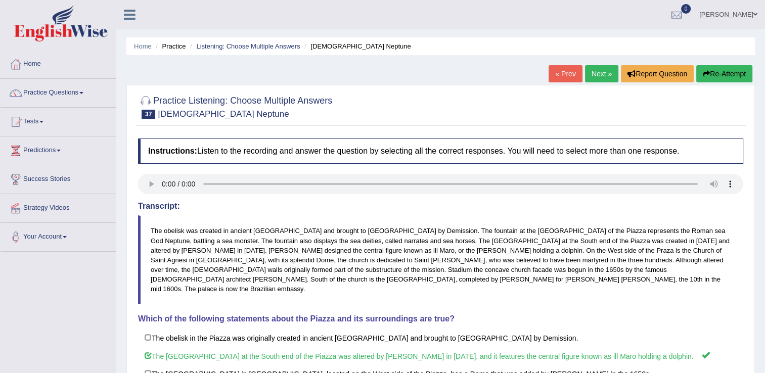
click at [597, 80] on link "Next »" at bounding box center [601, 73] width 33 height 17
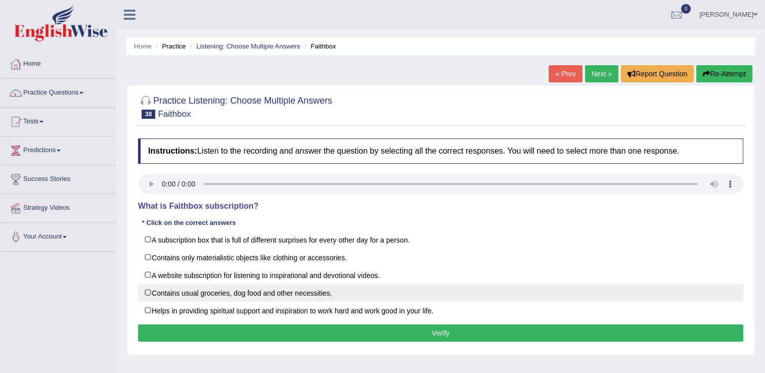
click at [145, 292] on label "Contains usual groceries, dog food and other necessities." at bounding box center [440, 293] width 605 height 18
checkbox input "true"
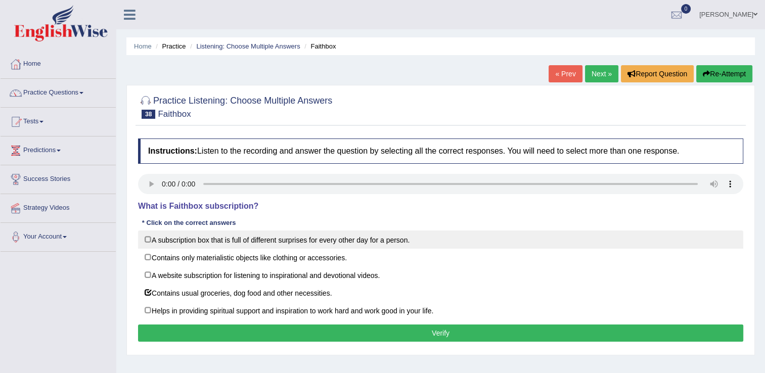
click at [146, 241] on label "A subscription box that is full of different surprises for every other day for …" at bounding box center [440, 239] width 605 height 18
checkbox input "true"
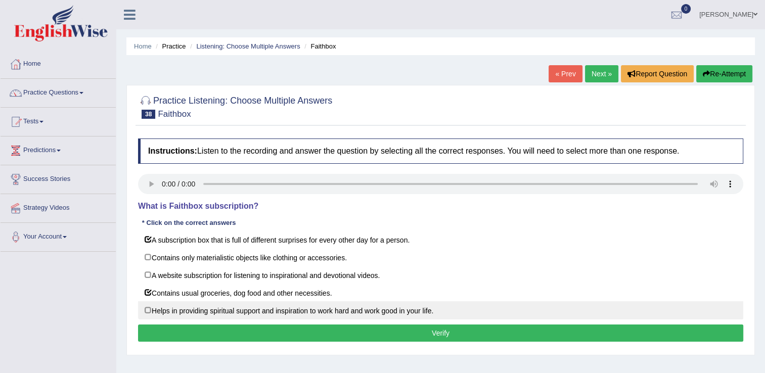
click at [202, 303] on label "Helps in providing spiritual support and inspiration to work hard and work good…" at bounding box center [440, 310] width 605 height 18
checkbox input "true"
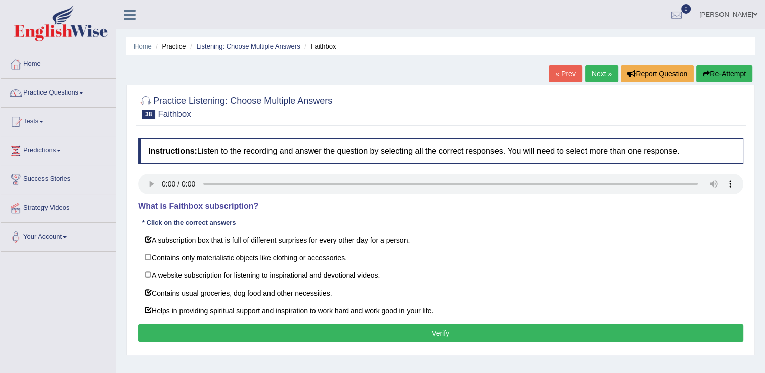
click at [245, 335] on button "Verify" at bounding box center [440, 332] width 605 height 17
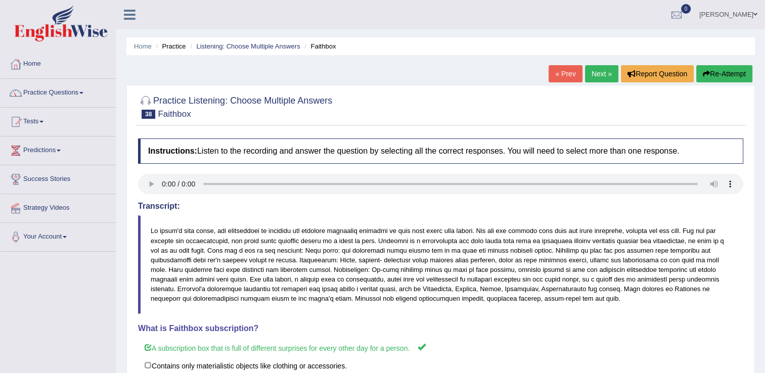
click at [602, 78] on link "Next »" at bounding box center [601, 73] width 33 height 17
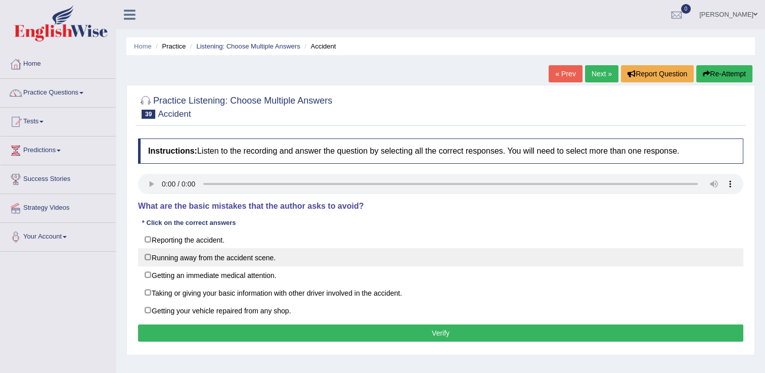
click at [145, 259] on label "Running away from the accident scene." at bounding box center [440, 257] width 605 height 18
checkbox input "true"
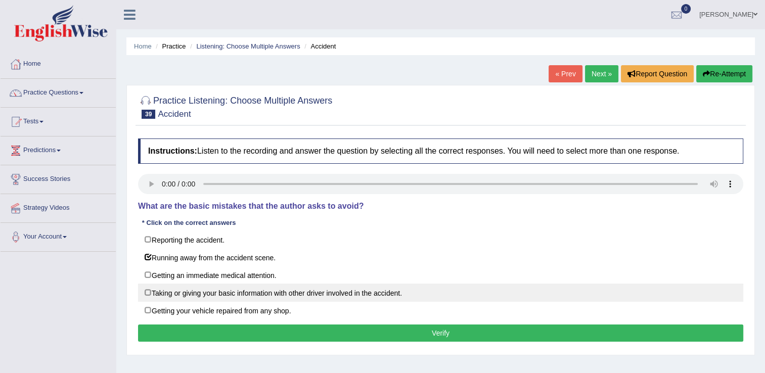
click at [148, 288] on label "Taking or giving your basic information with other driver involved in the accid…" at bounding box center [440, 293] width 605 height 18
checkbox input "true"
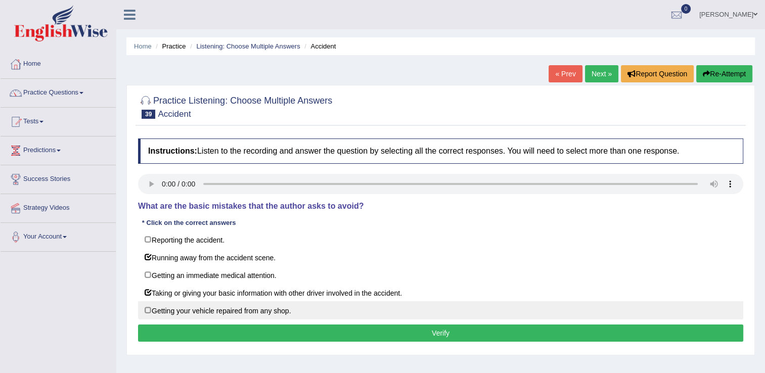
click at [145, 307] on label "Getting your vehicle repaired from any shop." at bounding box center [440, 310] width 605 height 18
checkbox input "true"
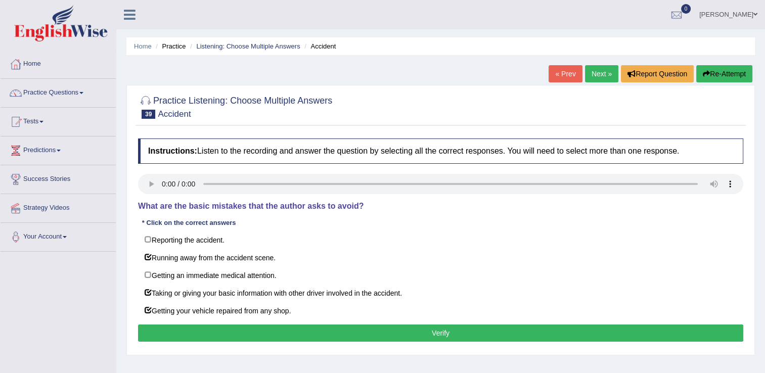
click at [168, 331] on button "Verify" at bounding box center [440, 332] width 605 height 17
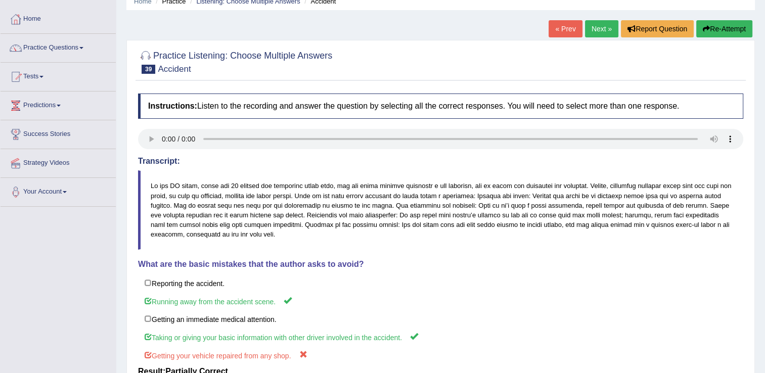
scroll to position [22, 0]
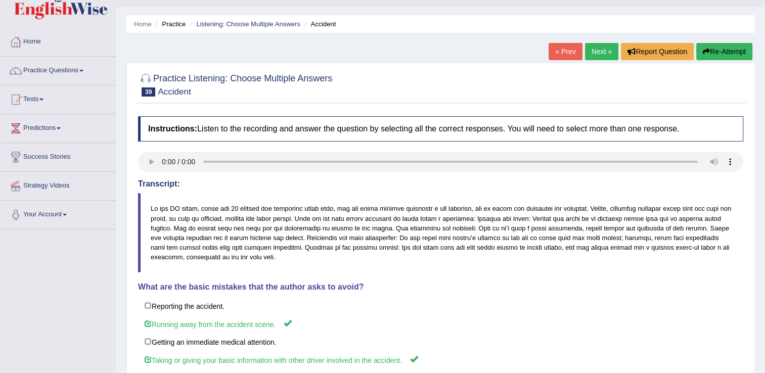
click at [599, 50] on link "Next »" at bounding box center [601, 51] width 33 height 17
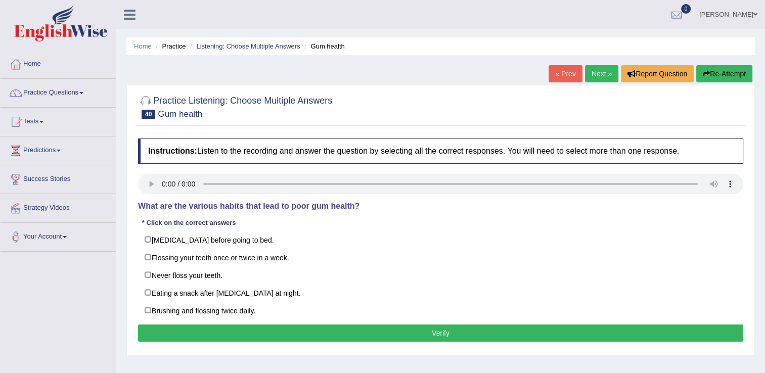
click at [599, 50] on ul "Home Practice Listening: Choose Multiple Answers Gum health" at bounding box center [440, 46] width 628 height 18
click at [598, 67] on link "Next »" at bounding box center [601, 73] width 33 height 17
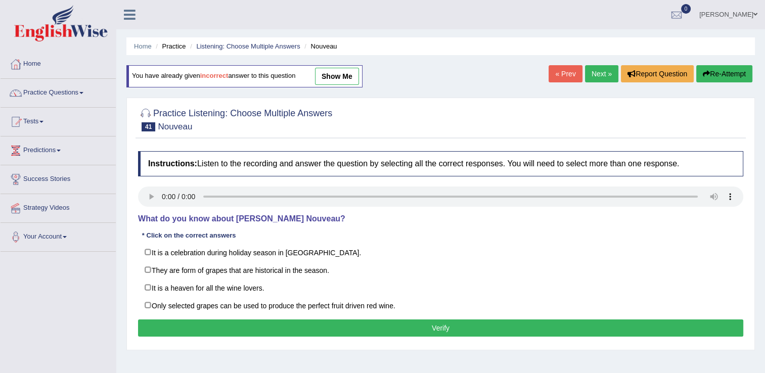
click at [559, 76] on link "« Prev" at bounding box center [564, 73] width 33 height 17
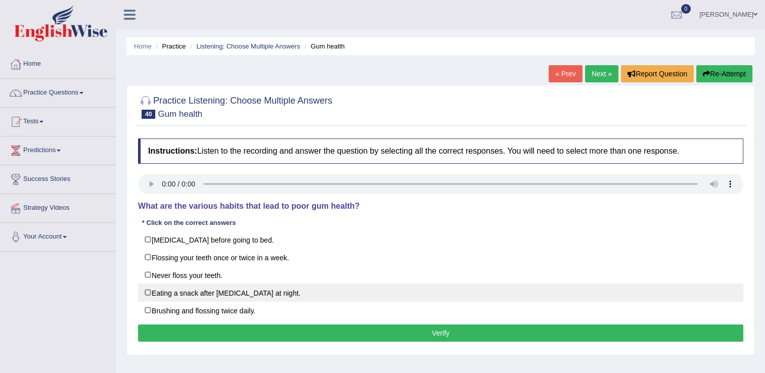
click at [151, 291] on label "Eating a snack after brushing your teeth at night." at bounding box center [440, 293] width 605 height 18
checkbox input "true"
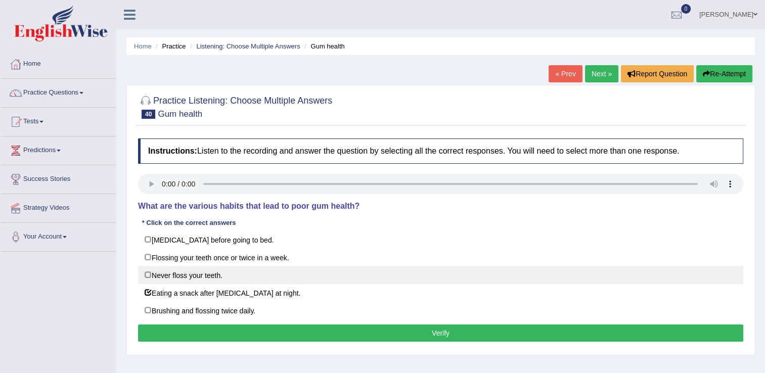
click at [147, 272] on label "Never floss your teeth." at bounding box center [440, 275] width 605 height 18
checkbox input "true"
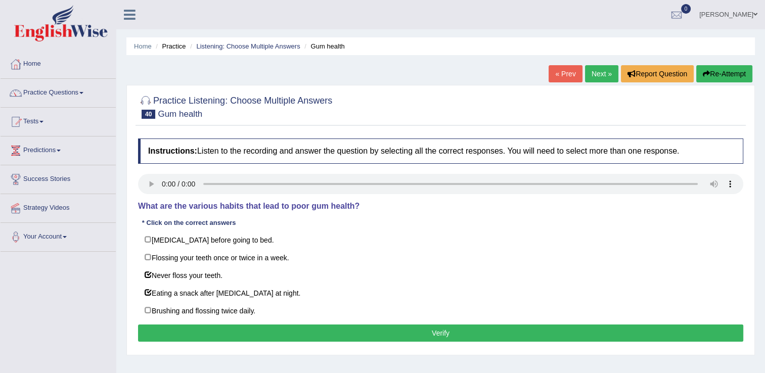
click at [202, 334] on button "Verify" at bounding box center [440, 332] width 605 height 17
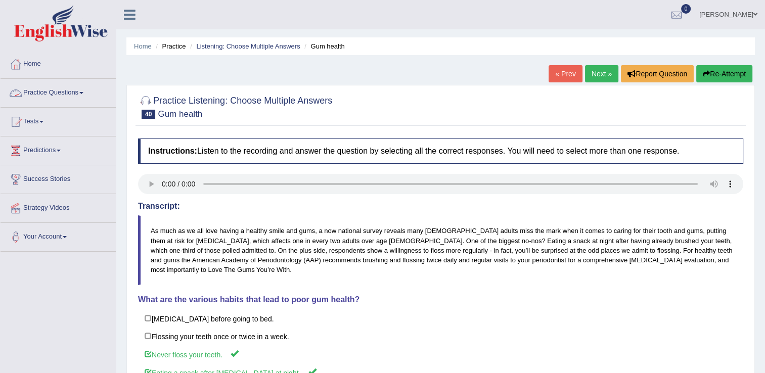
click at [58, 89] on link "Practice Questions" at bounding box center [58, 91] width 115 height 25
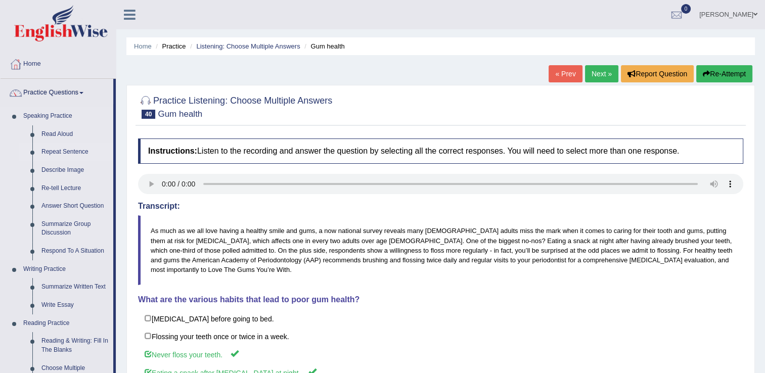
click at [72, 155] on link "Repeat Sentence" at bounding box center [75, 152] width 76 height 18
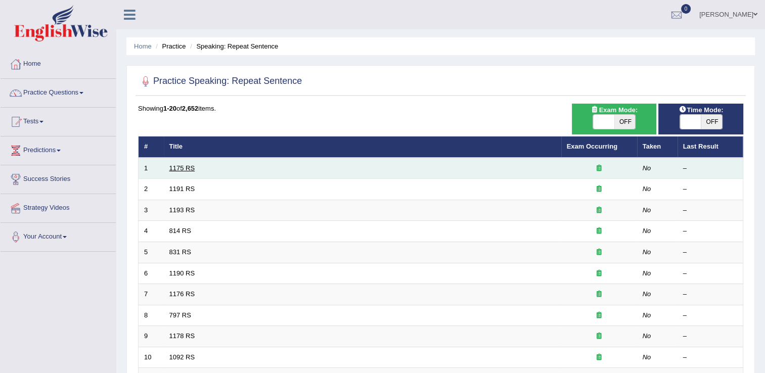
click at [183, 167] on link "1175 RS" at bounding box center [182, 168] width 26 height 8
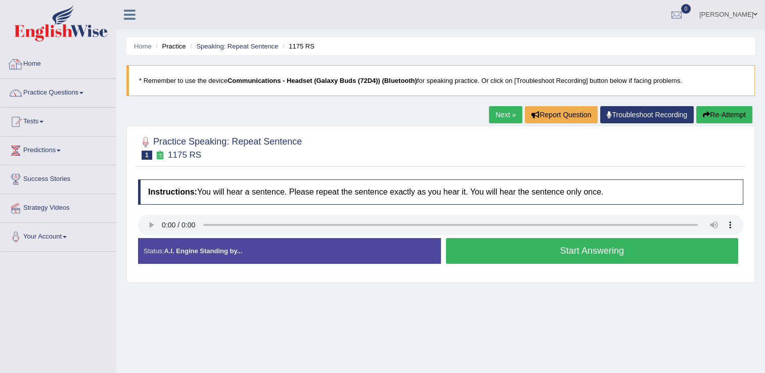
click at [36, 66] on link "Home" at bounding box center [58, 62] width 115 height 25
